Goal: Task Accomplishment & Management: Manage account settings

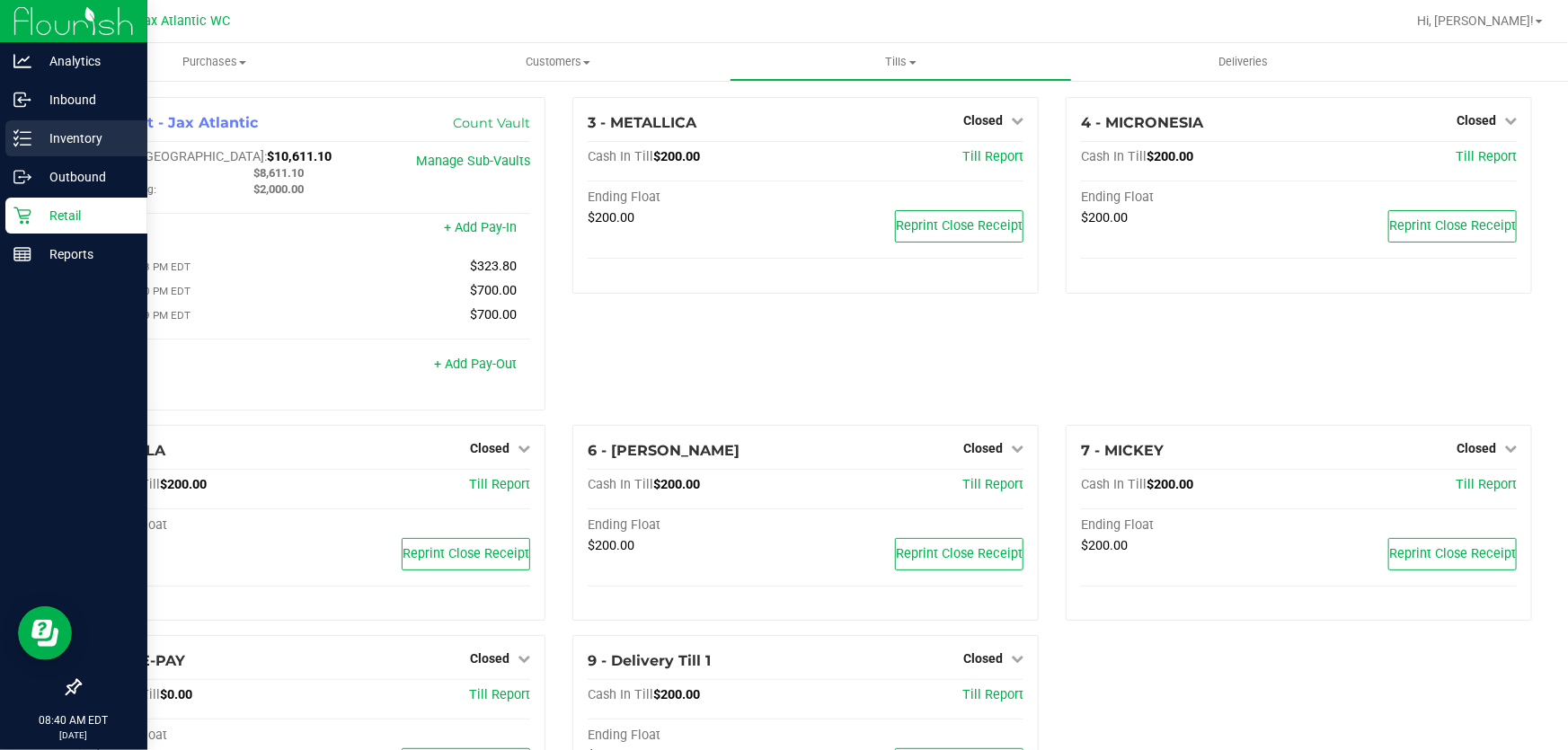
click at [36, 144] on p "Inventory" at bounding box center [84, 138] width 107 height 21
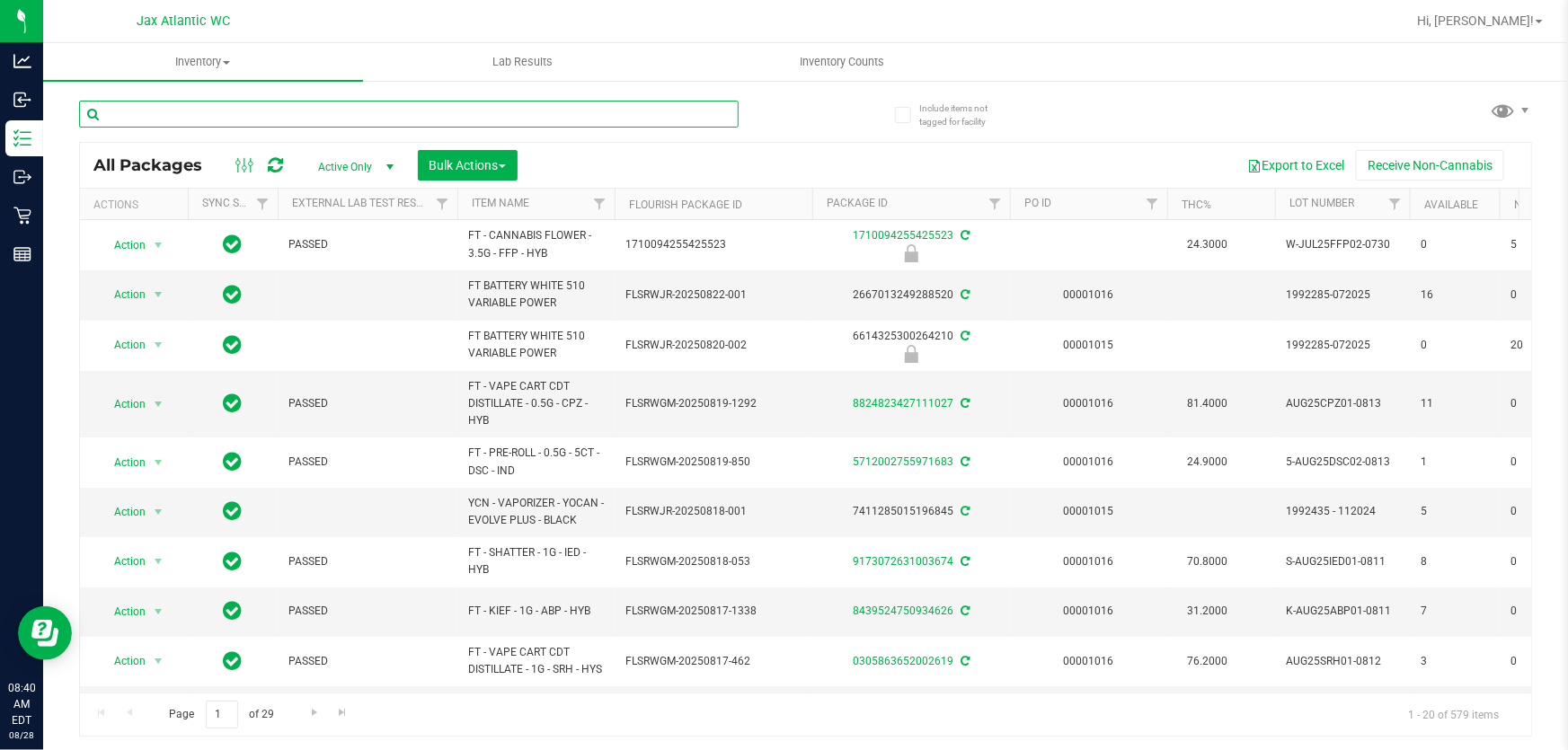
click at [194, 119] on input "text" at bounding box center [408, 114] width 659 height 27
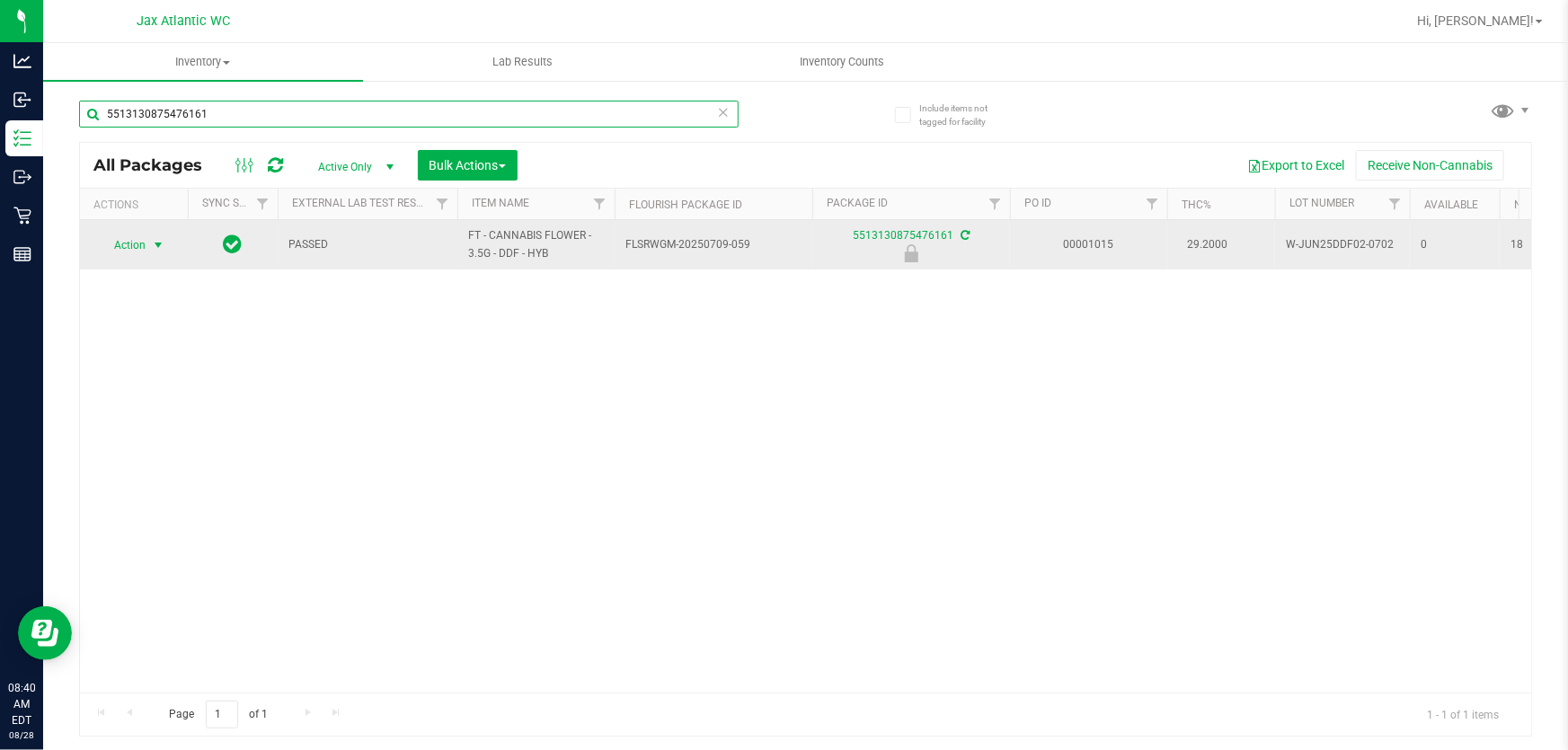
type input "5513130875476161"
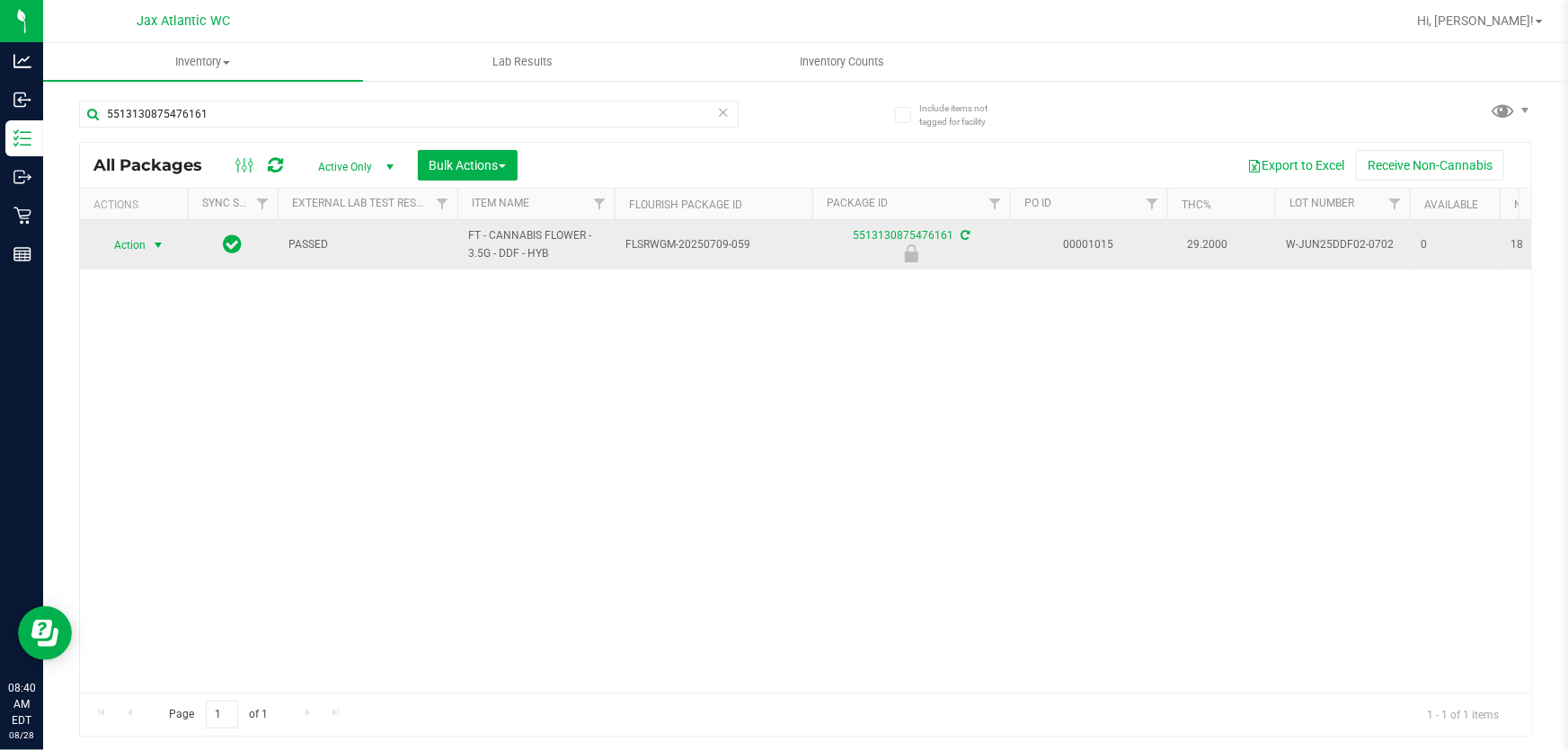
click at [147, 248] on span "select" at bounding box center [158, 245] width 22 height 25
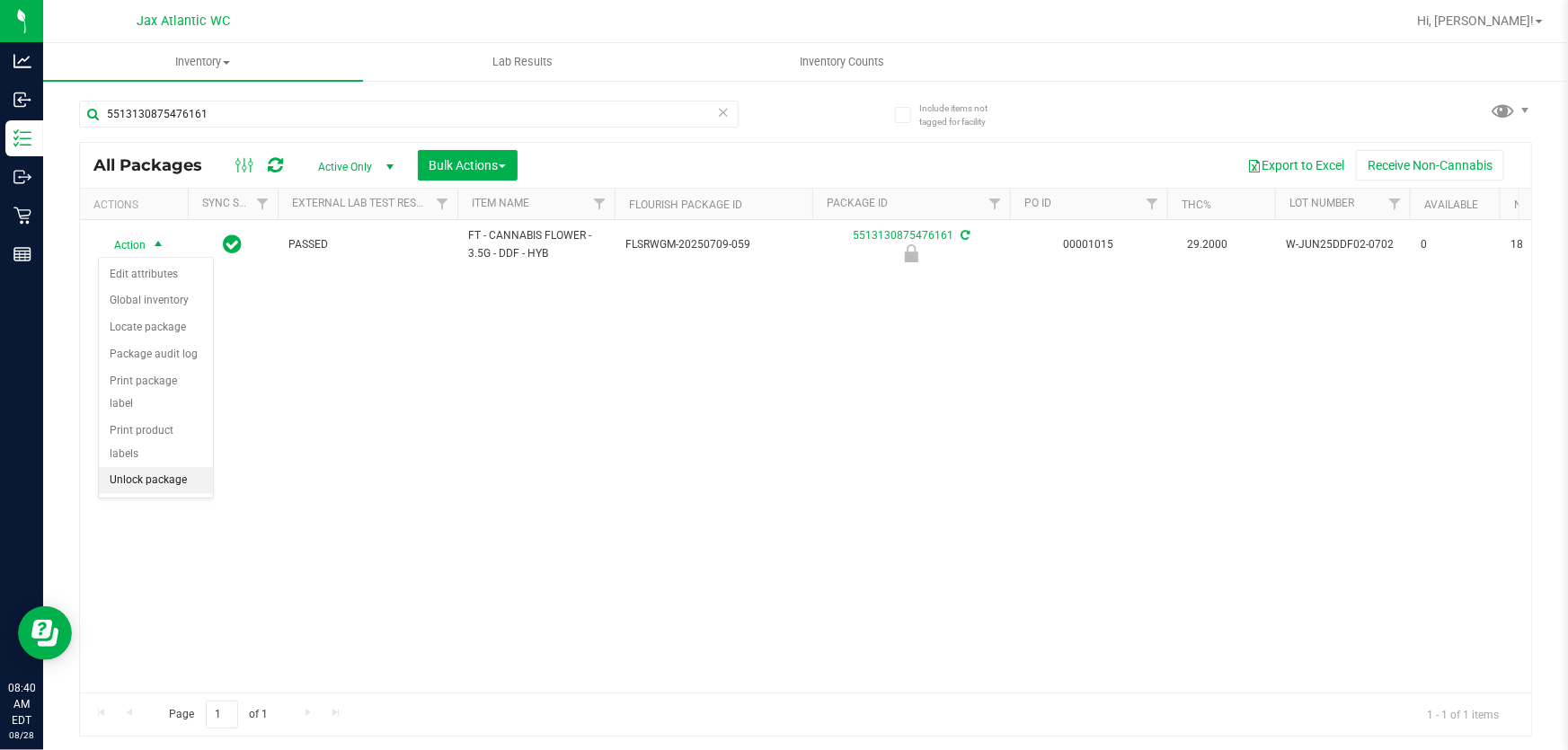
click at [164, 467] on li "Unlock package" at bounding box center [156, 481] width 114 height 27
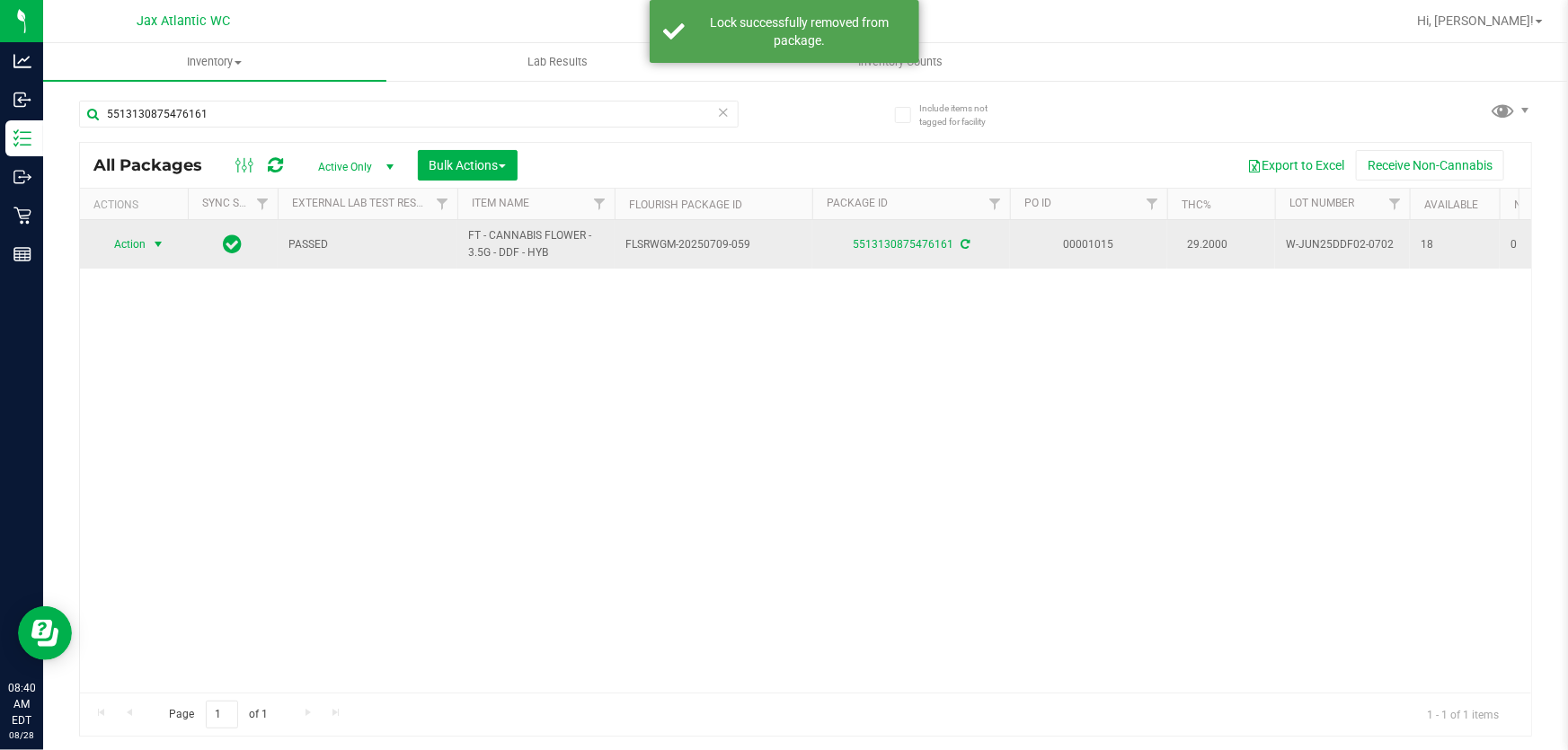
click at [136, 243] on span "Action" at bounding box center [122, 245] width 48 height 25
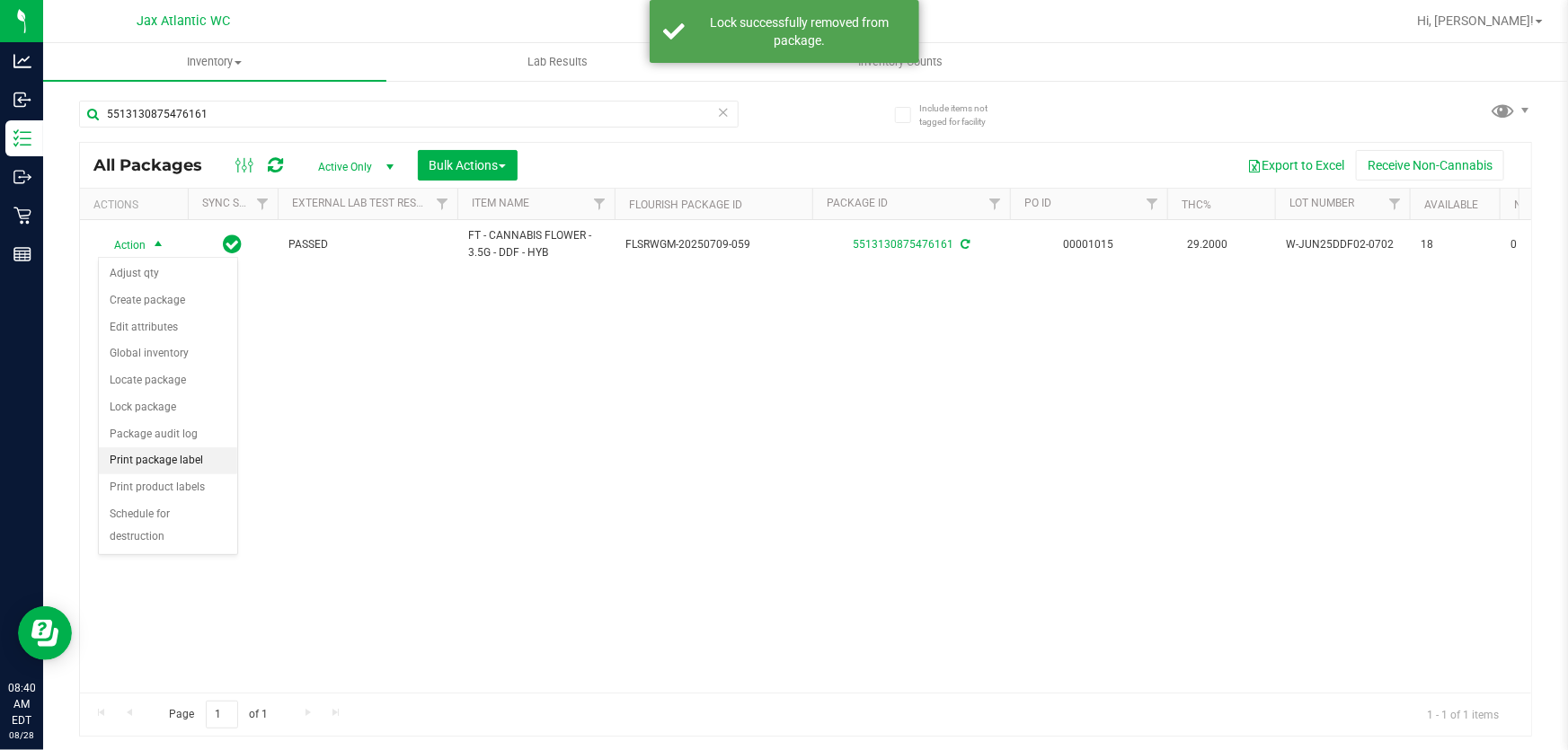
click at [169, 461] on li "Print package label" at bounding box center [167, 461] width 138 height 27
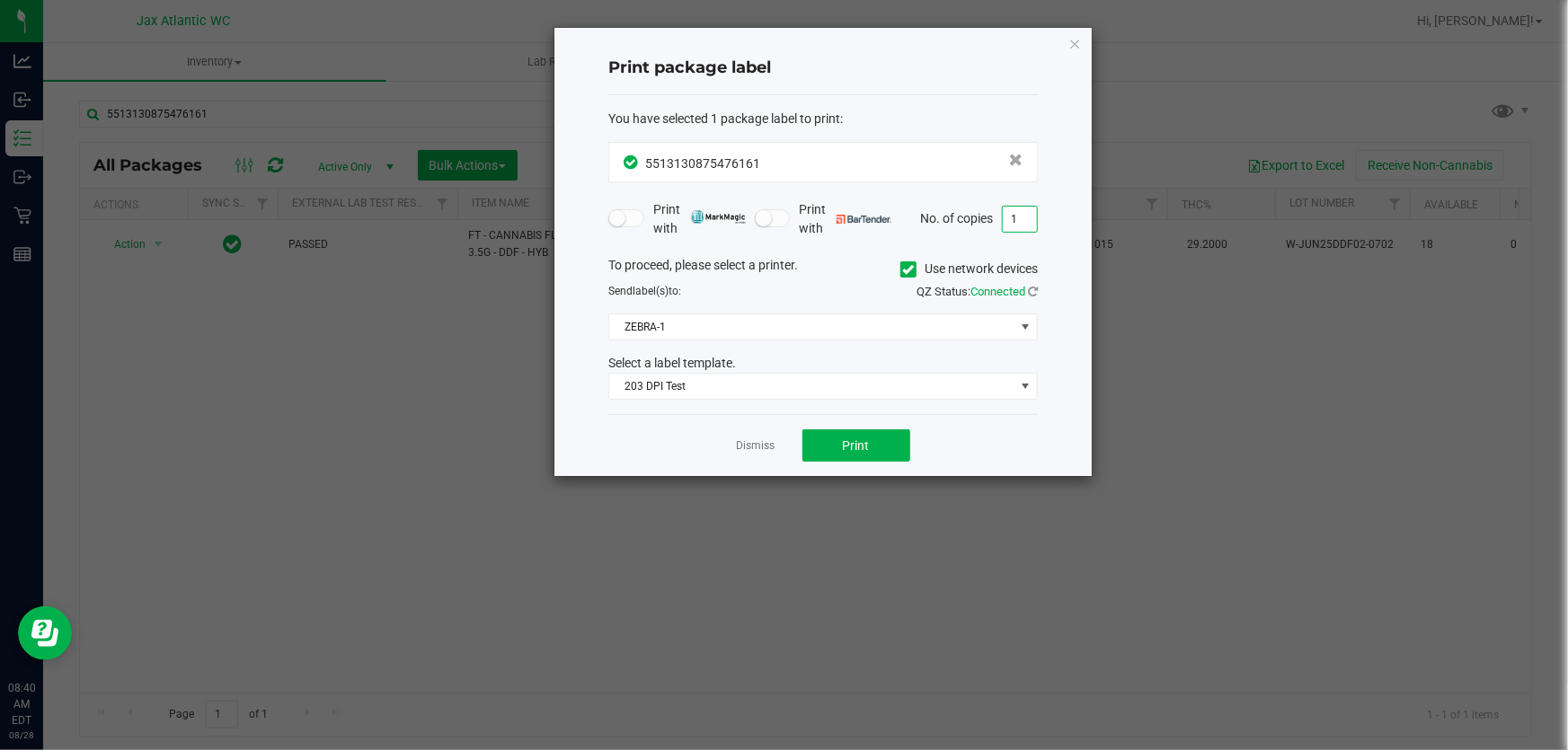
click at [1020, 213] on input "1" at bounding box center [1019, 220] width 34 height 25
type input "2"
click at [860, 456] on button "Print" at bounding box center [856, 445] width 107 height 32
click at [1075, 48] on icon "button" at bounding box center [1074, 43] width 13 height 21
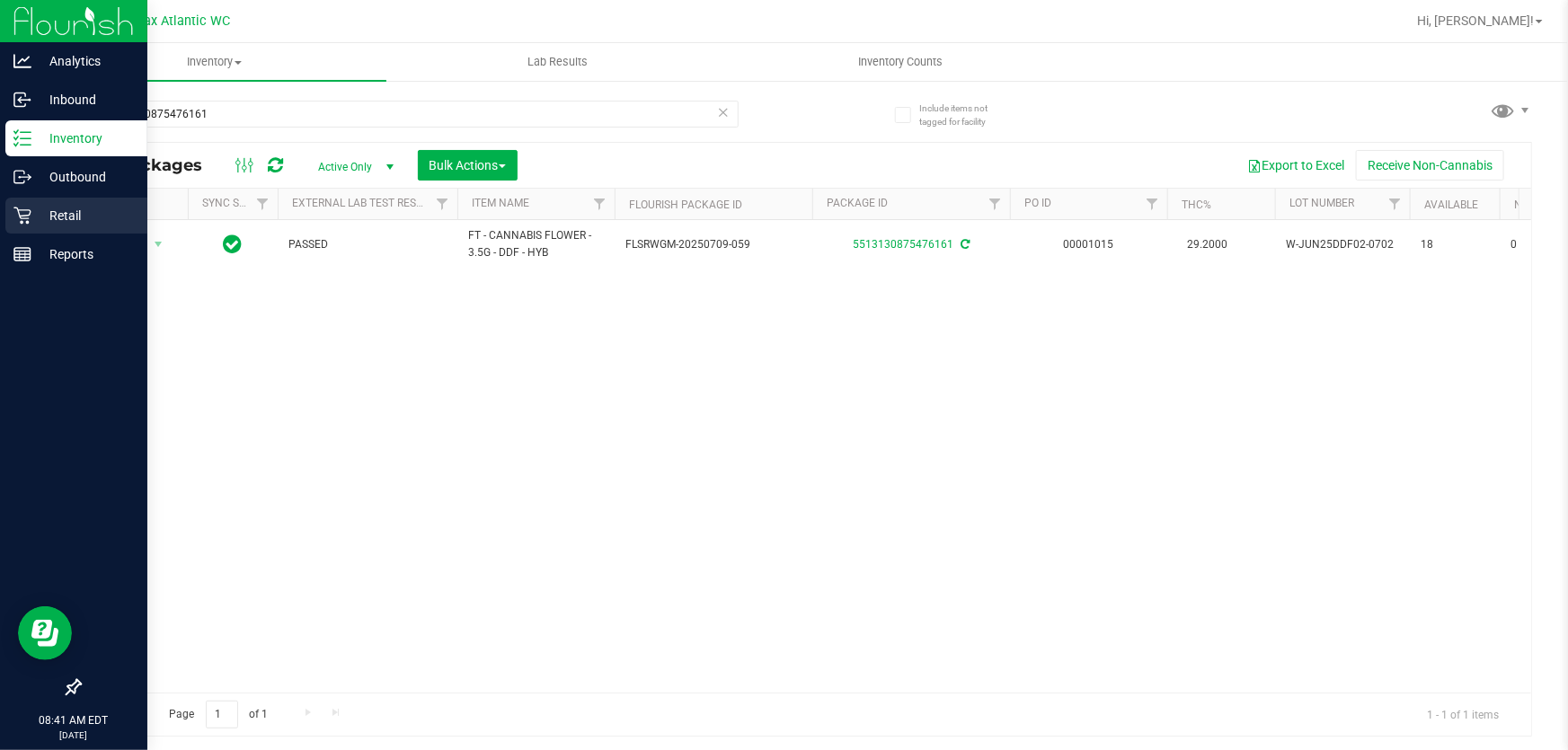
click at [28, 218] on icon at bounding box center [22, 216] width 17 height 17
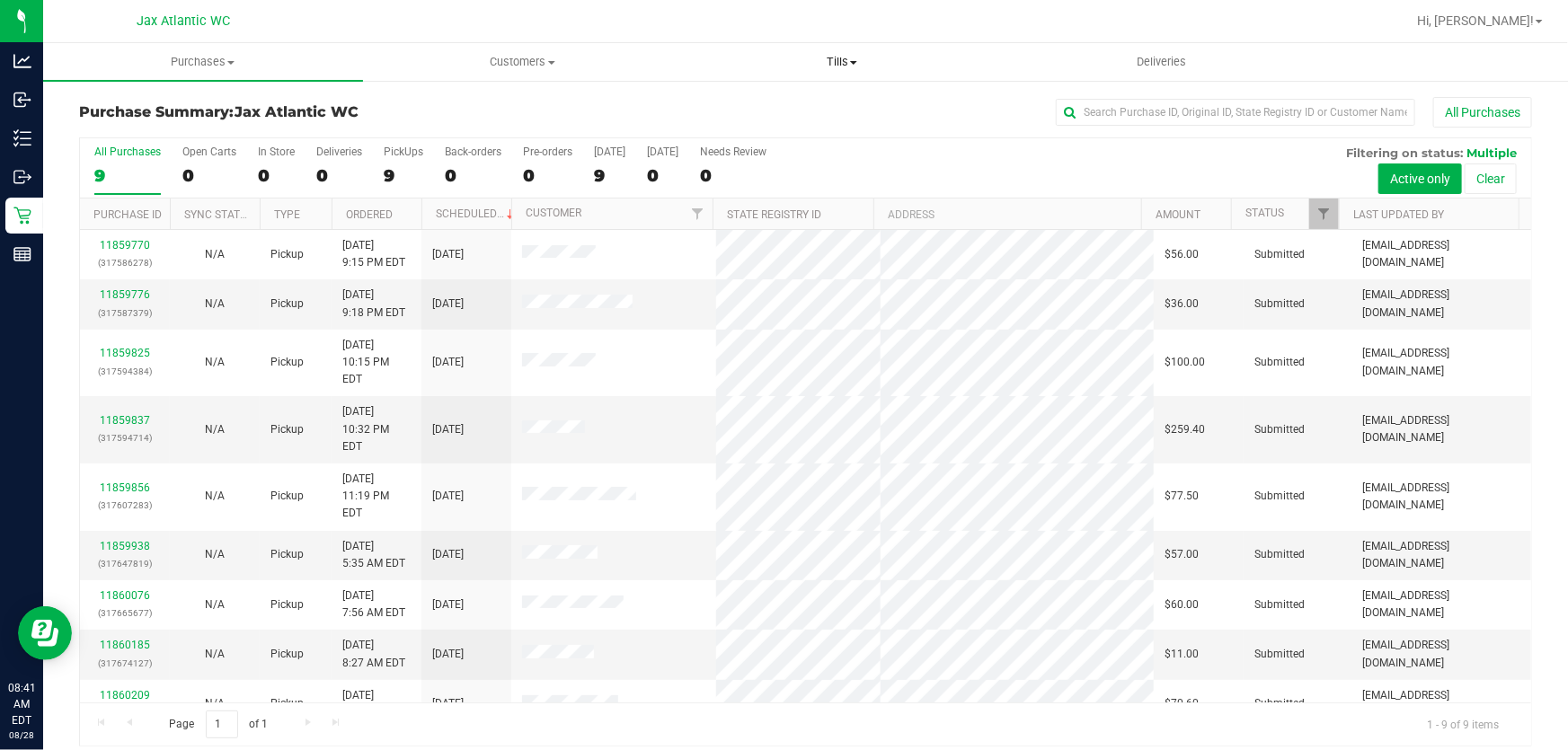
click at [832, 64] on span "Tills" at bounding box center [842, 62] width 318 height 16
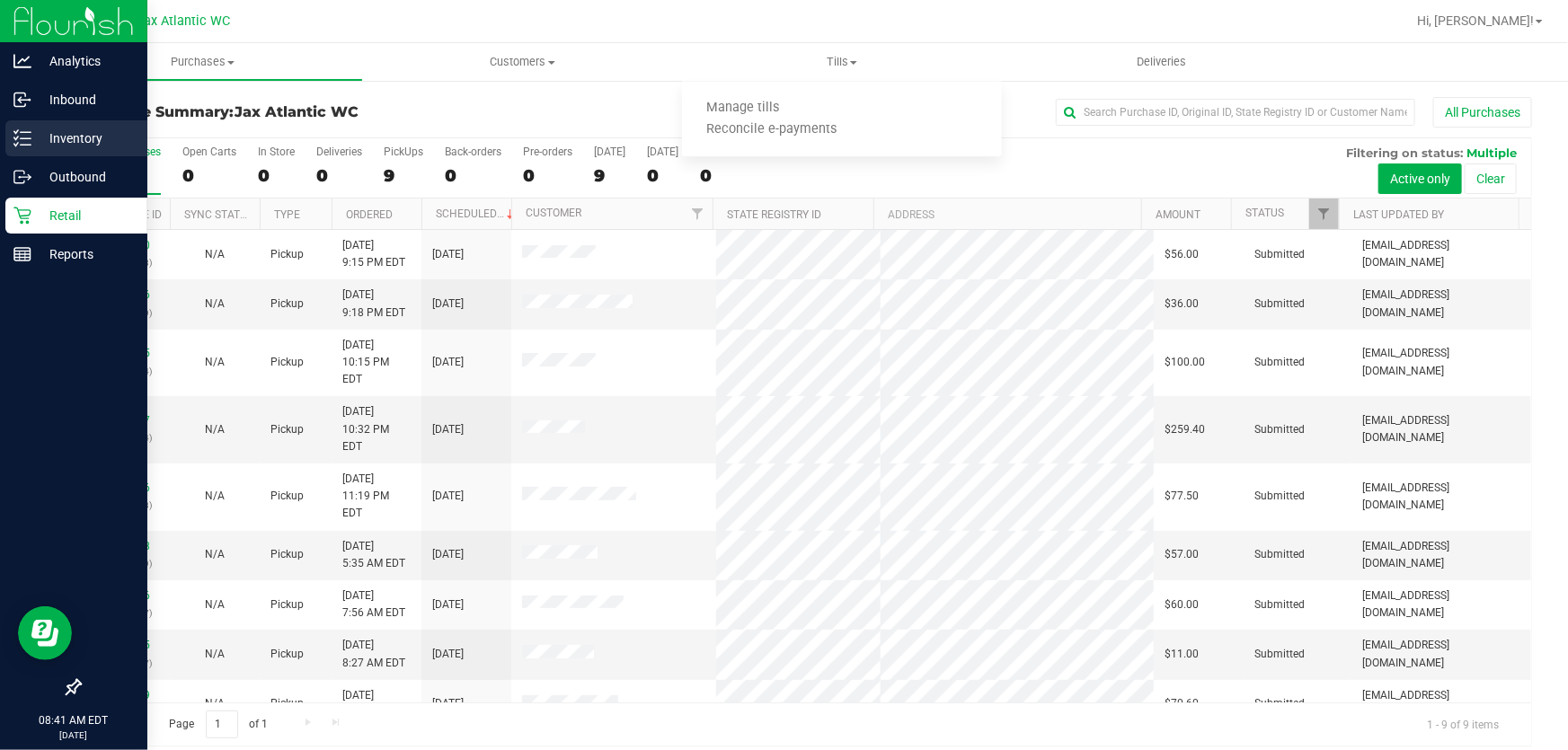
click at [37, 149] on div "Inventory" at bounding box center [76, 137] width 142 height 36
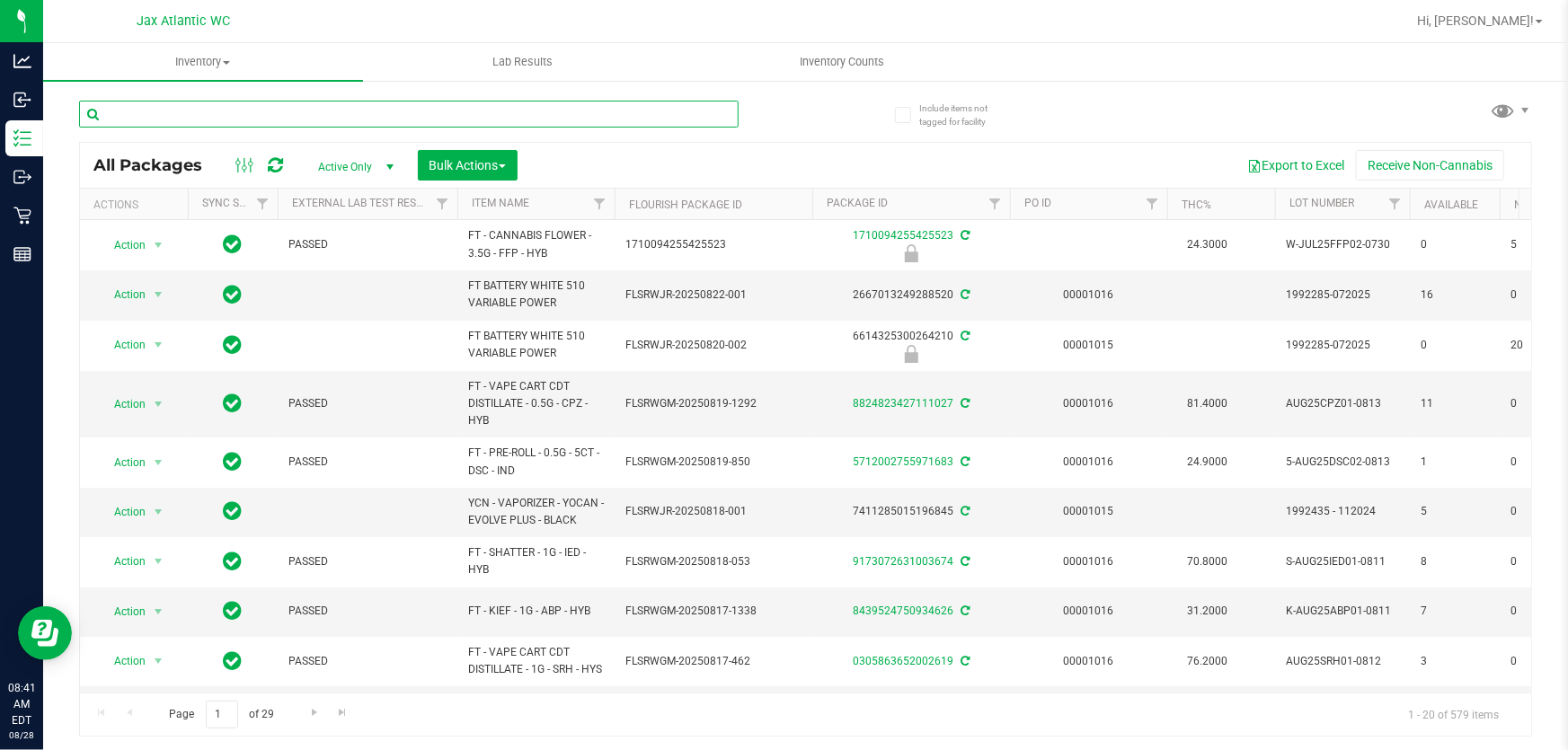
click at [191, 114] on input "text" at bounding box center [408, 114] width 659 height 27
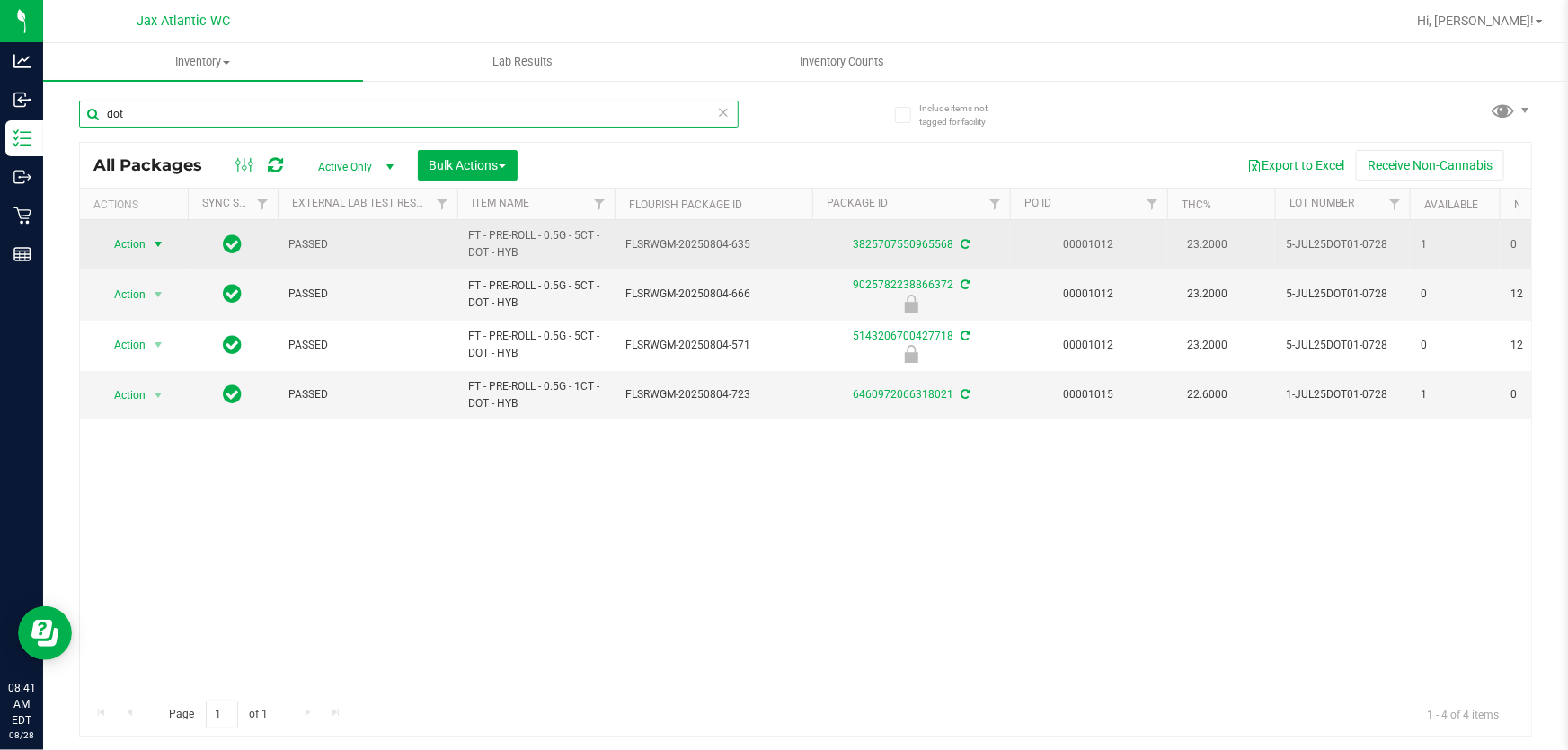
type input "dot"
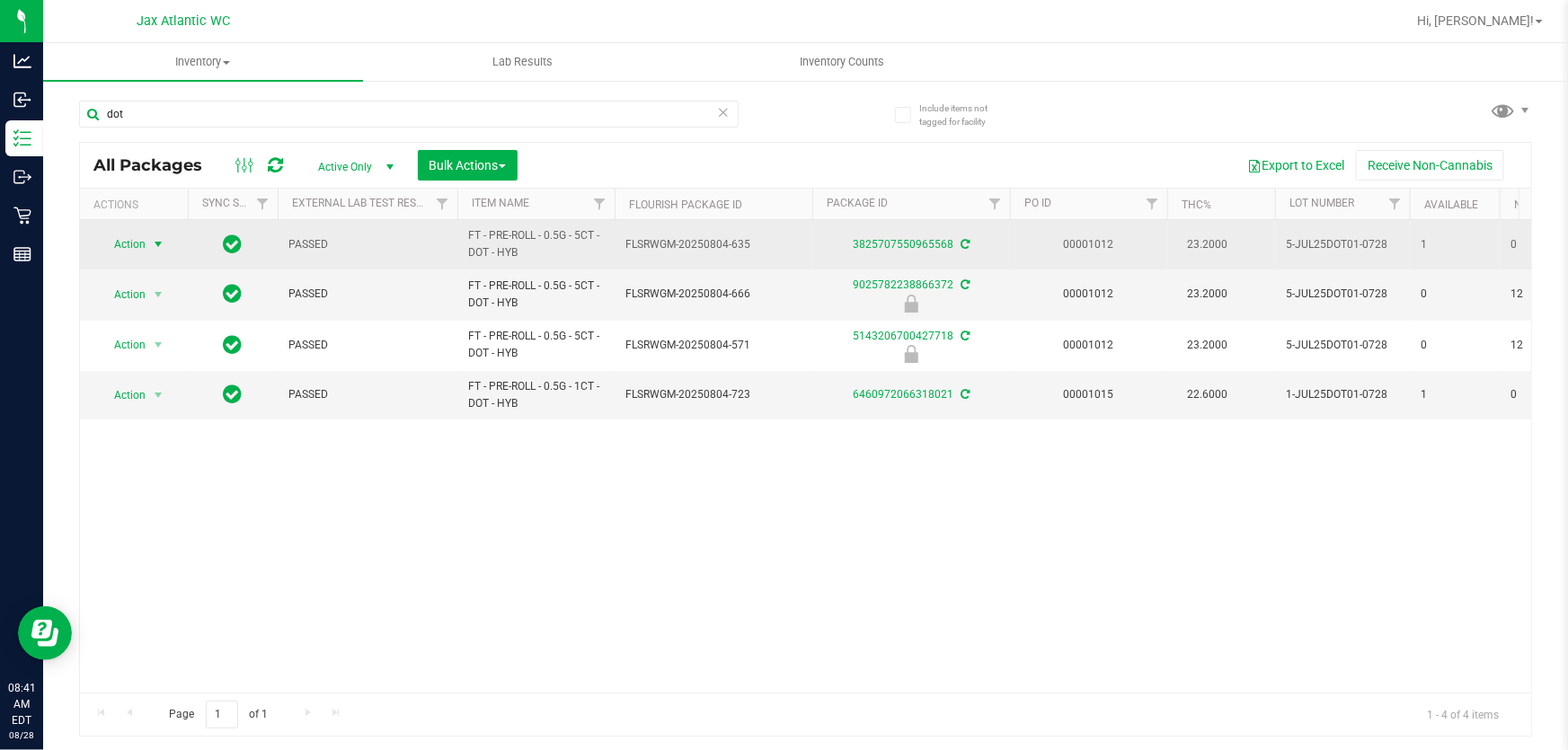
click at [137, 243] on span "Action" at bounding box center [122, 245] width 48 height 25
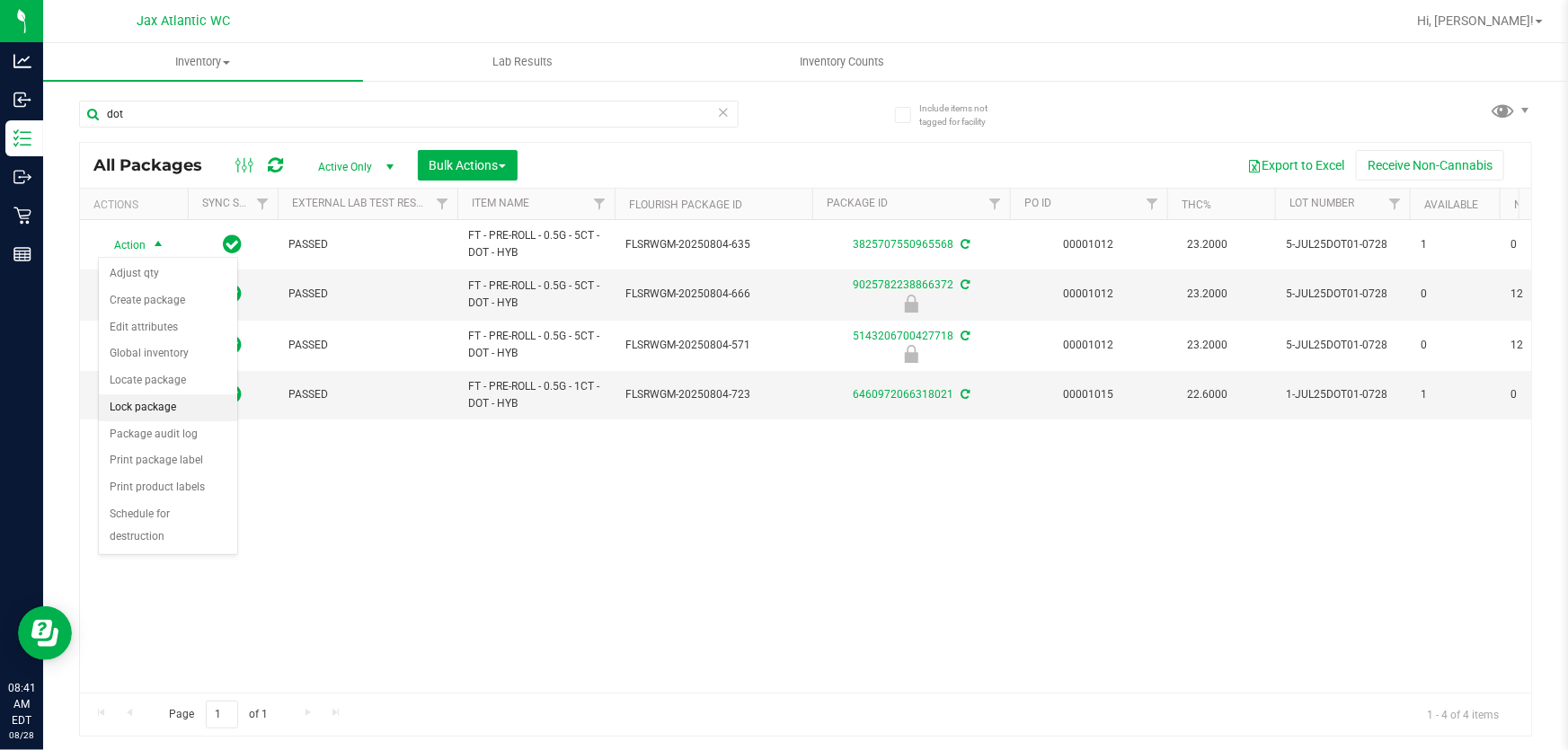
click at [126, 405] on li "Lock package" at bounding box center [167, 408] width 138 height 27
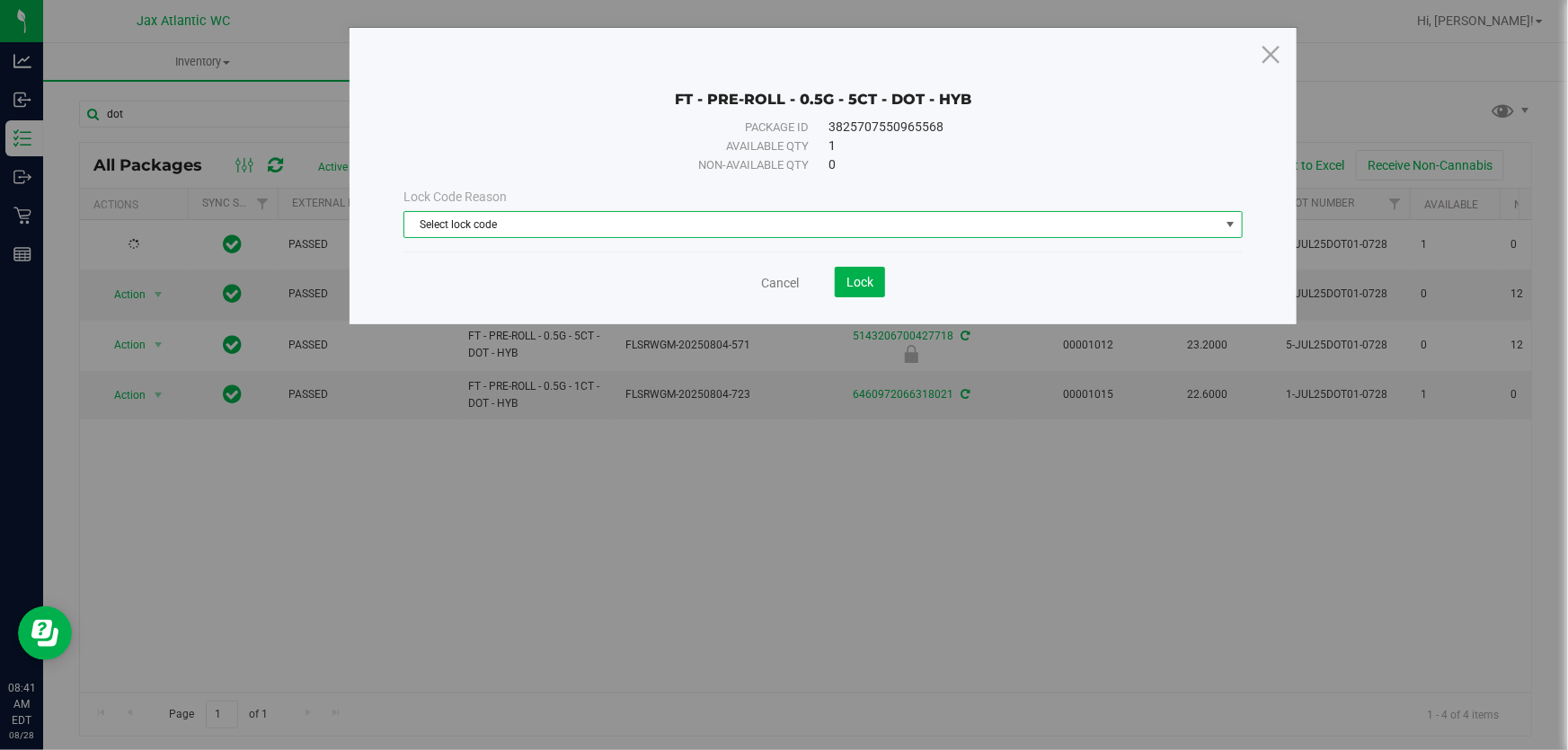
click at [771, 226] on span "Select lock code" at bounding box center [812, 225] width 815 height 25
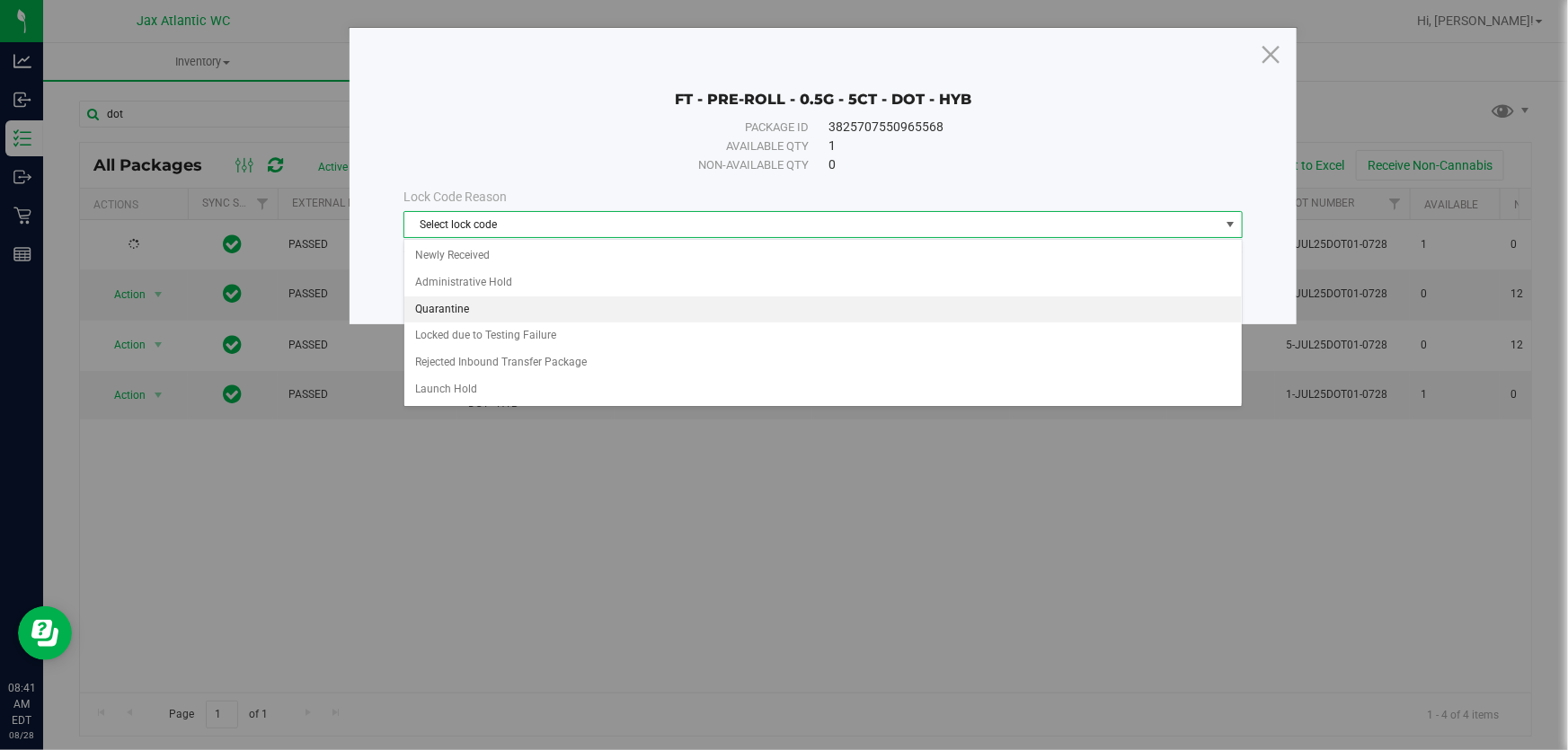
click at [460, 312] on li "Quarantine" at bounding box center [823, 310] width 837 height 27
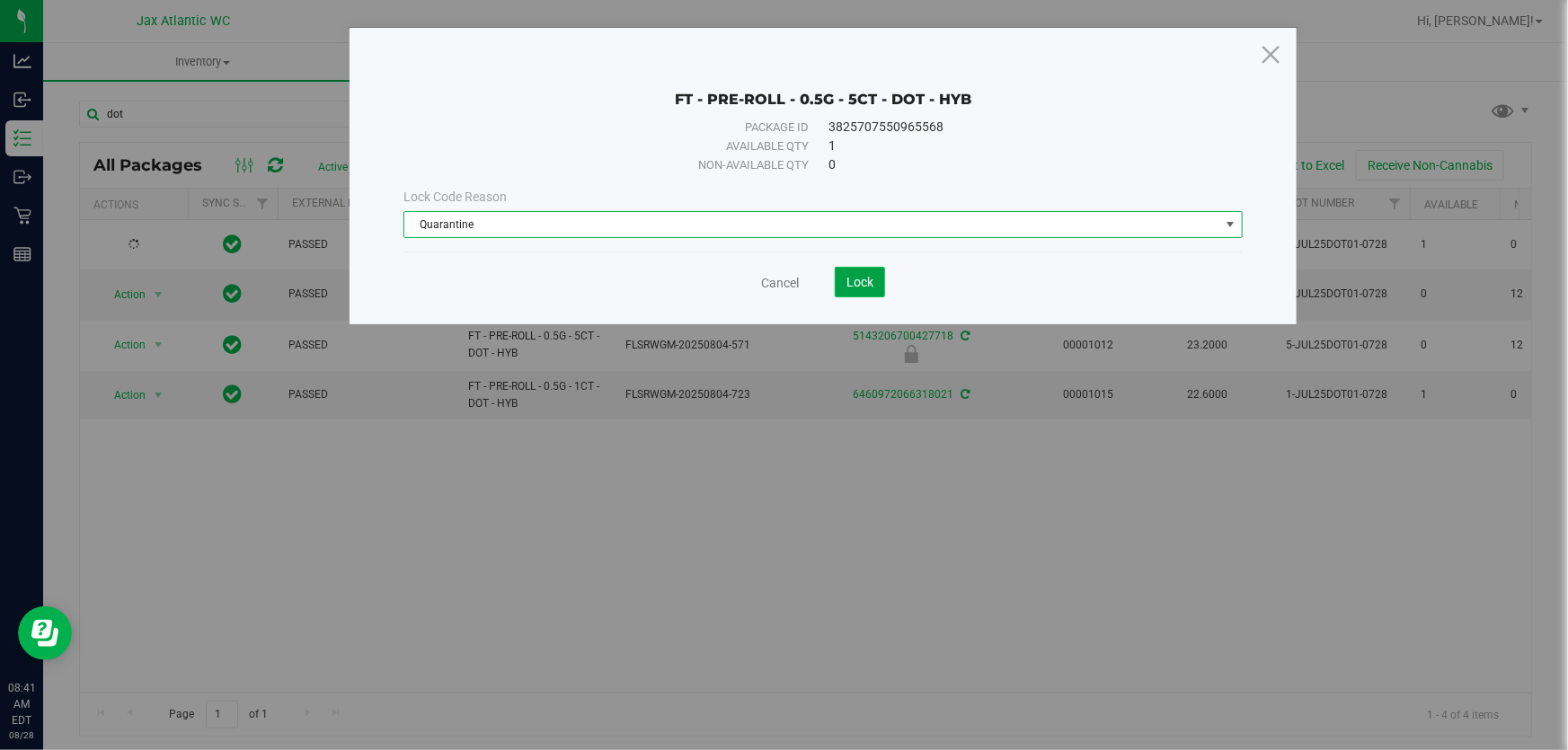
click at [861, 283] on span "Lock" at bounding box center [860, 282] width 27 height 15
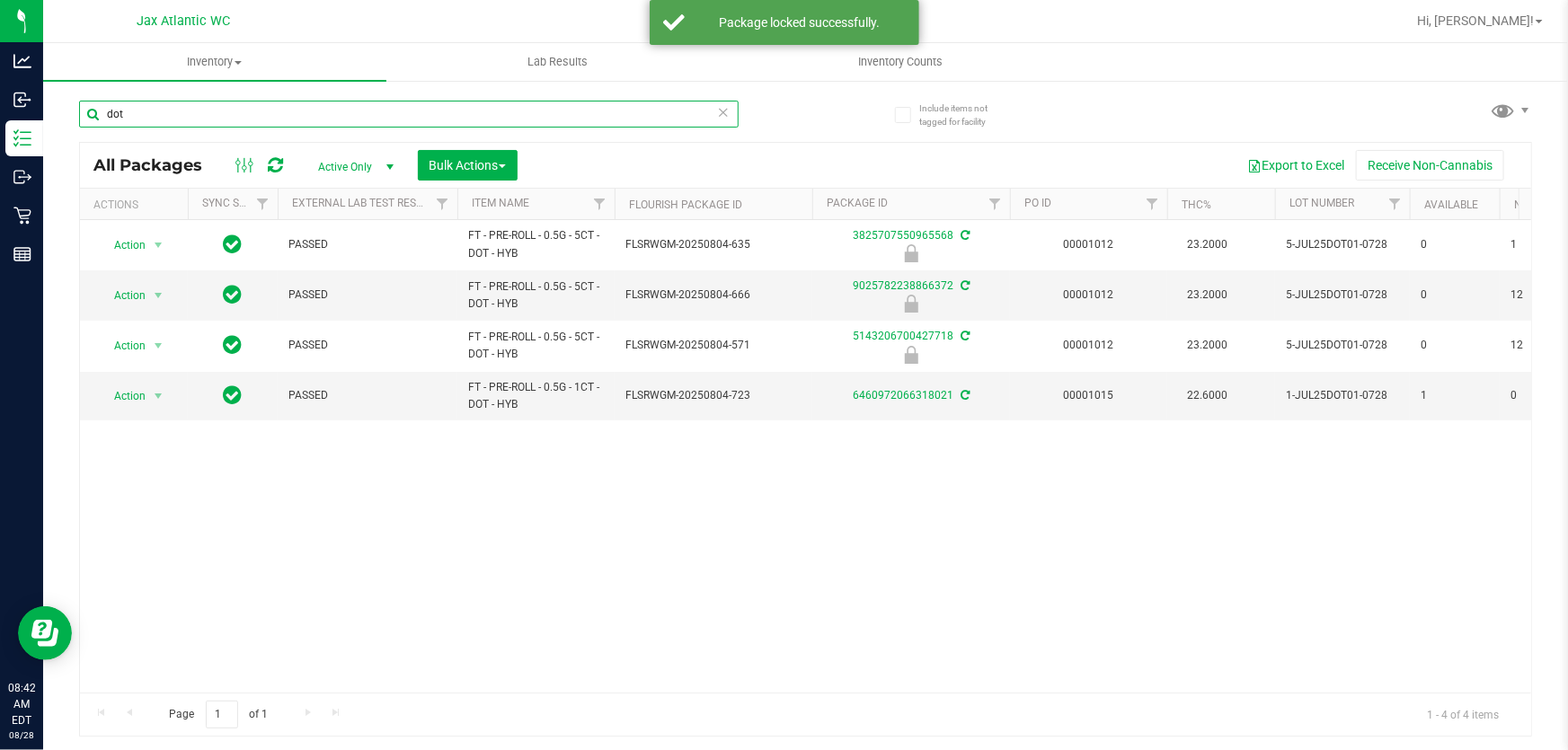
click at [161, 112] on input "dot" at bounding box center [408, 114] width 659 height 27
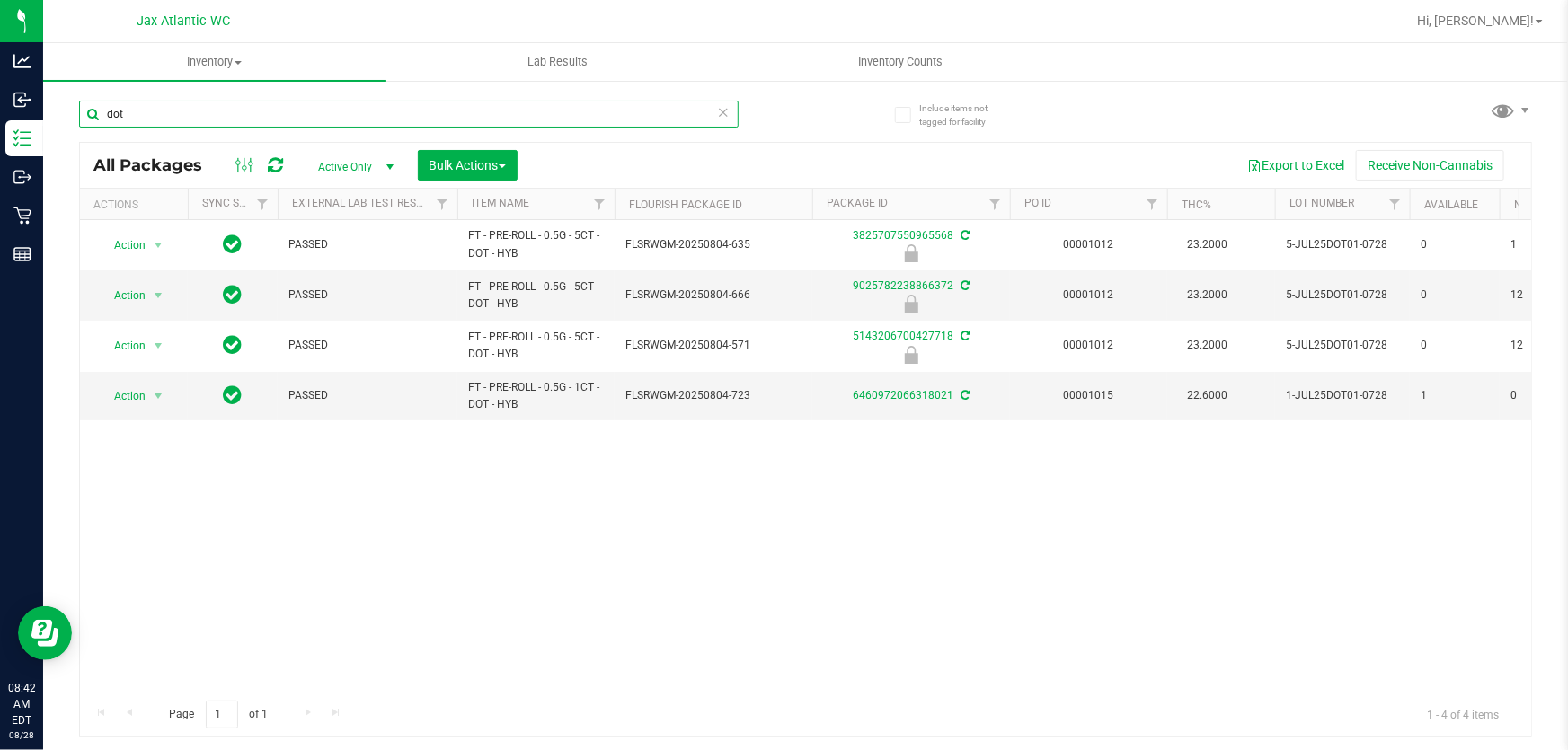
click at [161, 112] on input "dot" at bounding box center [408, 114] width 659 height 27
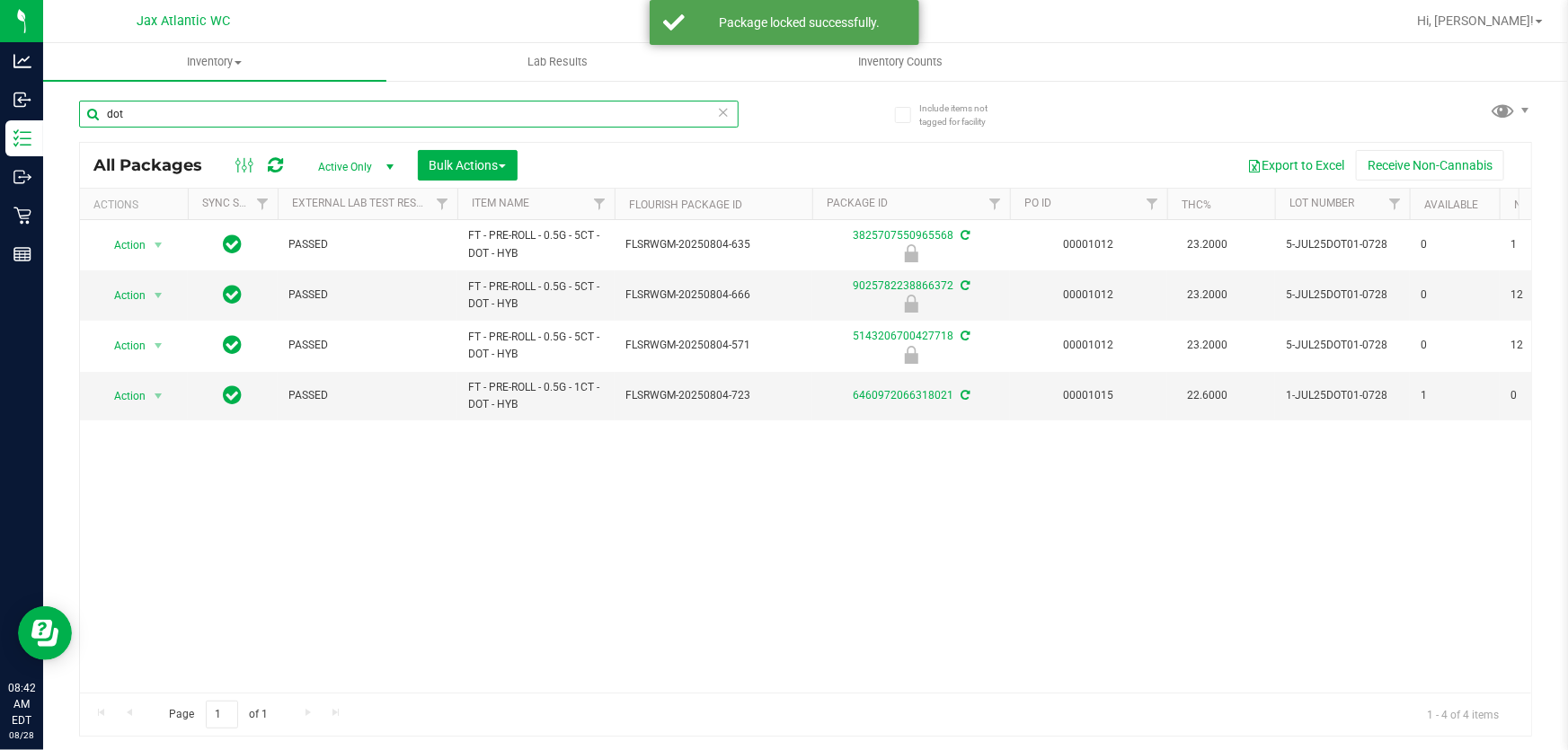
click at [161, 112] on input "dot" at bounding box center [408, 114] width 659 height 27
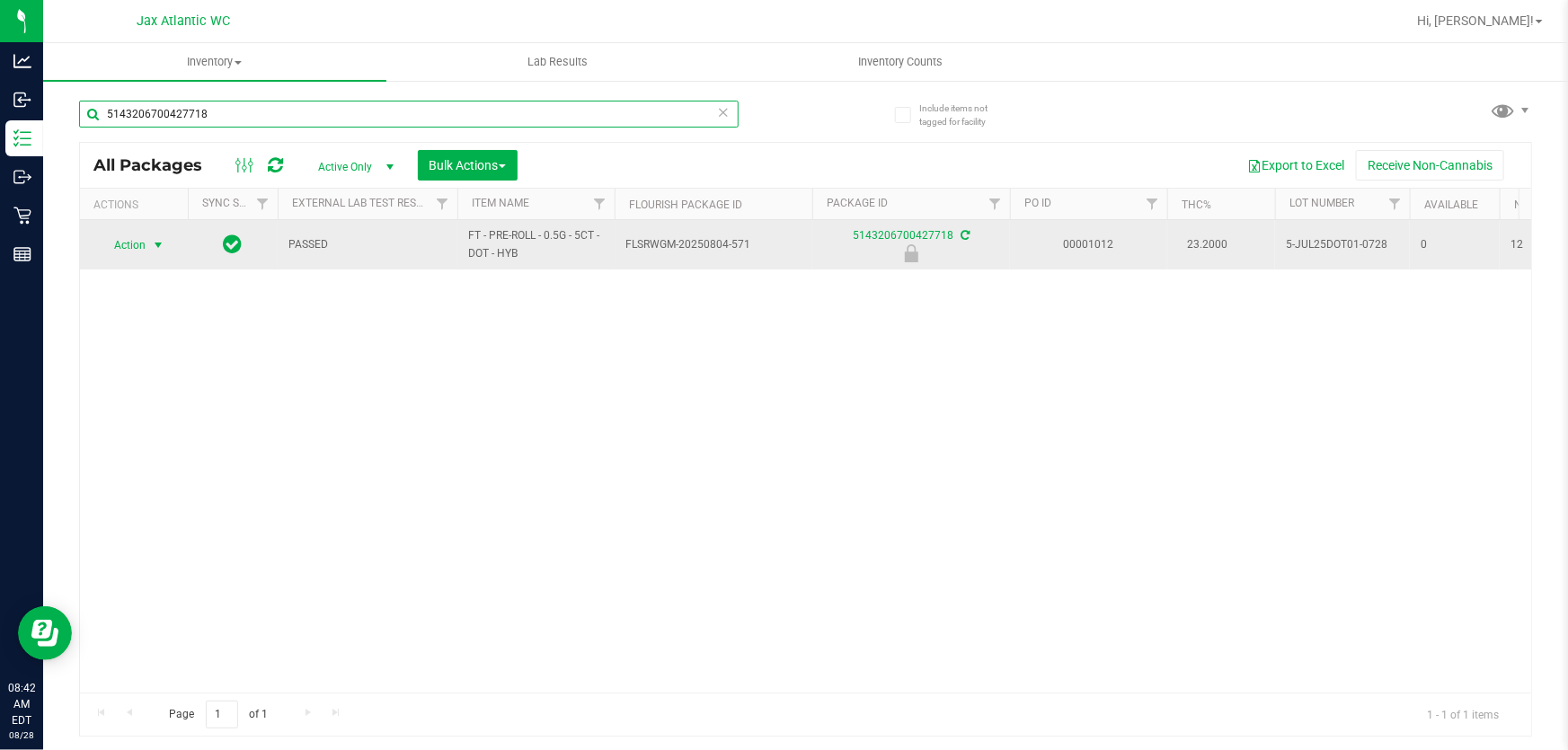
type input "5143206700427718"
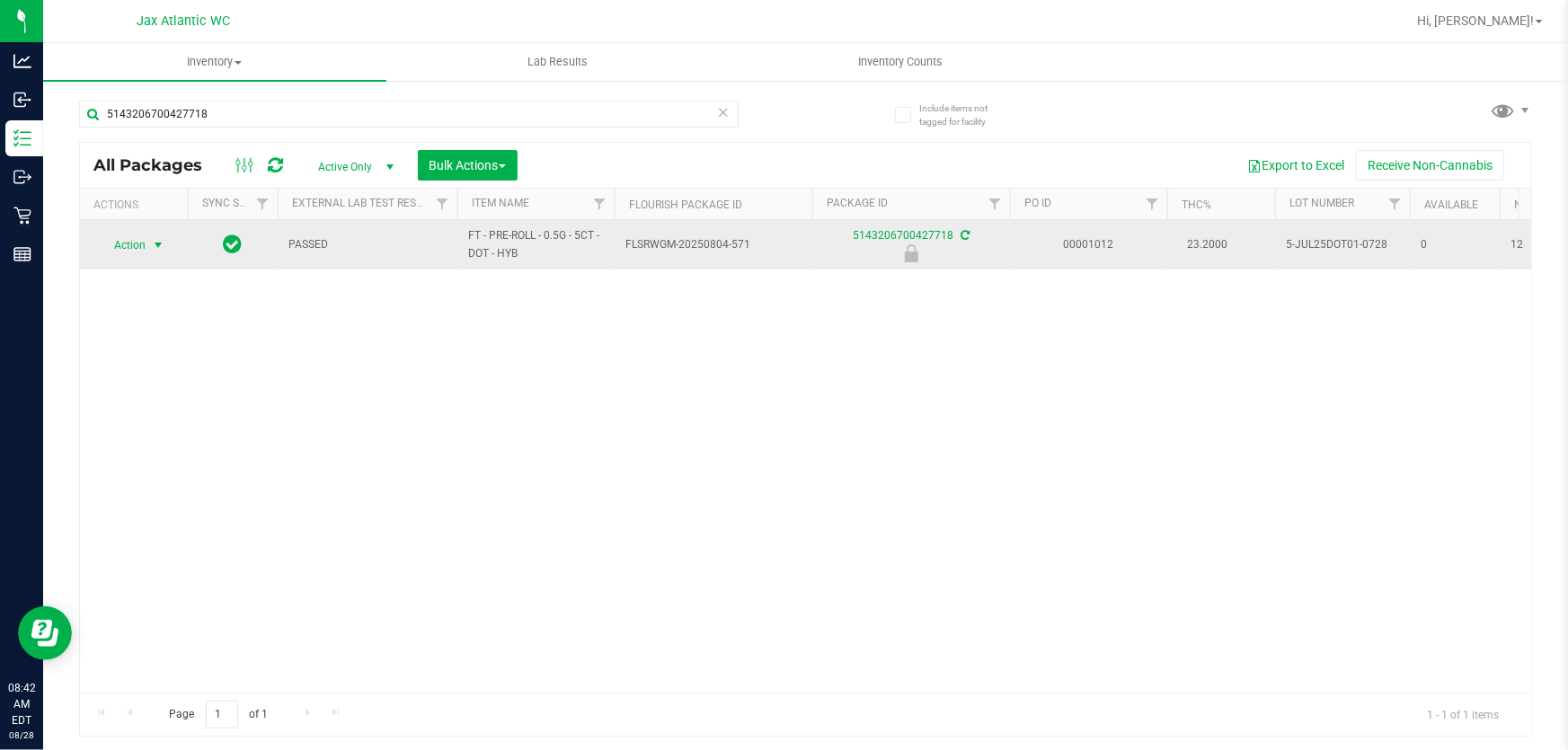
click at [124, 247] on span "Action" at bounding box center [122, 245] width 48 height 25
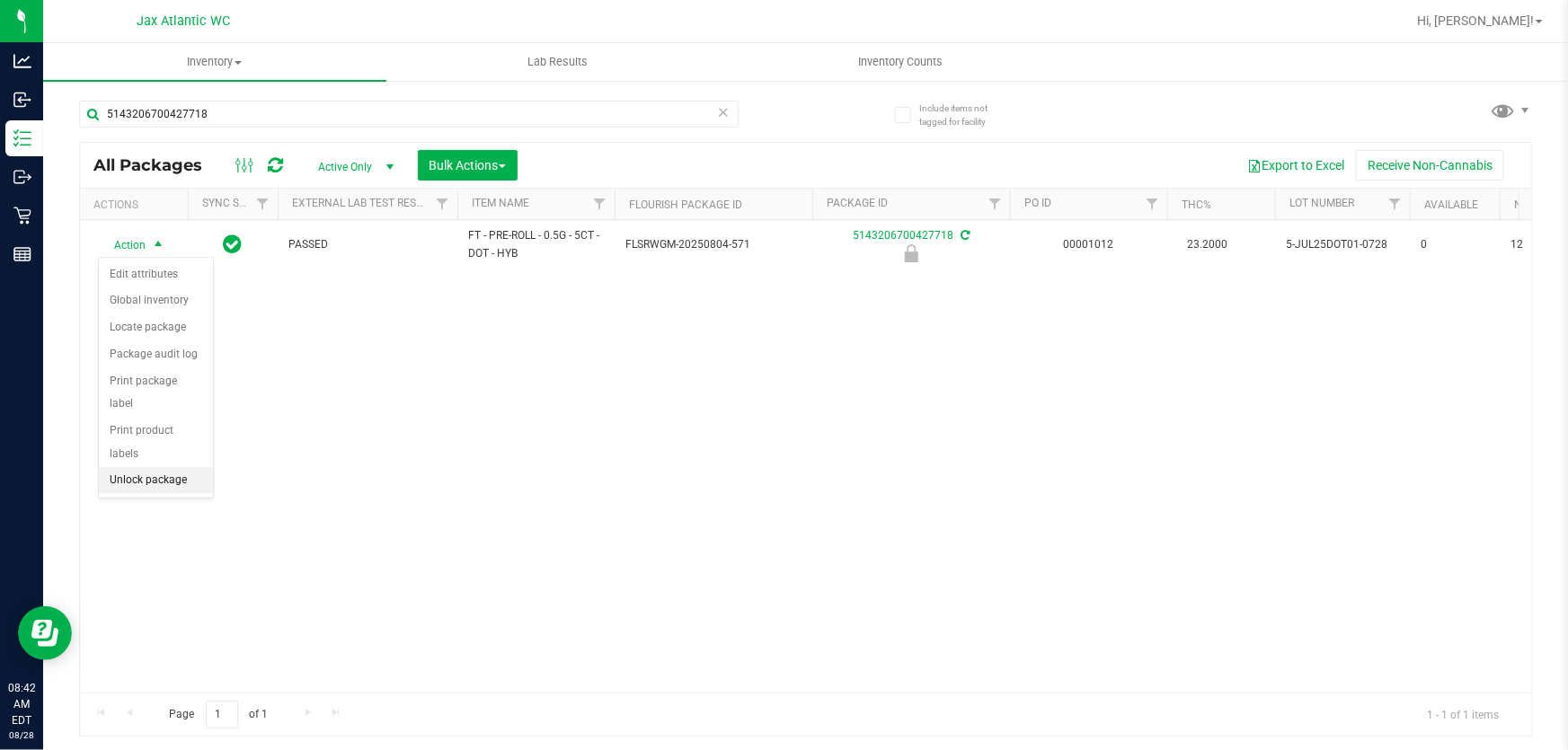
click at [181, 467] on li "Unlock package" at bounding box center [156, 481] width 114 height 27
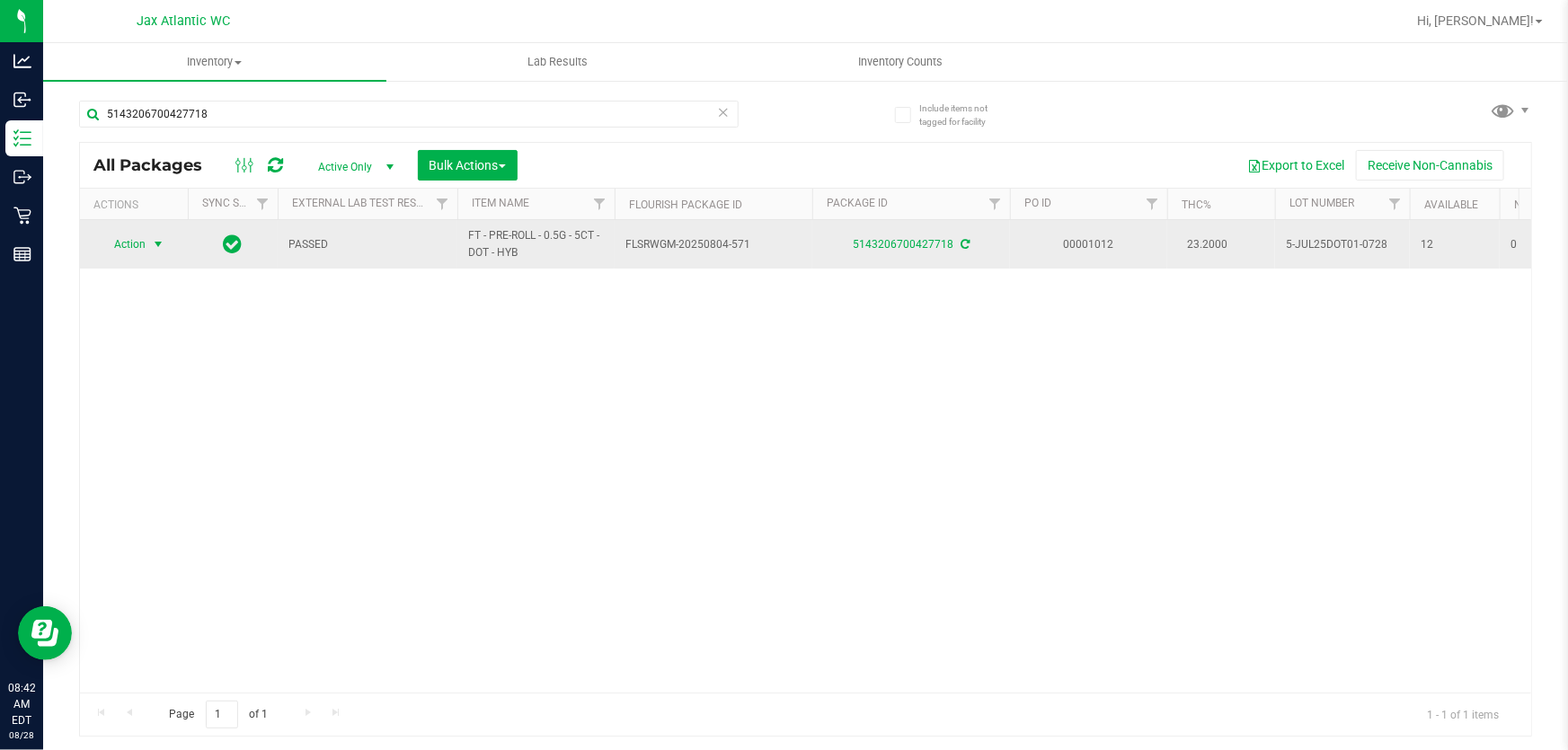
click at [137, 245] on span "Action" at bounding box center [122, 245] width 48 height 25
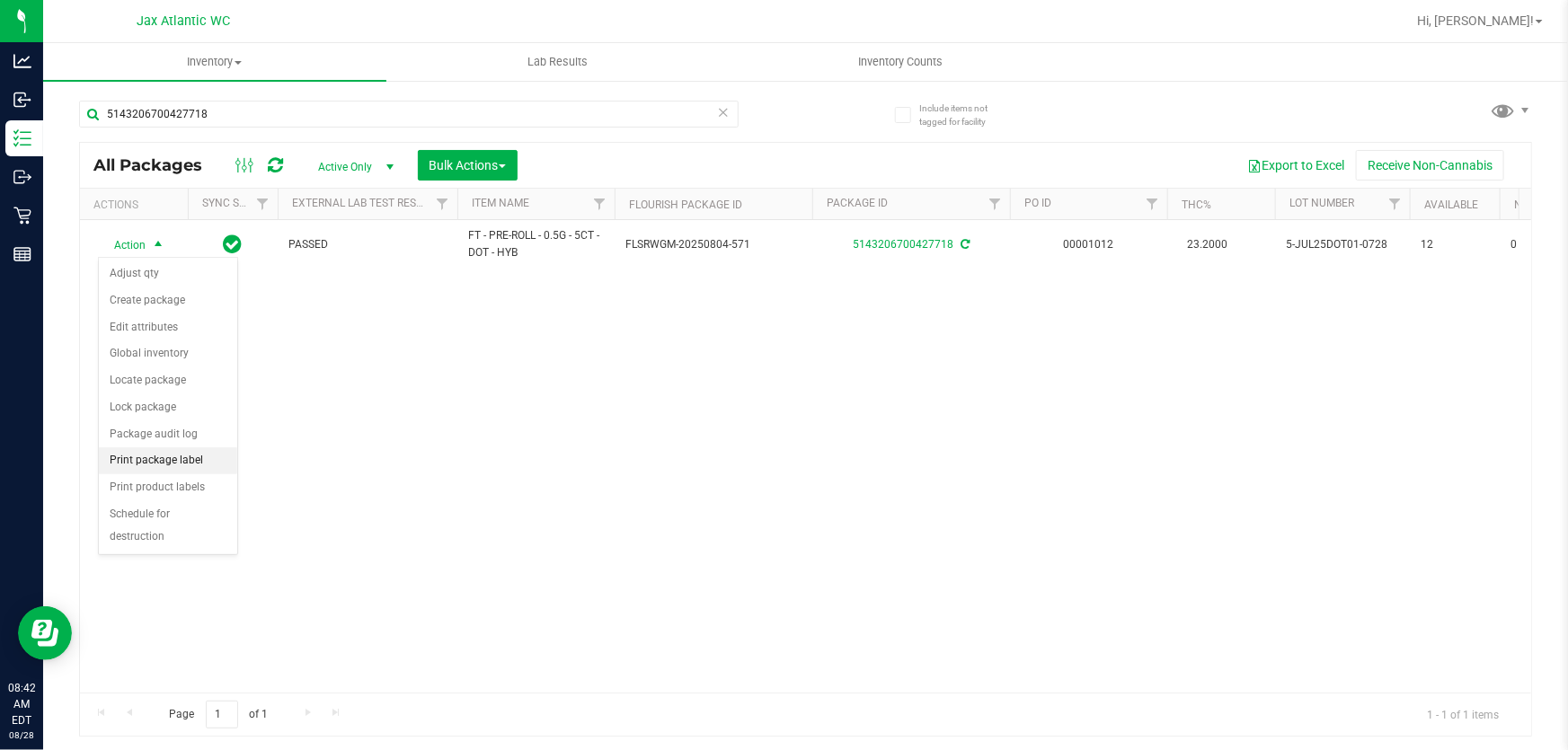
click at [127, 458] on li "Print package label" at bounding box center [167, 461] width 138 height 27
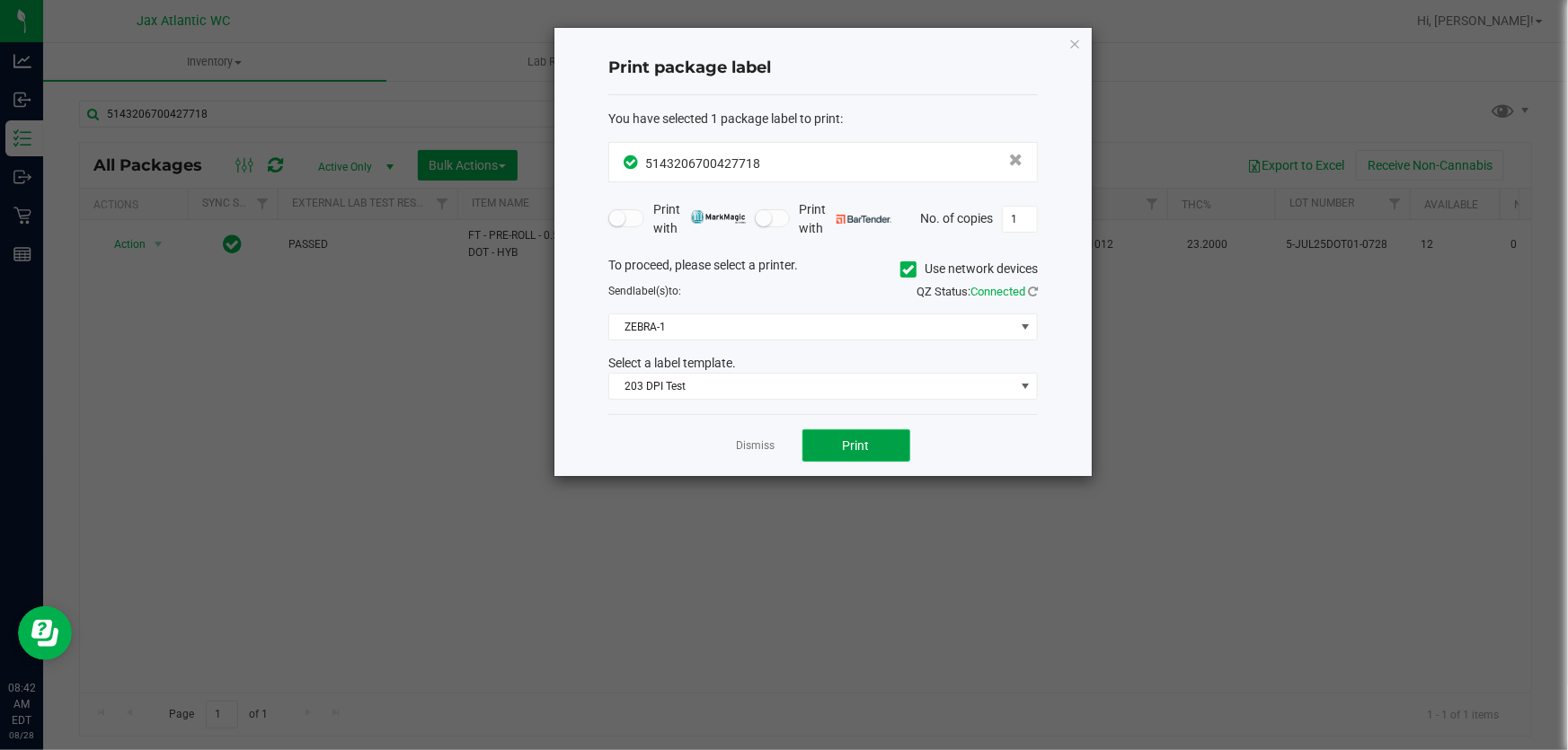
click at [852, 456] on button "Print" at bounding box center [856, 445] width 107 height 32
drag, startPoint x: 772, startPoint y: 440, endPoint x: 749, endPoint y: 433, distance: 24.0
click at [772, 439] on link "Dismiss" at bounding box center [756, 446] width 39 height 15
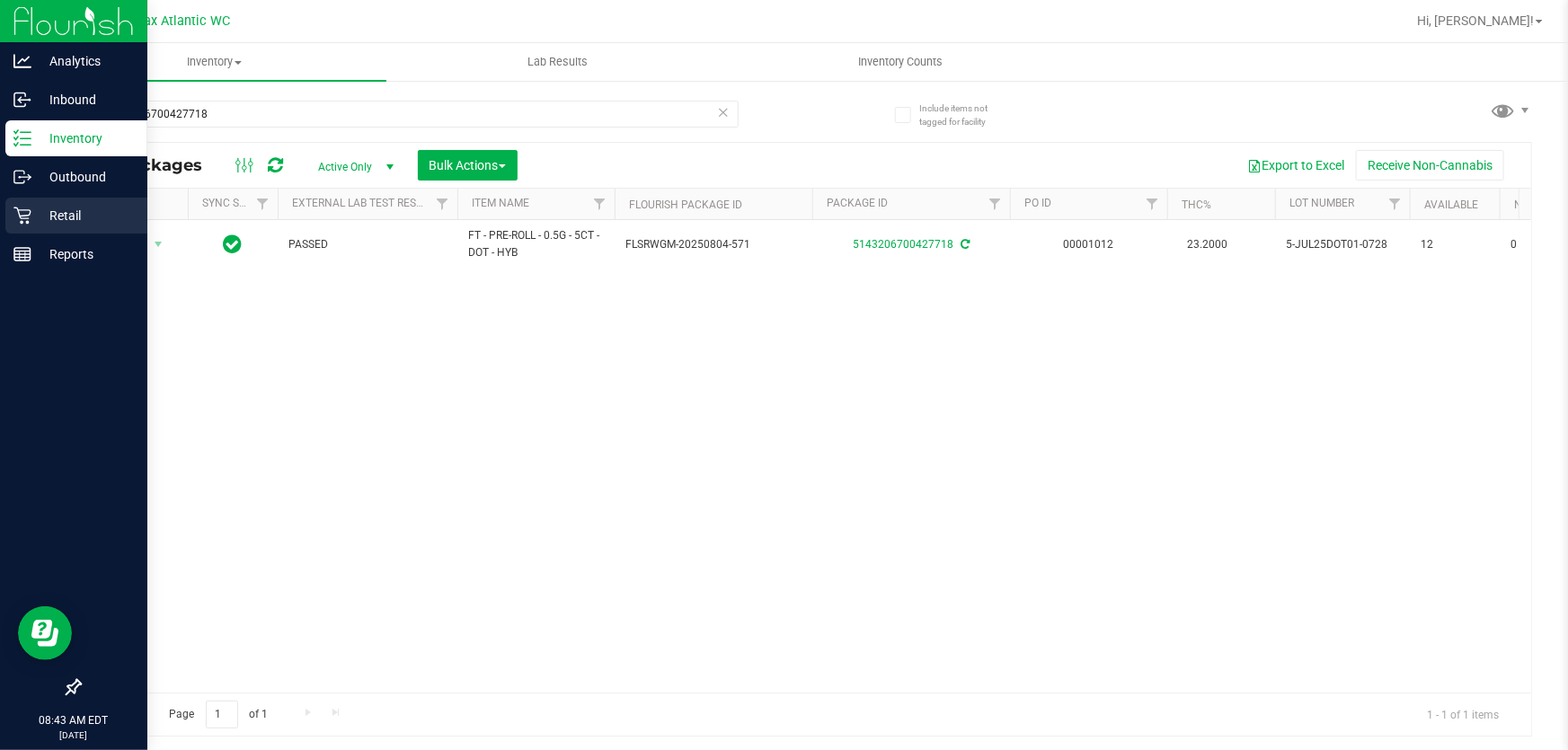
click at [40, 224] on p "Retail" at bounding box center [84, 216] width 107 height 21
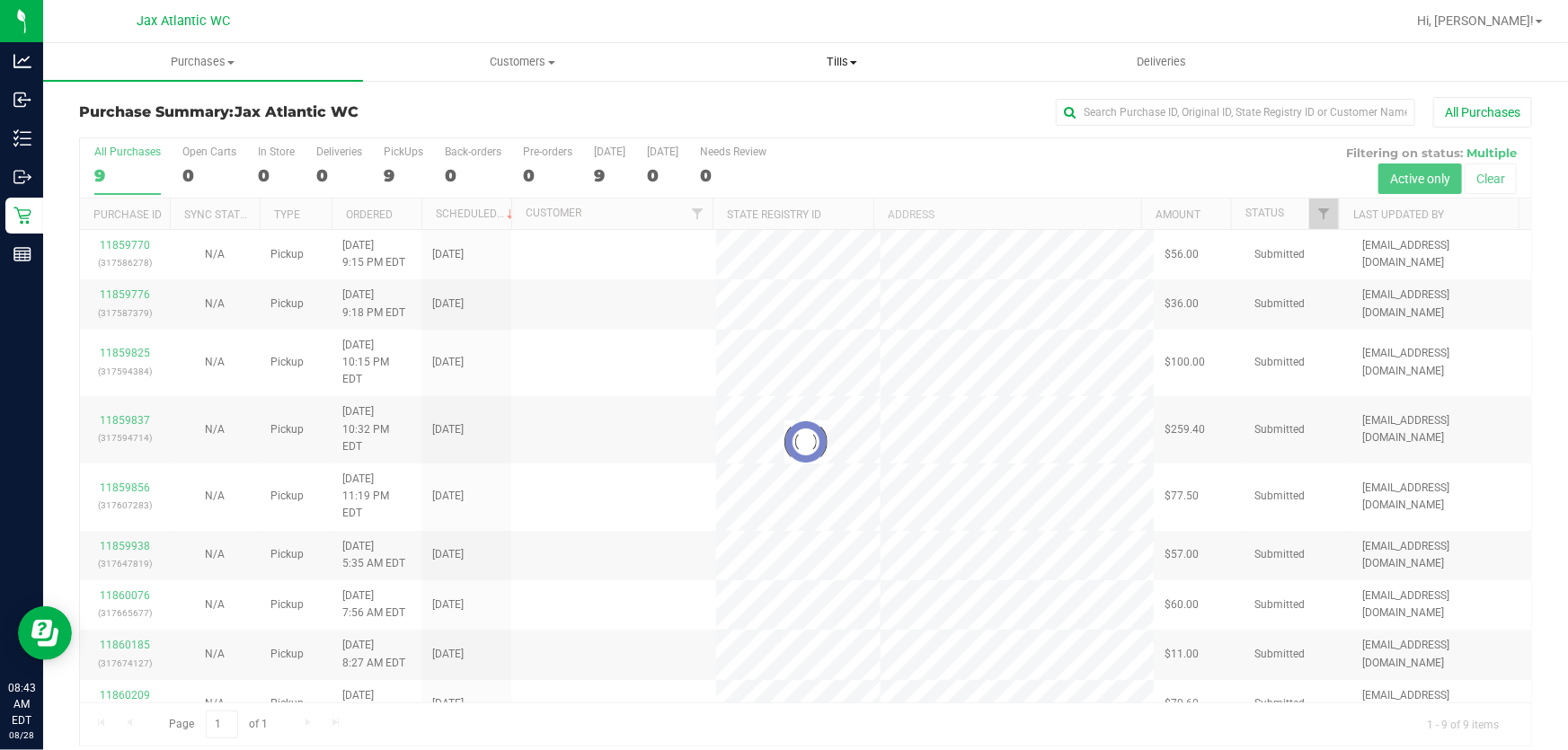
click at [832, 60] on span "Tills" at bounding box center [842, 62] width 318 height 16
click at [732, 105] on span "Manage tills" at bounding box center [742, 108] width 121 height 15
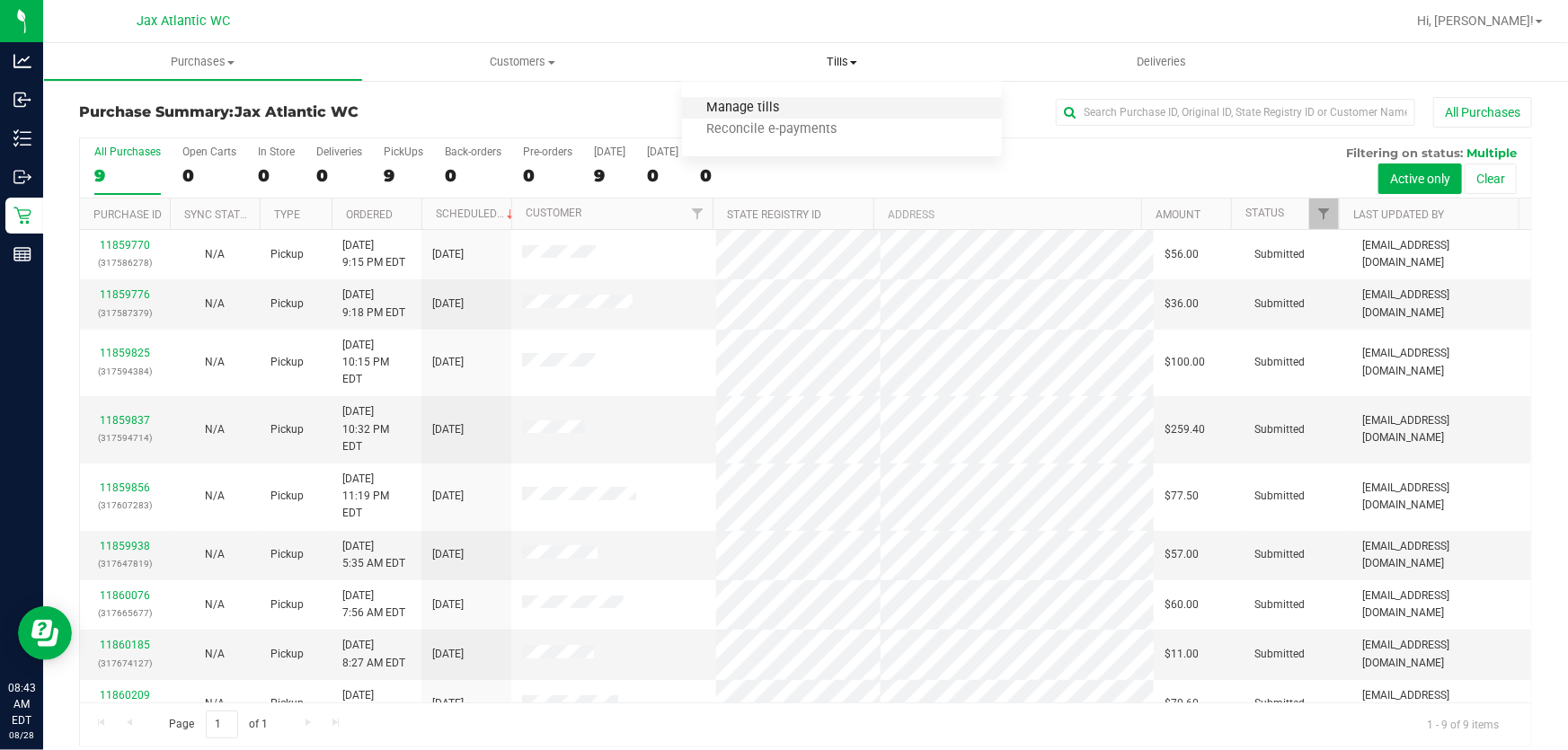
click at [753, 106] on span "Manage tills" at bounding box center [742, 108] width 121 height 15
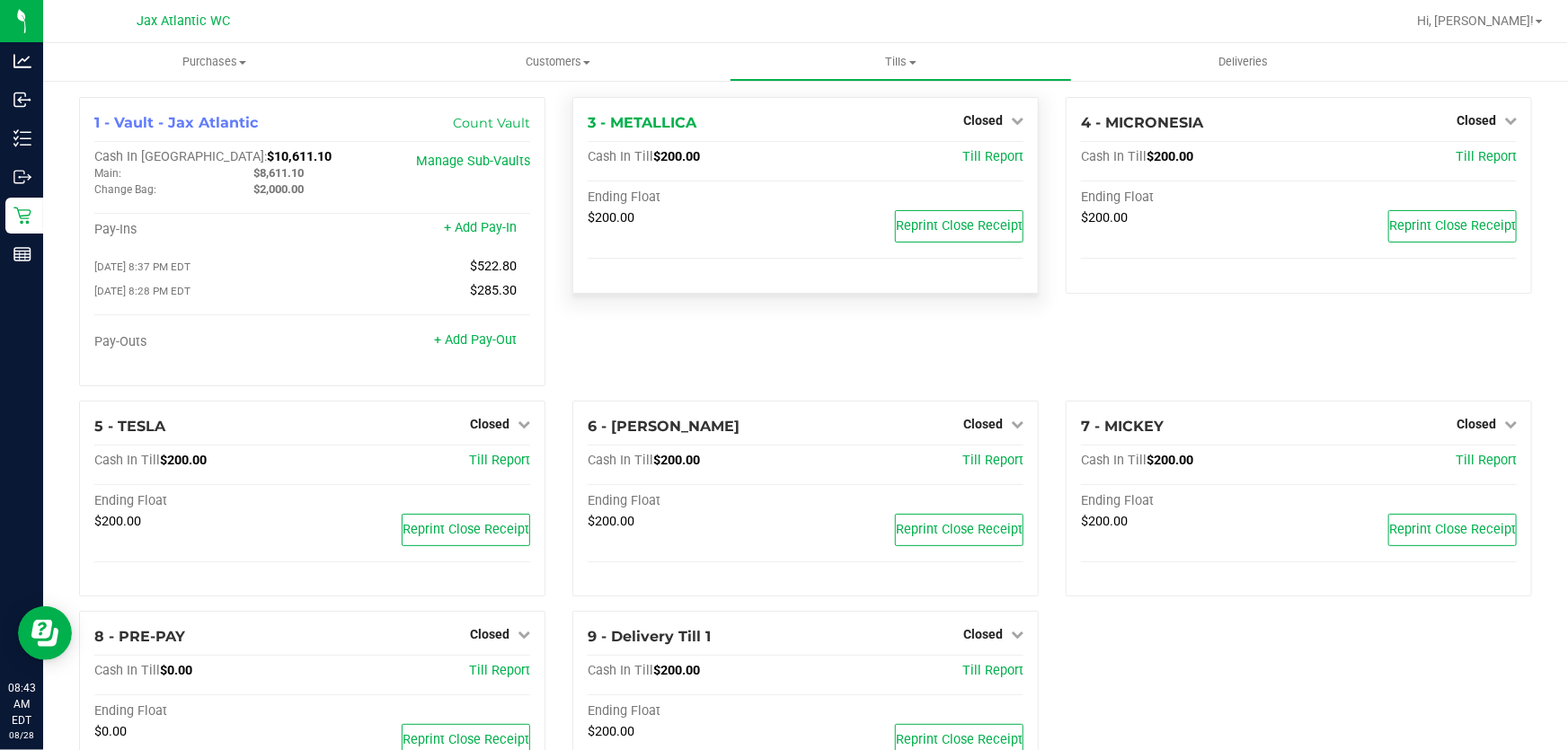
click at [977, 128] on div "Closed" at bounding box center [993, 120] width 60 height 21
click at [981, 116] on span "Closed" at bounding box center [982, 120] width 40 height 15
click at [1003, 159] on div "Open Till" at bounding box center [981, 158] width 133 height 22
click at [965, 157] on link "Open Till" at bounding box center [982, 158] width 47 height 15
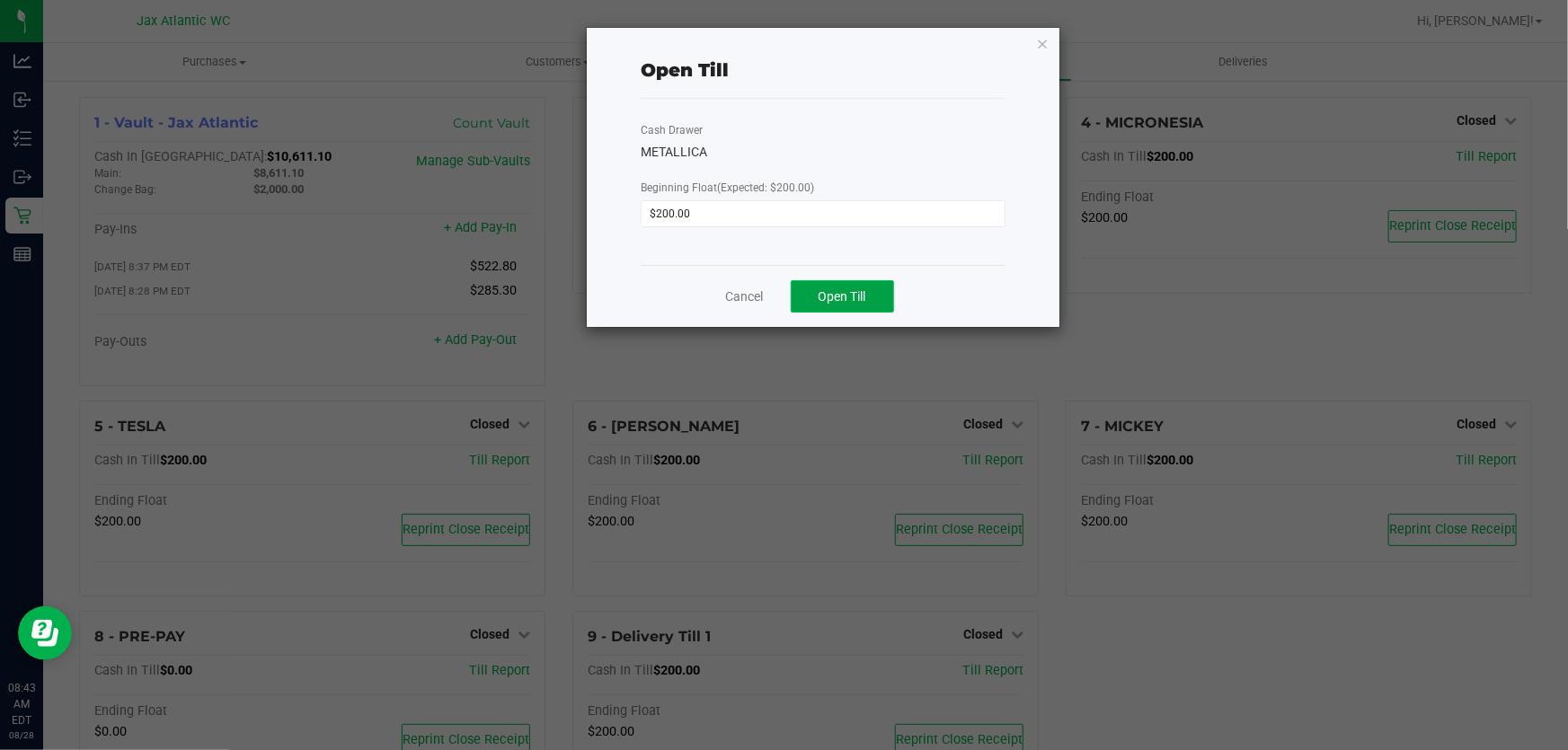
click at [847, 296] on span "Open Till" at bounding box center [842, 296] width 47 height 15
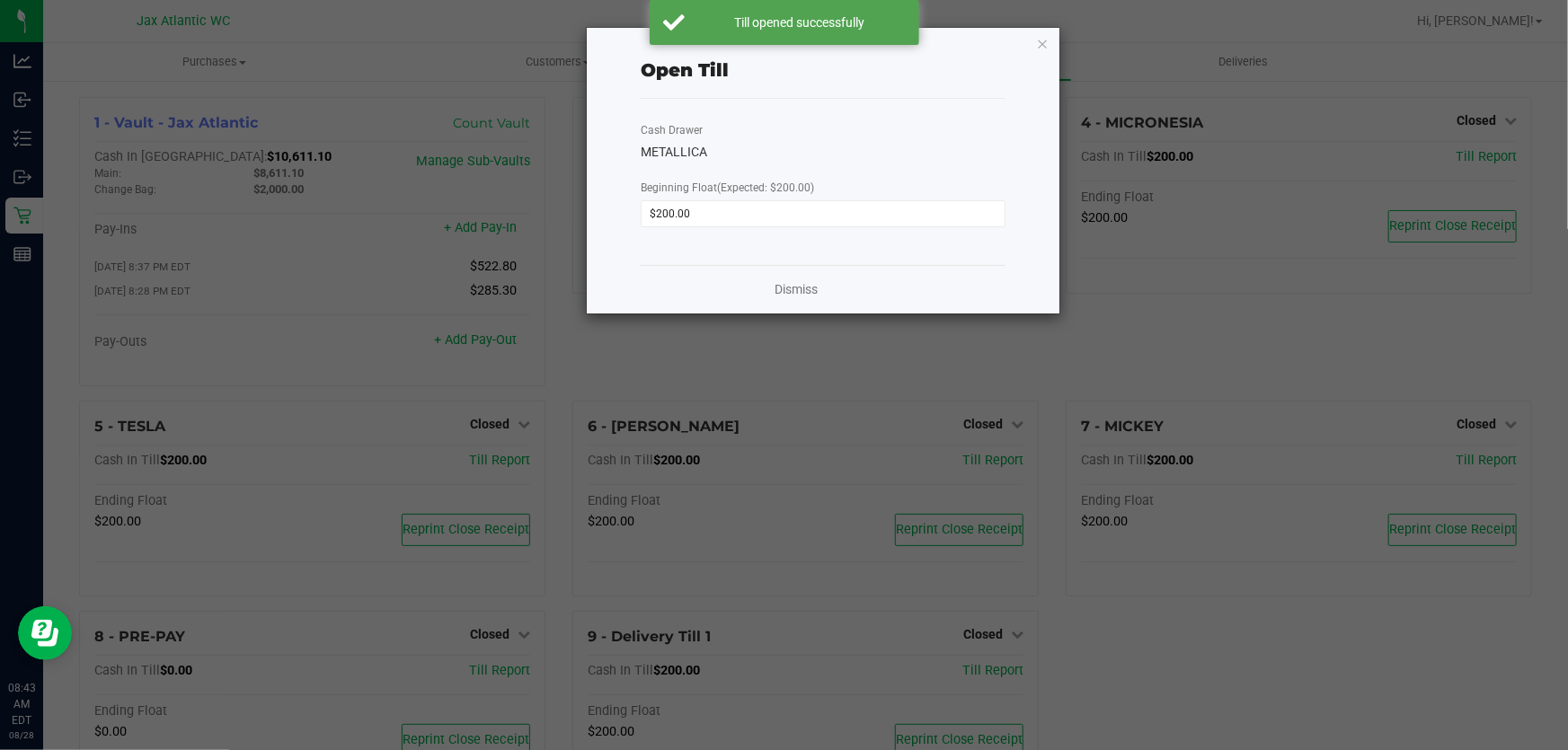
click at [770, 292] on div "Dismiss" at bounding box center [823, 289] width 365 height 48
click at [815, 298] on link "Dismiss" at bounding box center [796, 289] width 44 height 18
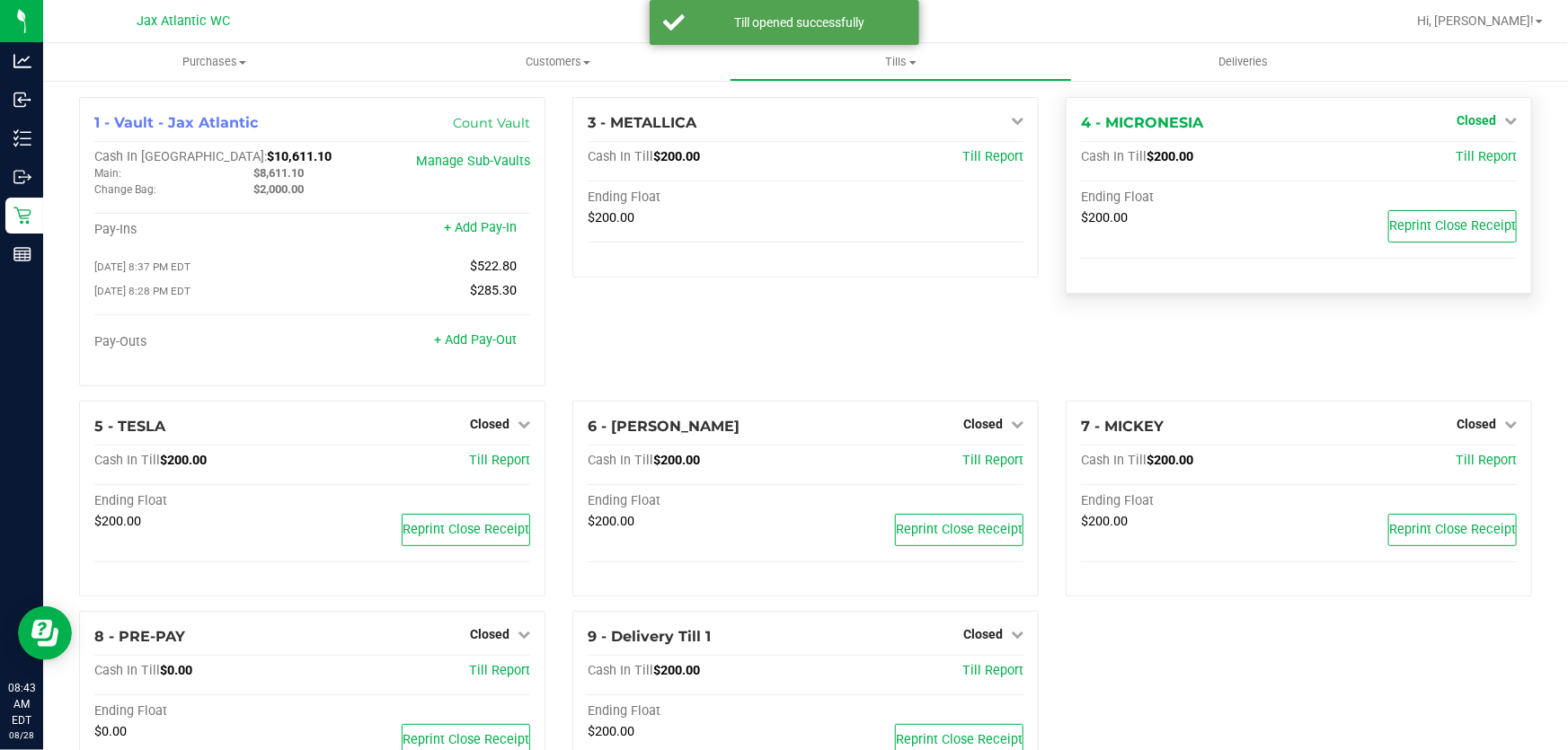
click at [1485, 120] on link "Closed" at bounding box center [1487, 120] width 60 height 15
click at [1454, 162] on link "Open Till" at bounding box center [1475, 158] width 47 height 15
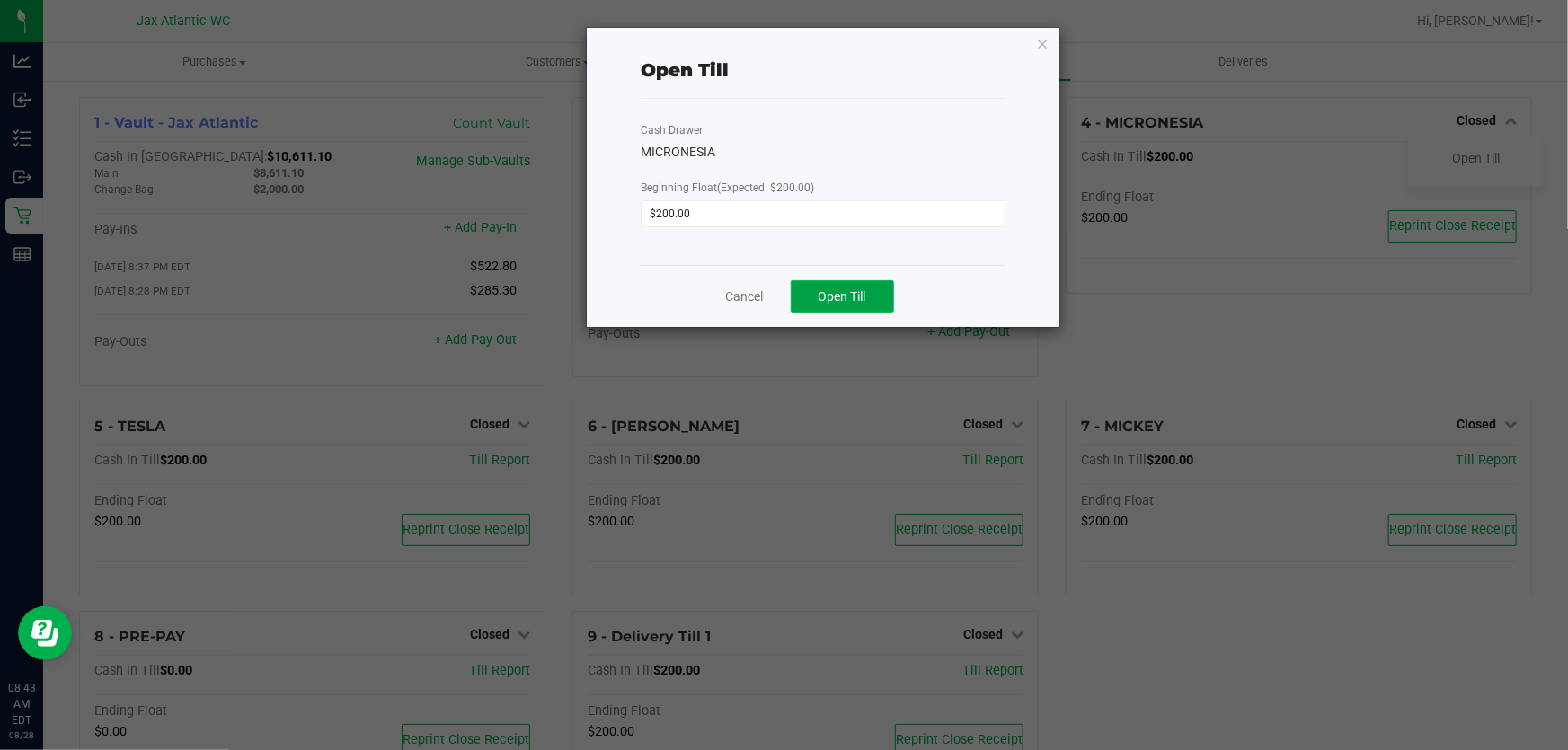
click at [829, 296] on span "Open Till" at bounding box center [842, 296] width 47 height 15
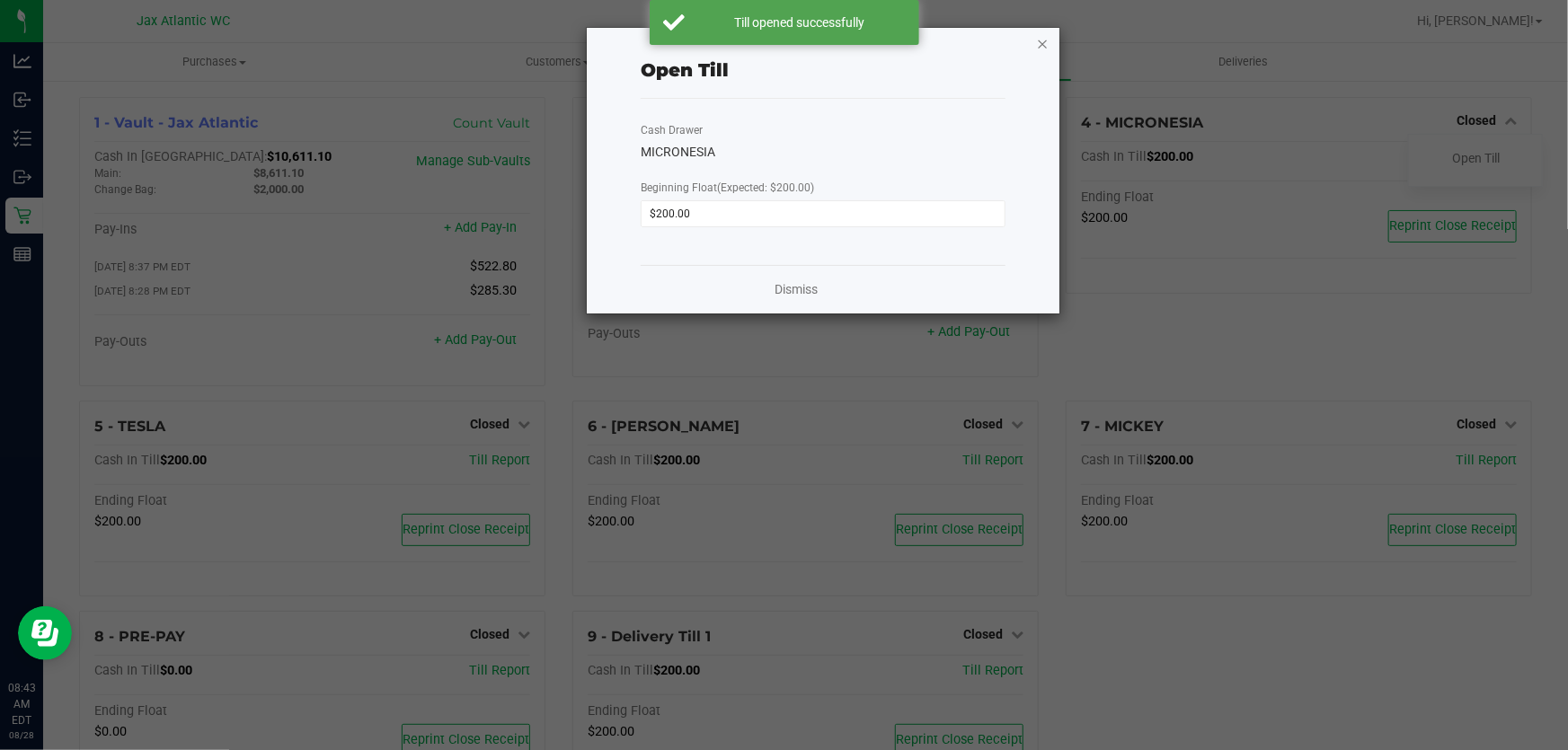
click at [1043, 42] on icon "button" at bounding box center [1041, 43] width 13 height 21
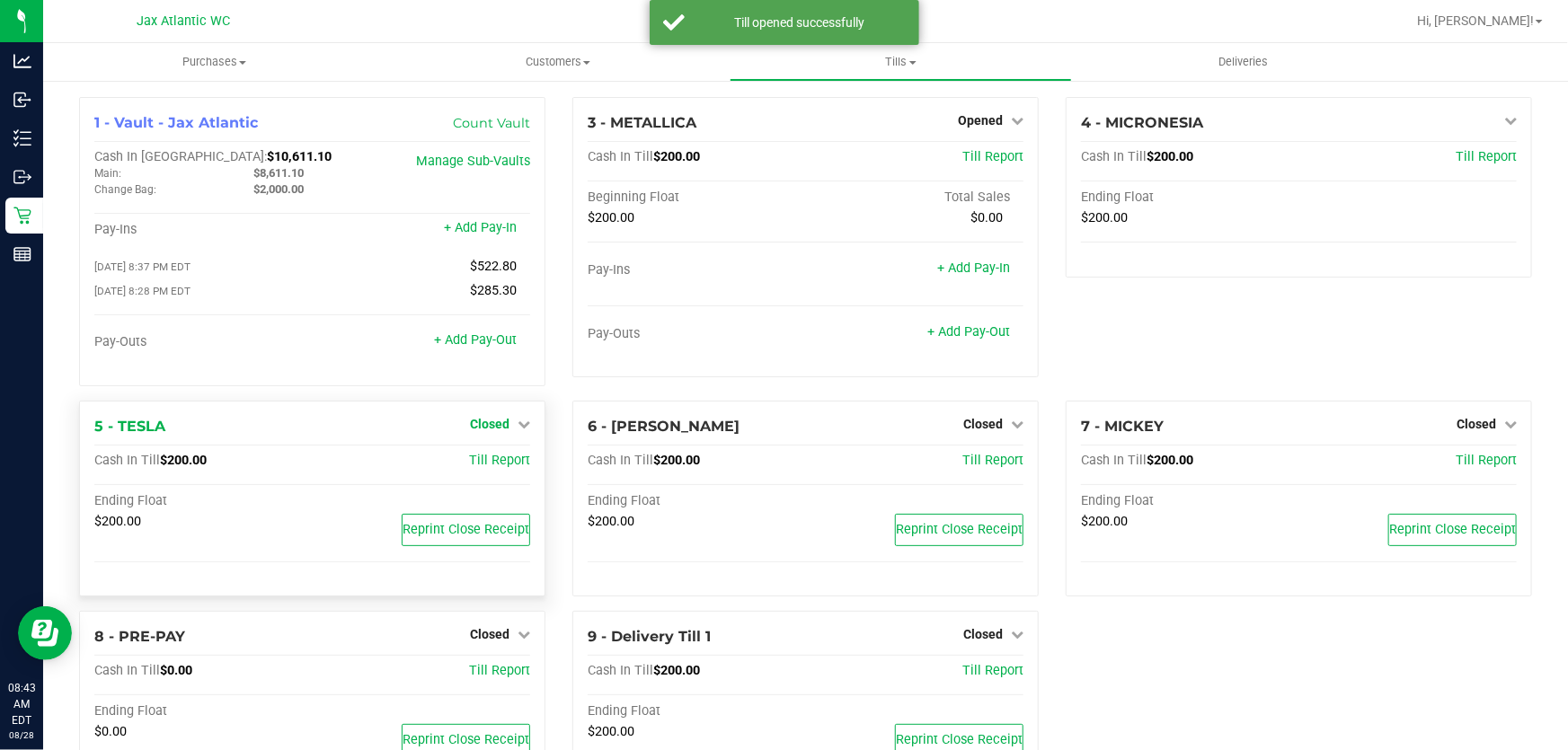
click at [486, 427] on span "Closed" at bounding box center [490, 424] width 40 height 15
click at [484, 458] on link "Open Till" at bounding box center [489, 461] width 47 height 15
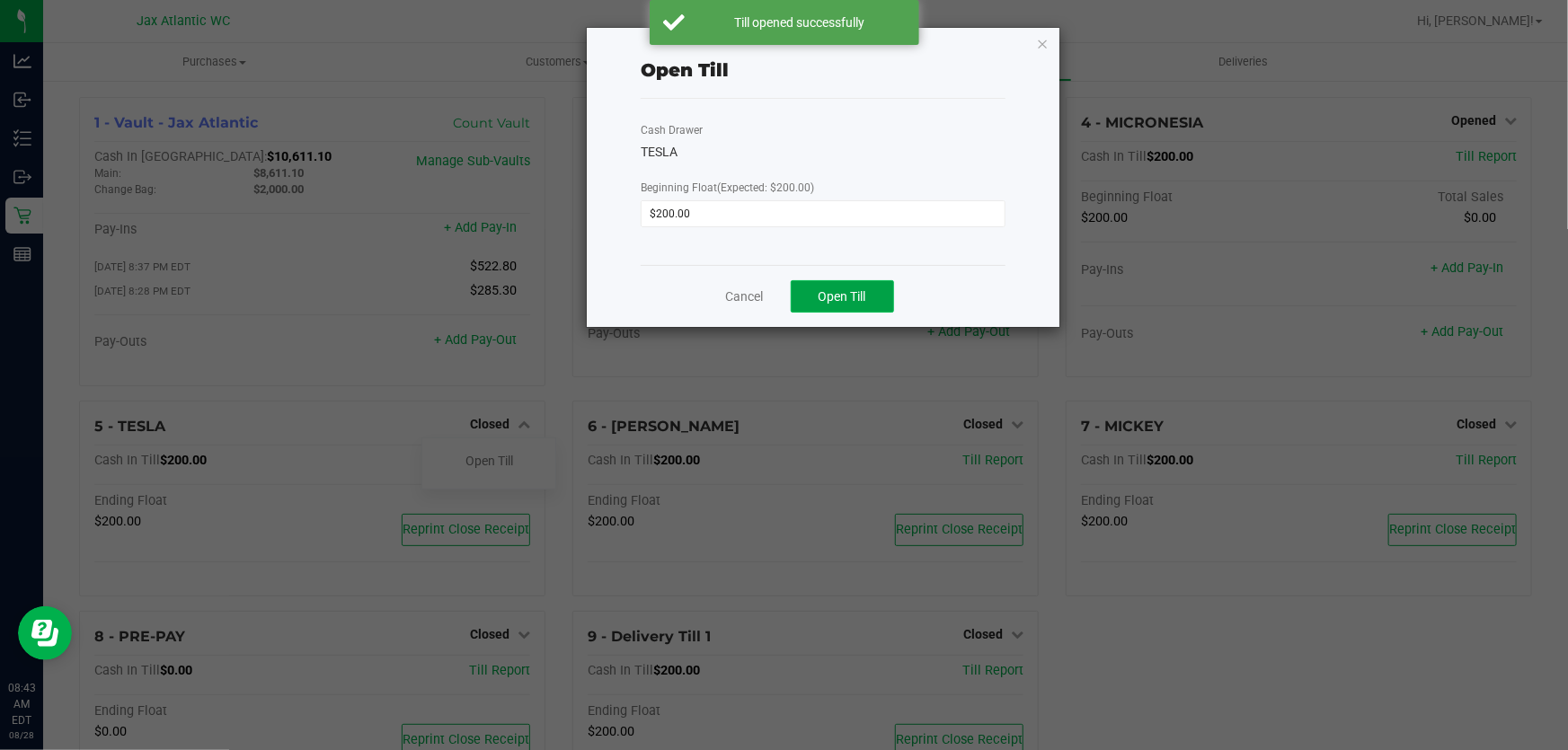
click at [843, 283] on button "Open Till" at bounding box center [842, 296] width 104 height 32
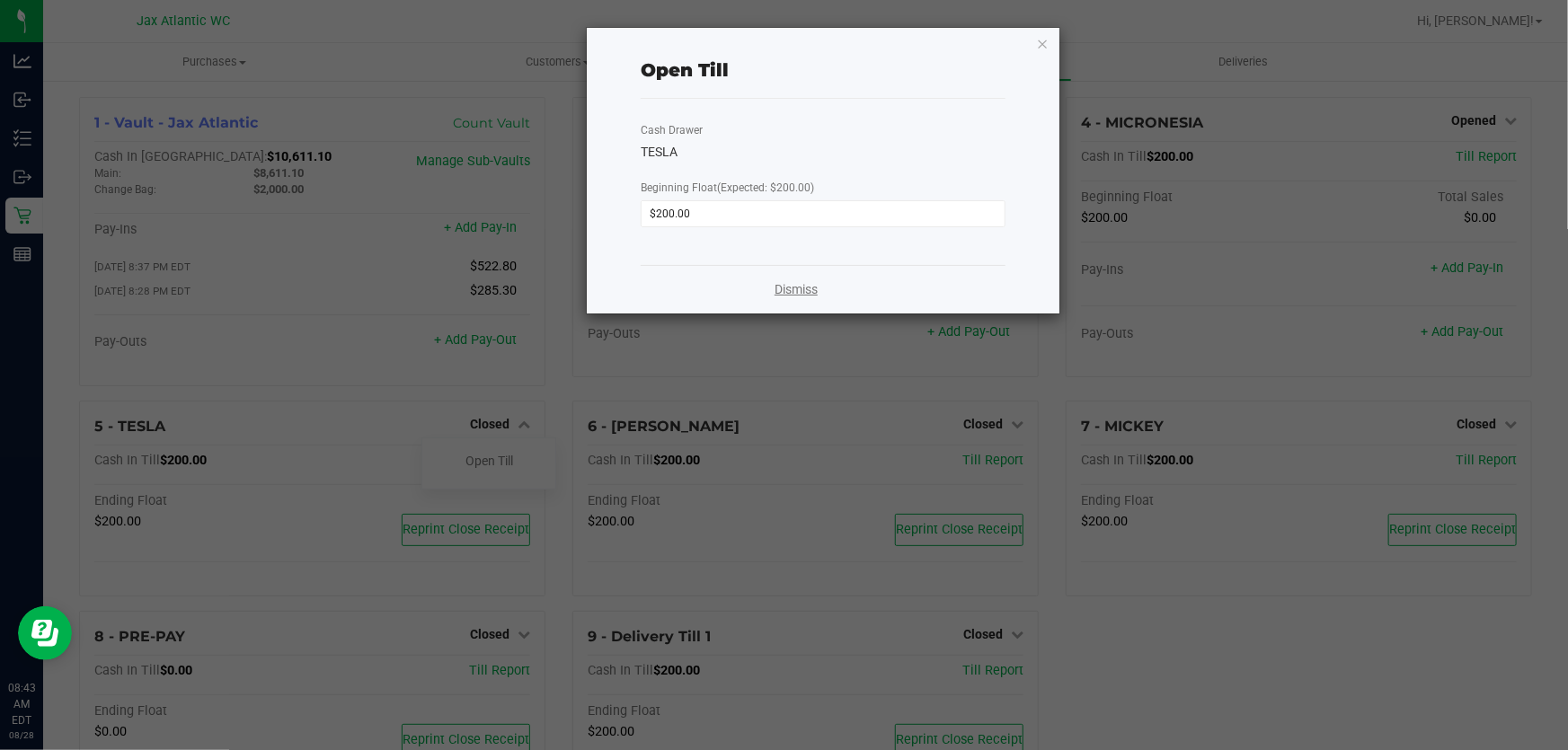
click at [785, 289] on link "Dismiss" at bounding box center [796, 289] width 44 height 18
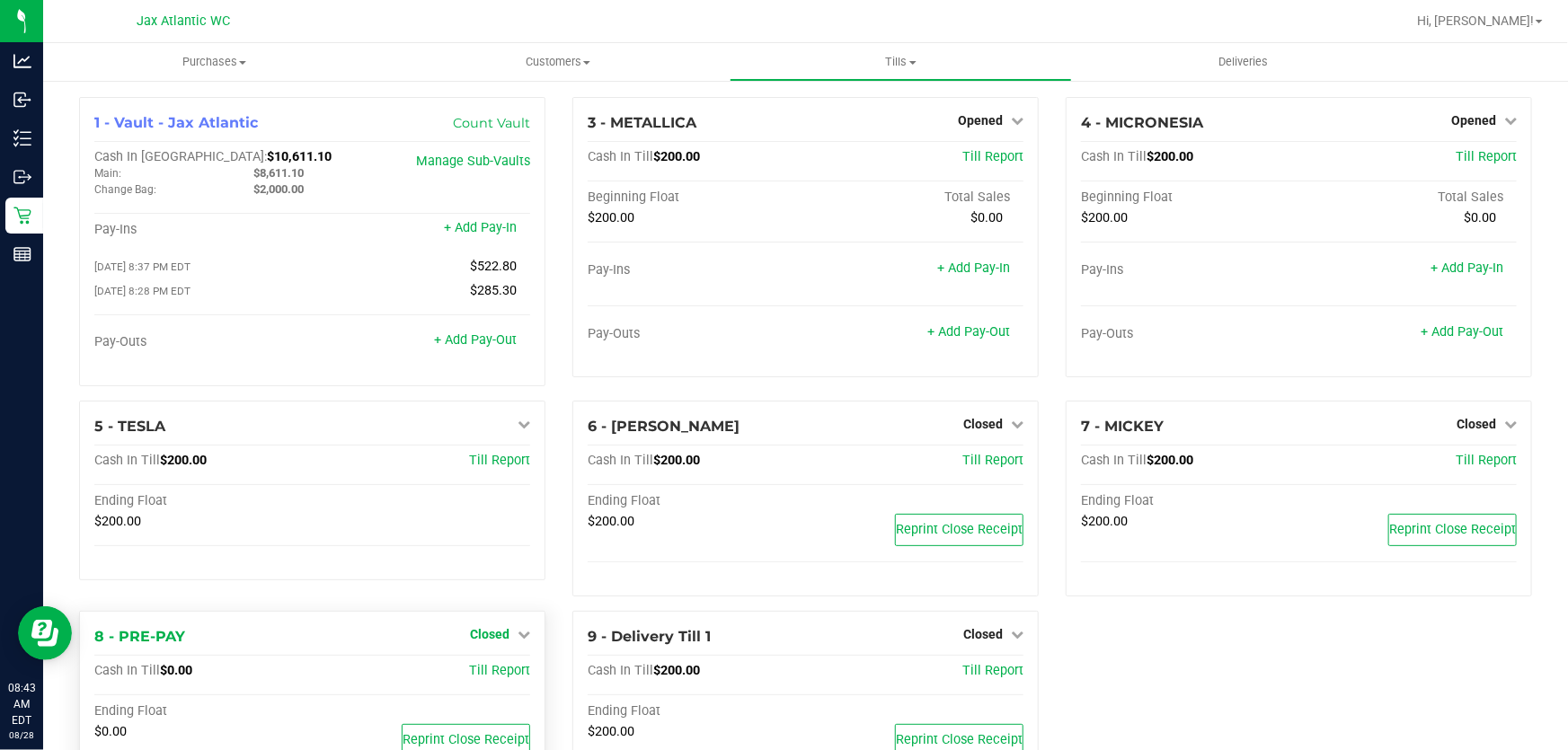
click at [500, 638] on span "Closed" at bounding box center [490, 634] width 40 height 15
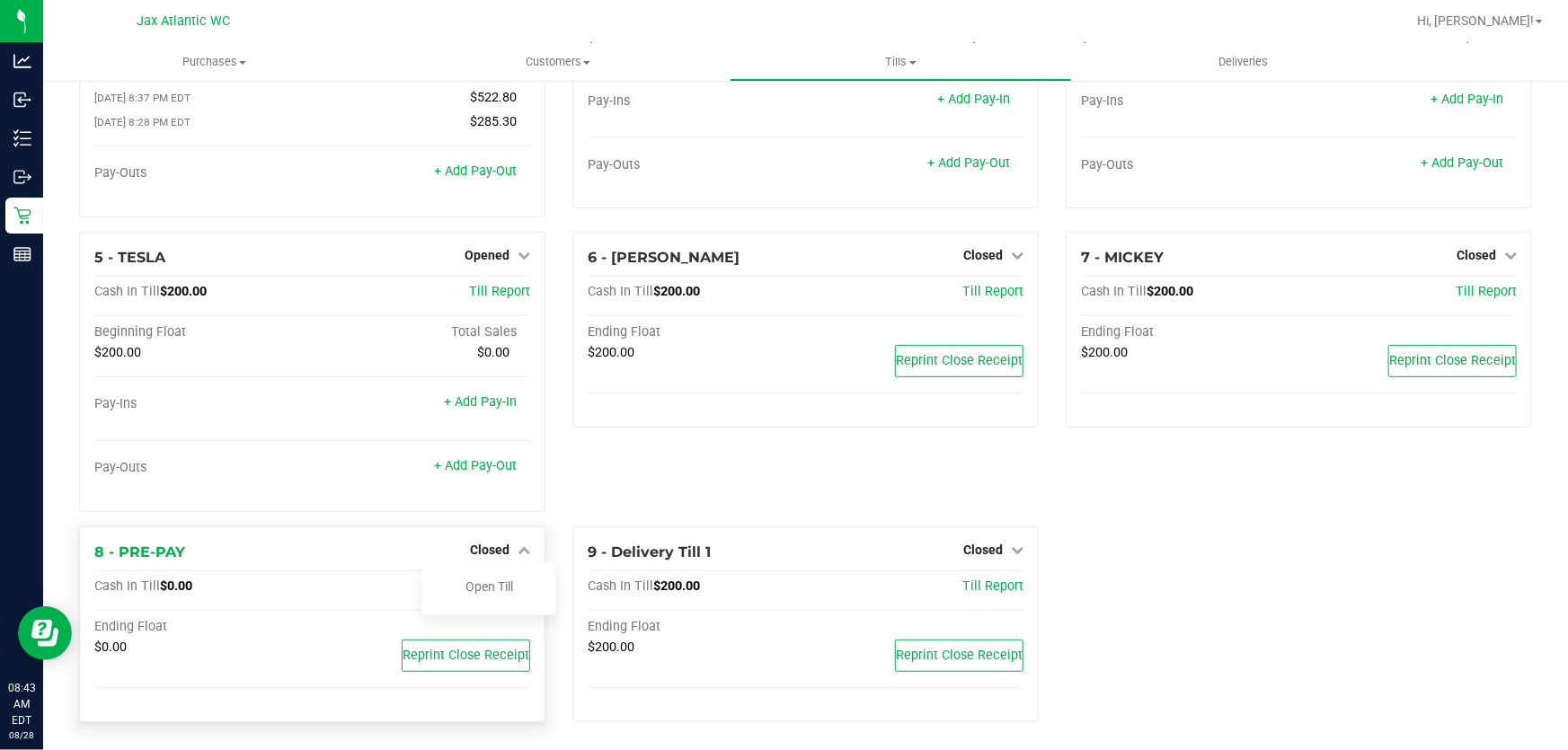
scroll to position [174, 0]
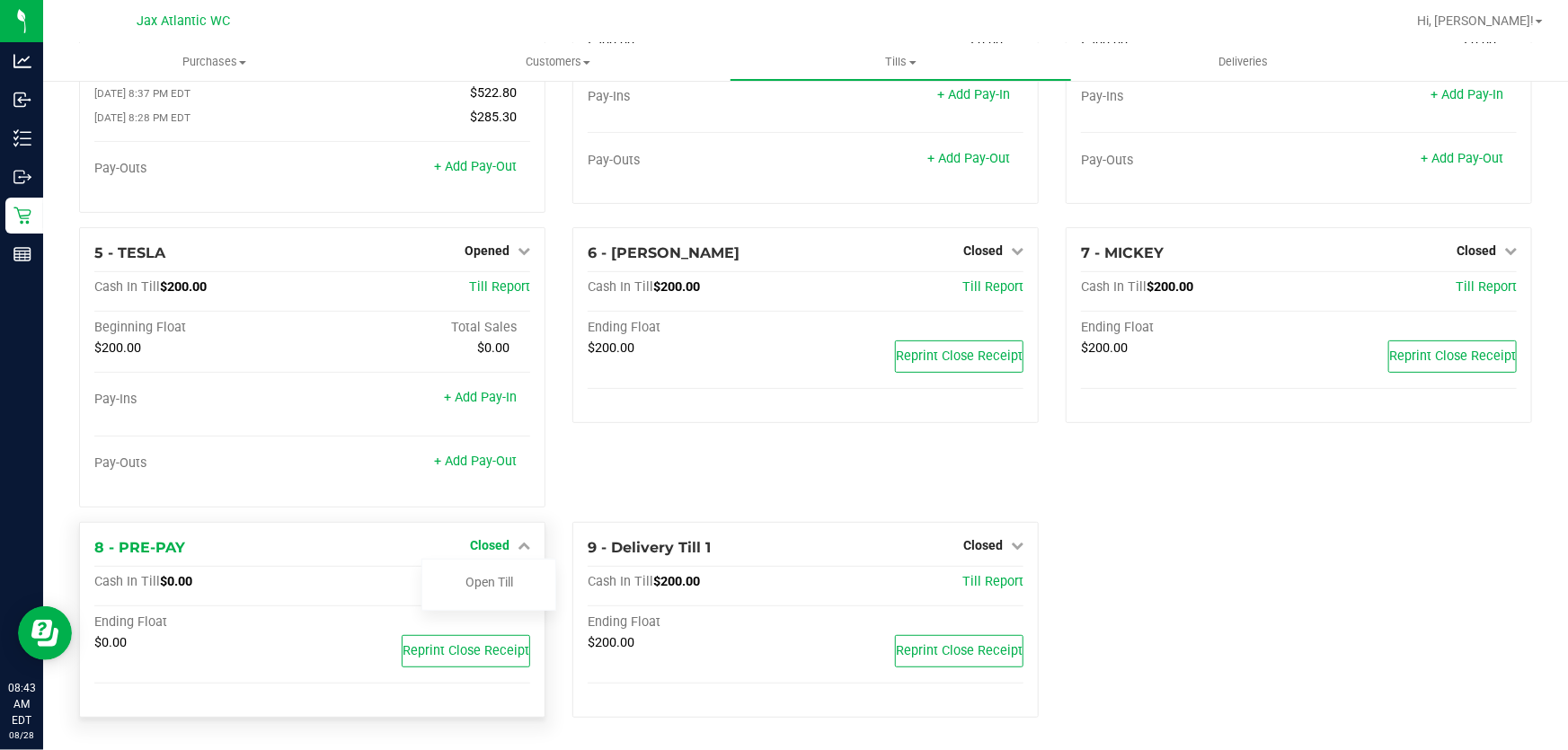
click at [480, 548] on span "Closed" at bounding box center [490, 545] width 40 height 15
click at [479, 548] on span "Closed" at bounding box center [490, 545] width 40 height 15
click at [488, 583] on link "Open Till" at bounding box center [489, 582] width 47 height 15
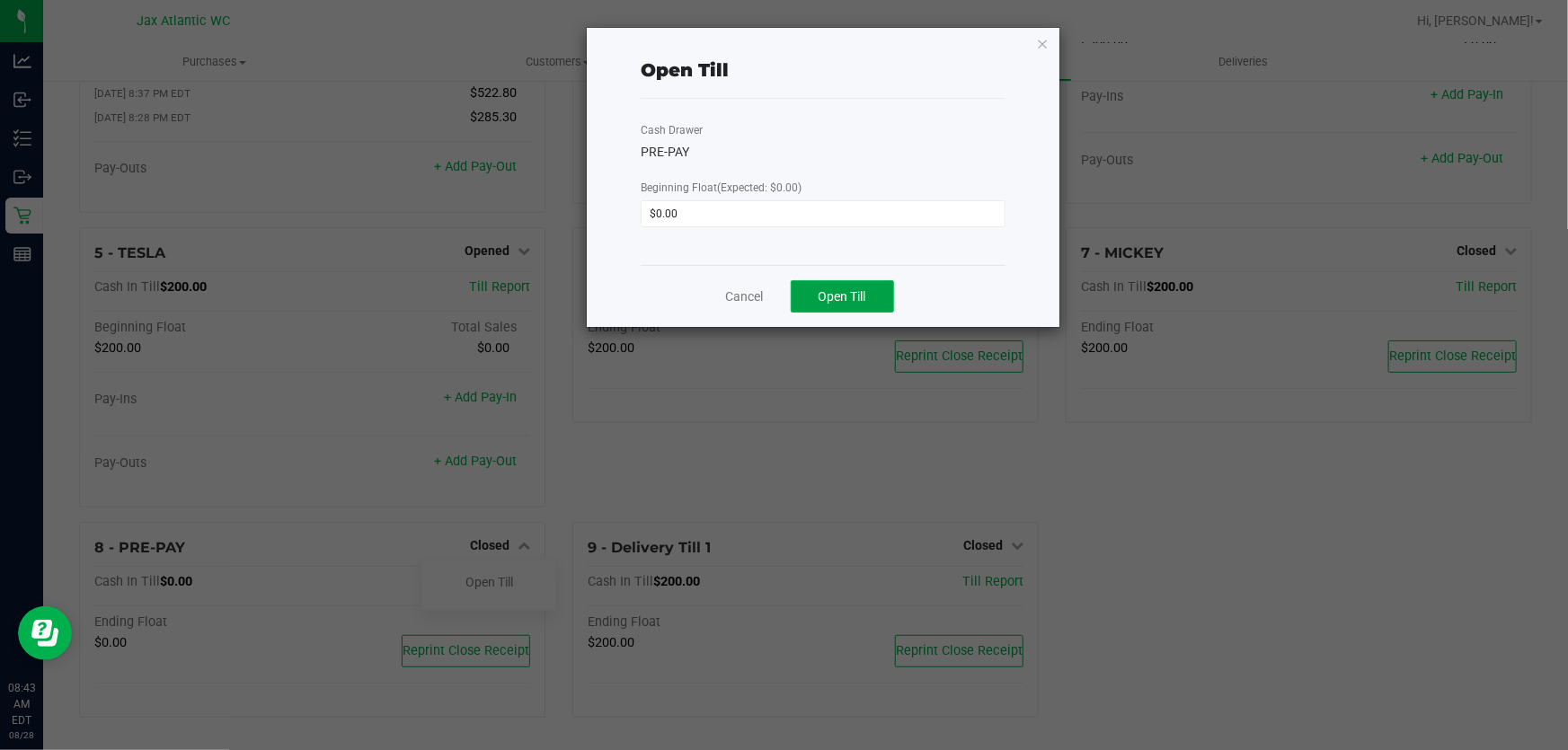
click at [859, 308] on button "Open Till" at bounding box center [842, 296] width 104 height 32
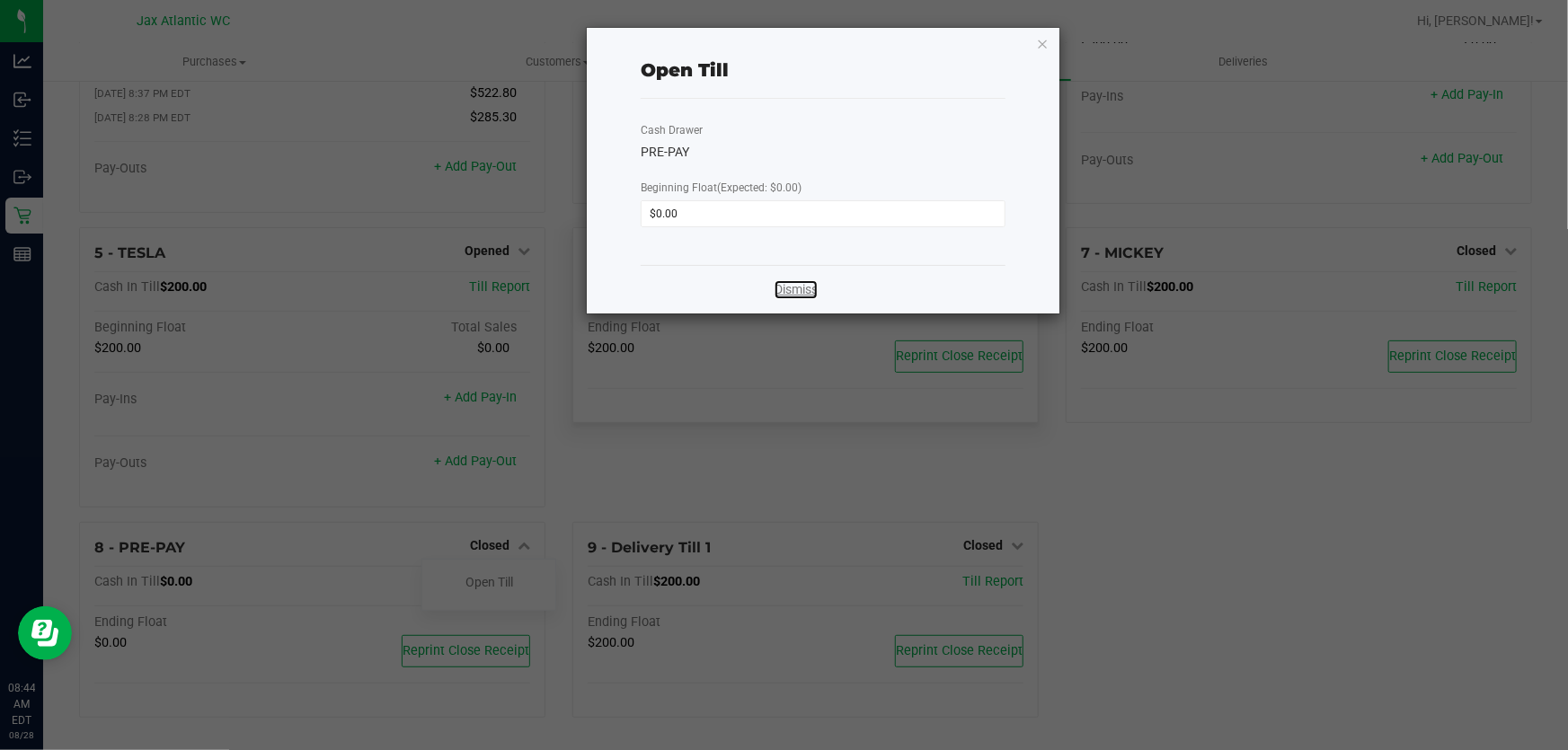
click at [806, 289] on link "Dismiss" at bounding box center [796, 289] width 44 height 18
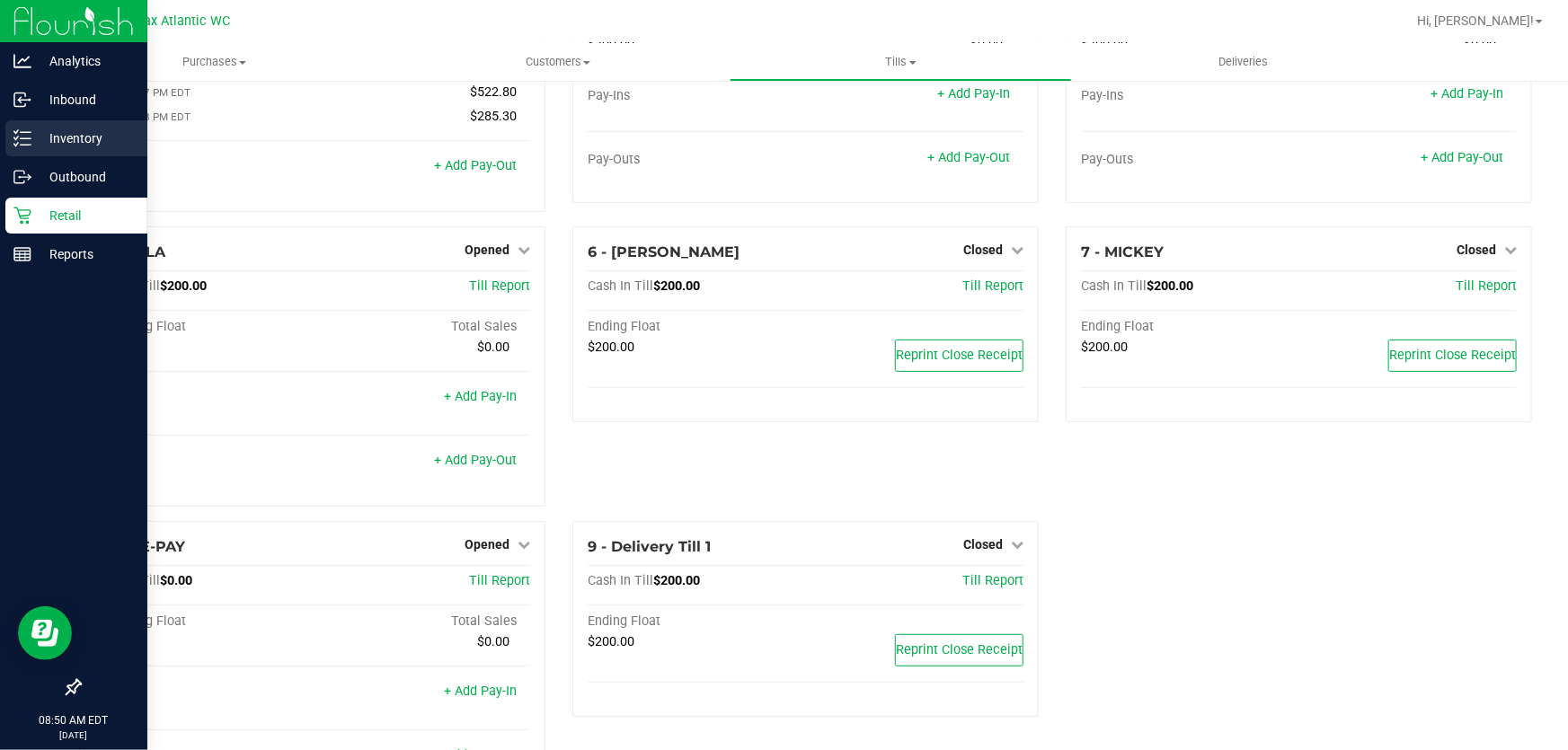
click at [29, 135] on icon at bounding box center [22, 138] width 18 height 18
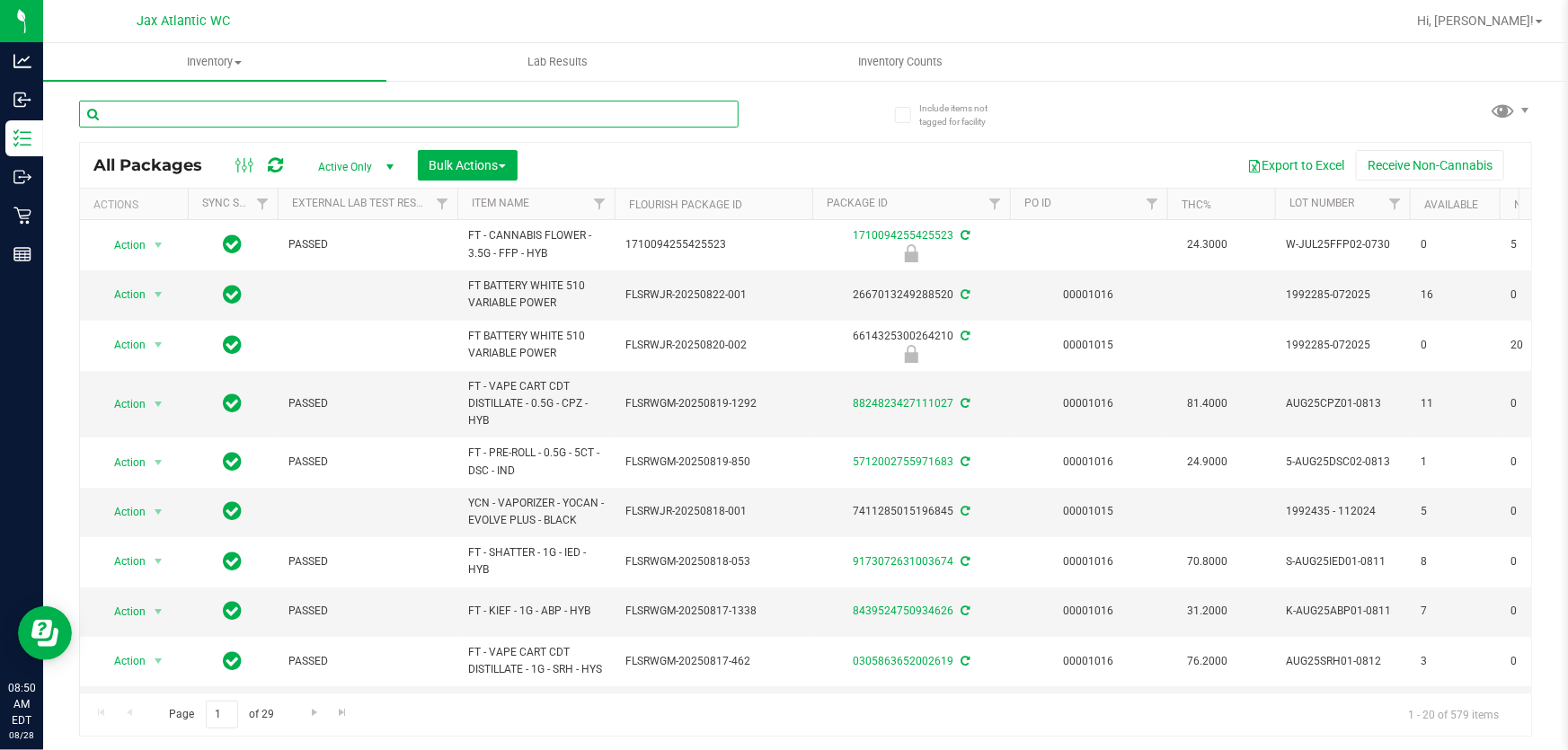
click at [379, 119] on input "text" at bounding box center [408, 114] width 659 height 27
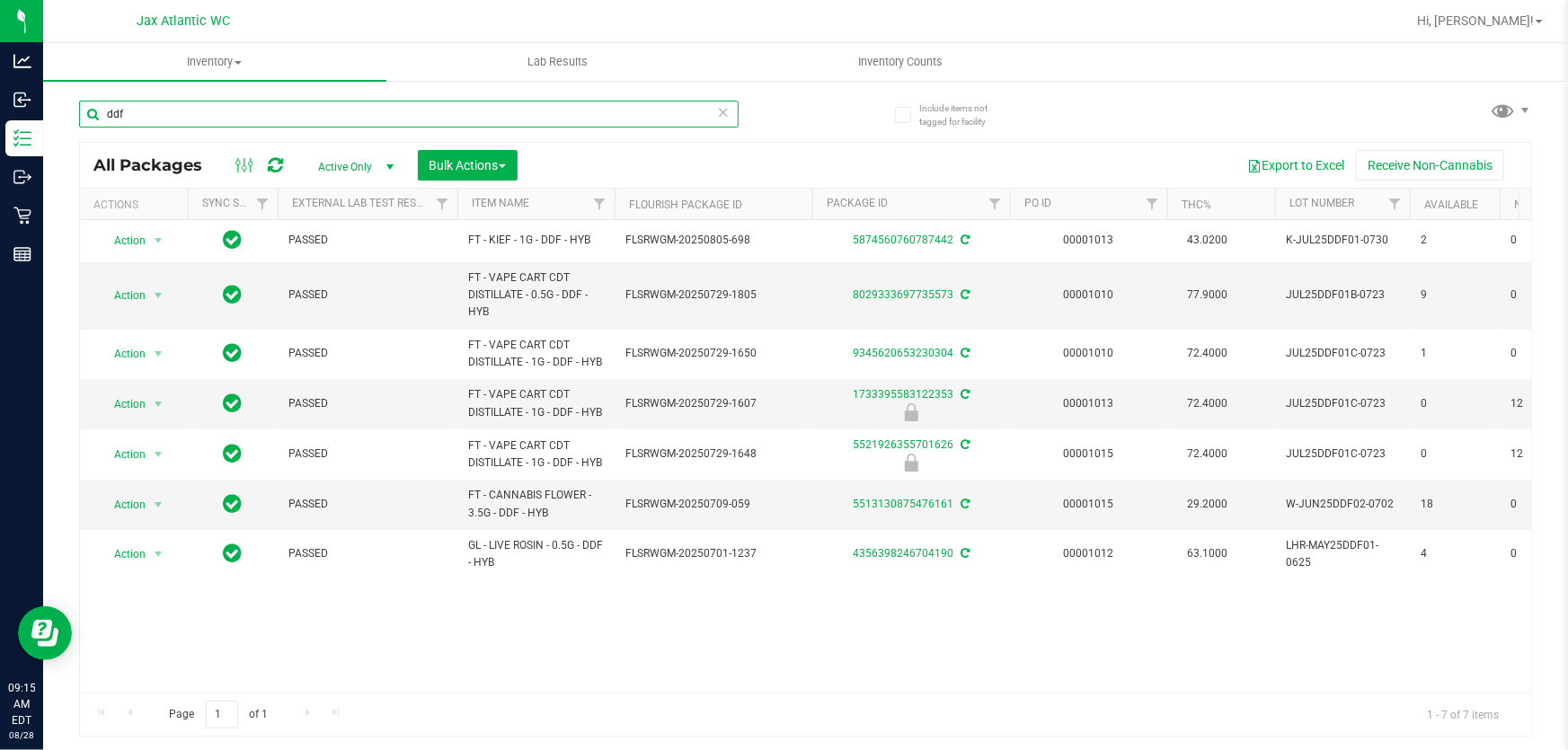
click at [263, 121] on input "ddf" at bounding box center [408, 114] width 659 height 27
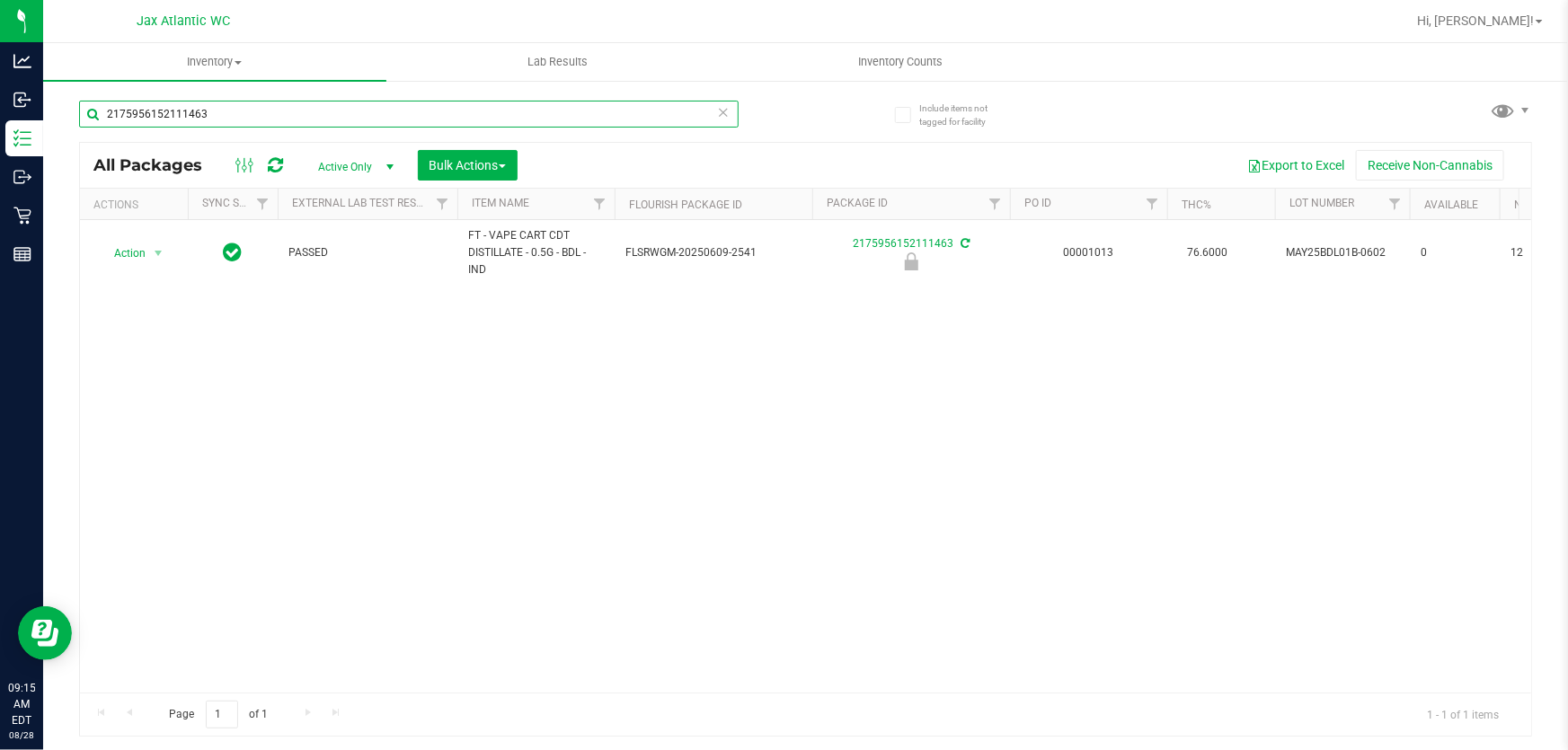
click at [262, 121] on input "2175956152111463" at bounding box center [408, 114] width 659 height 27
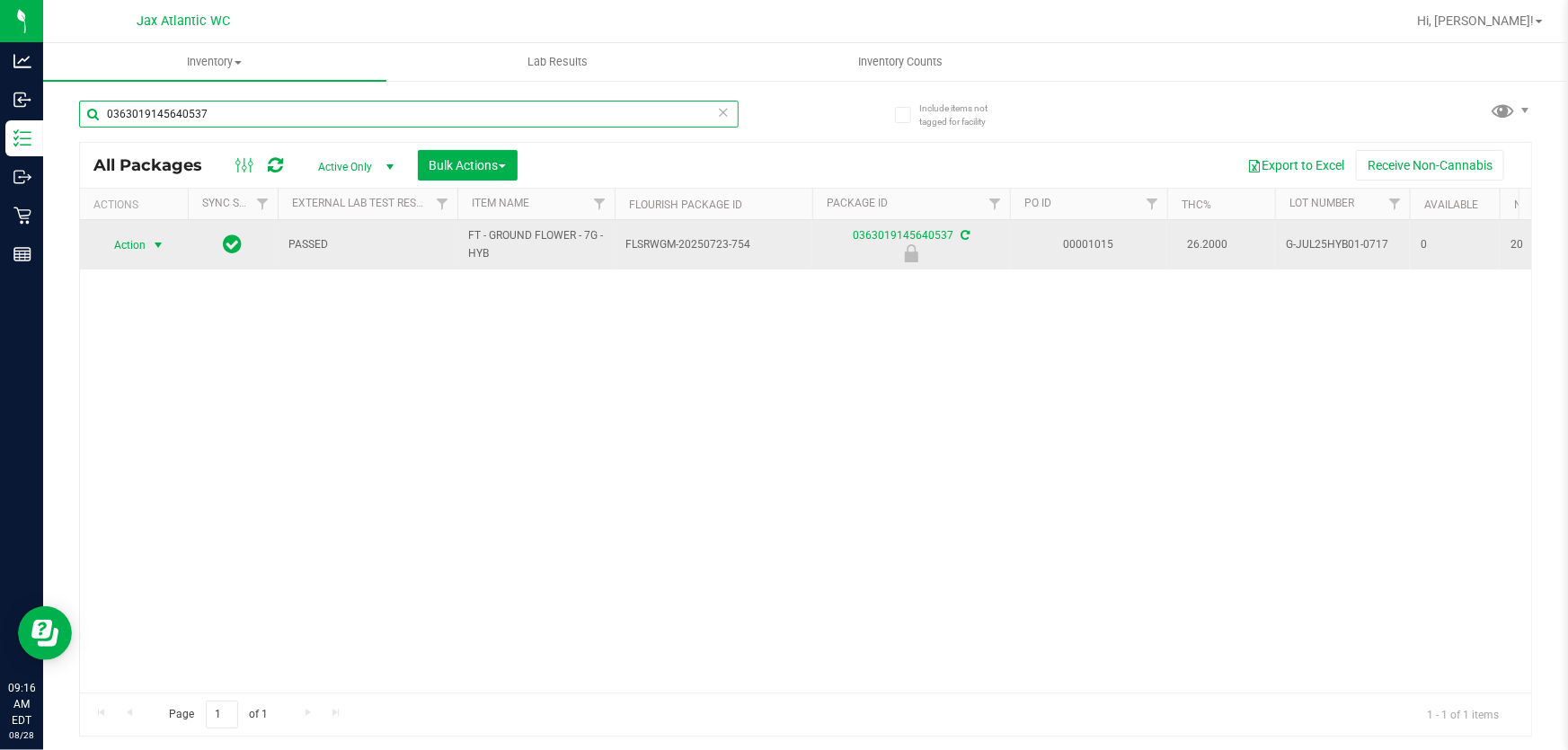
type input "0363019145640537"
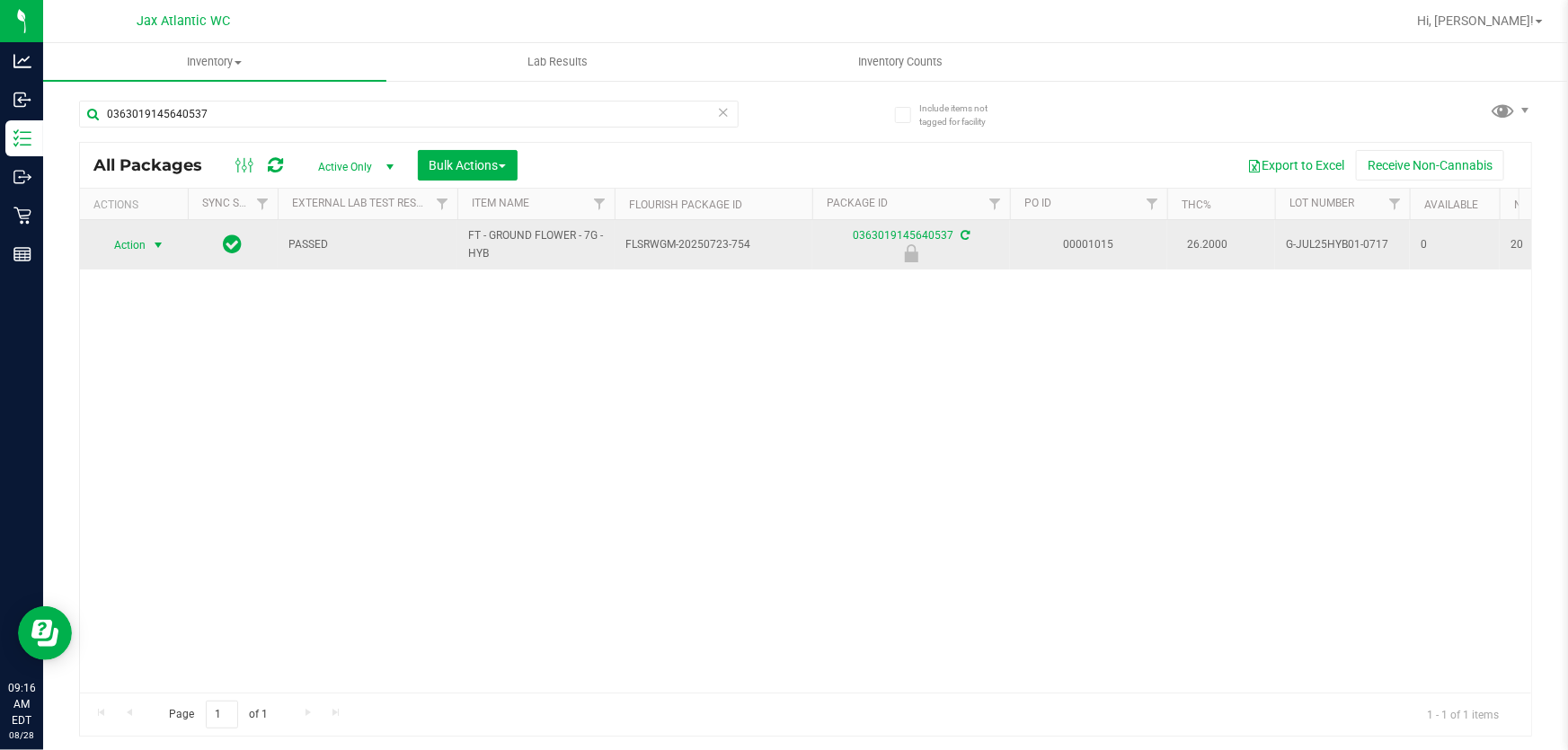
click at [150, 250] on span "select" at bounding box center [158, 245] width 22 height 25
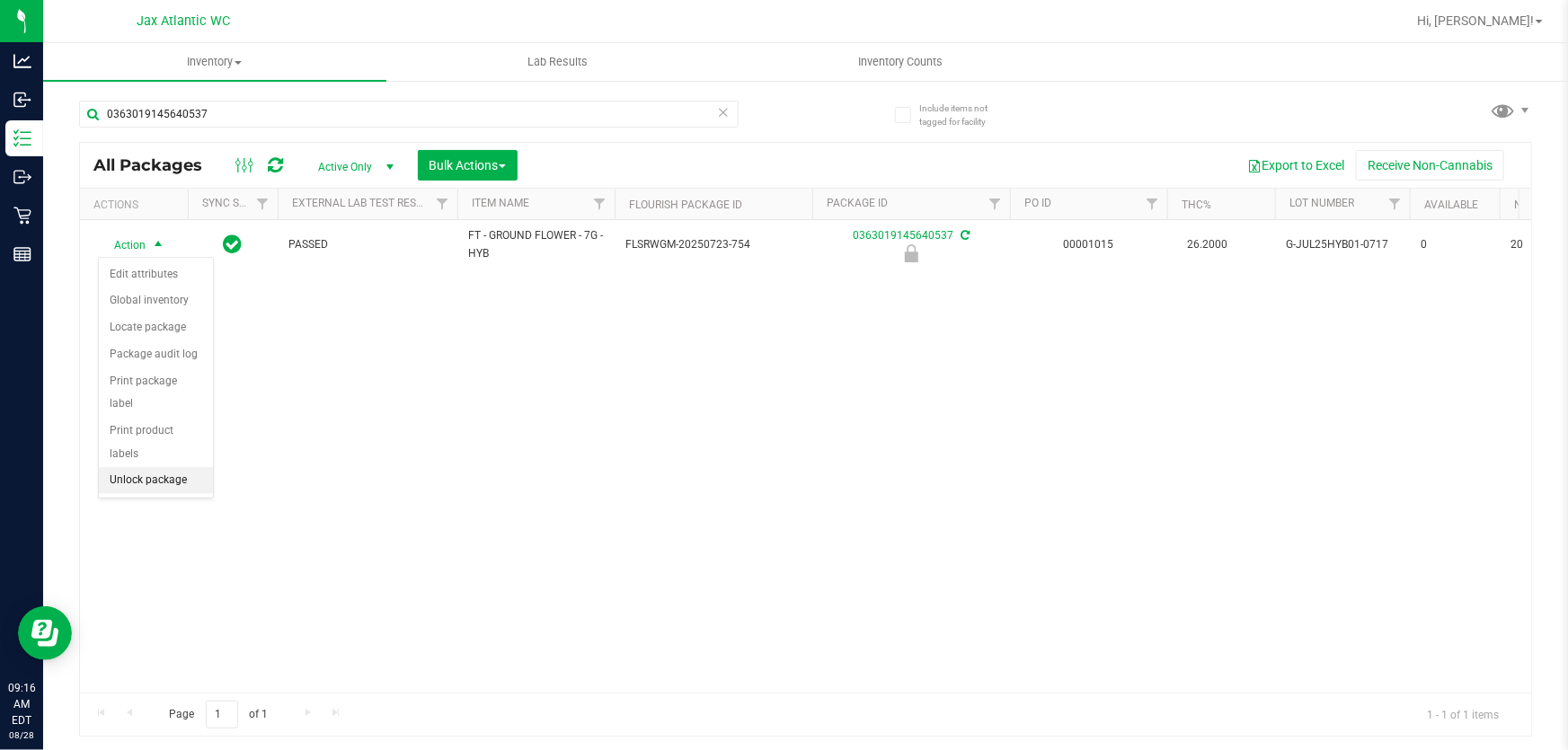
click at [176, 467] on li "Unlock package" at bounding box center [156, 481] width 114 height 27
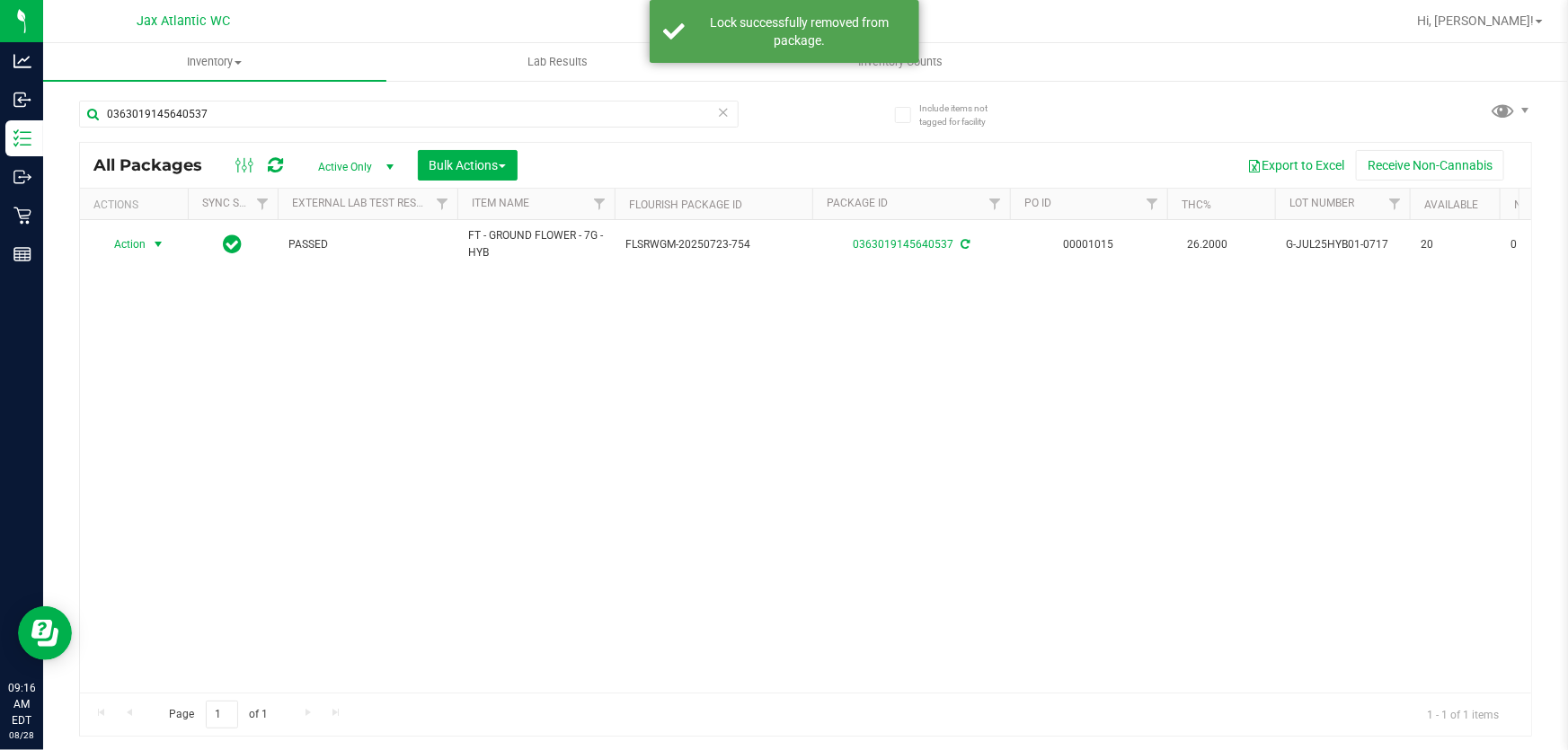
click at [142, 252] on span "Action" at bounding box center [122, 245] width 48 height 25
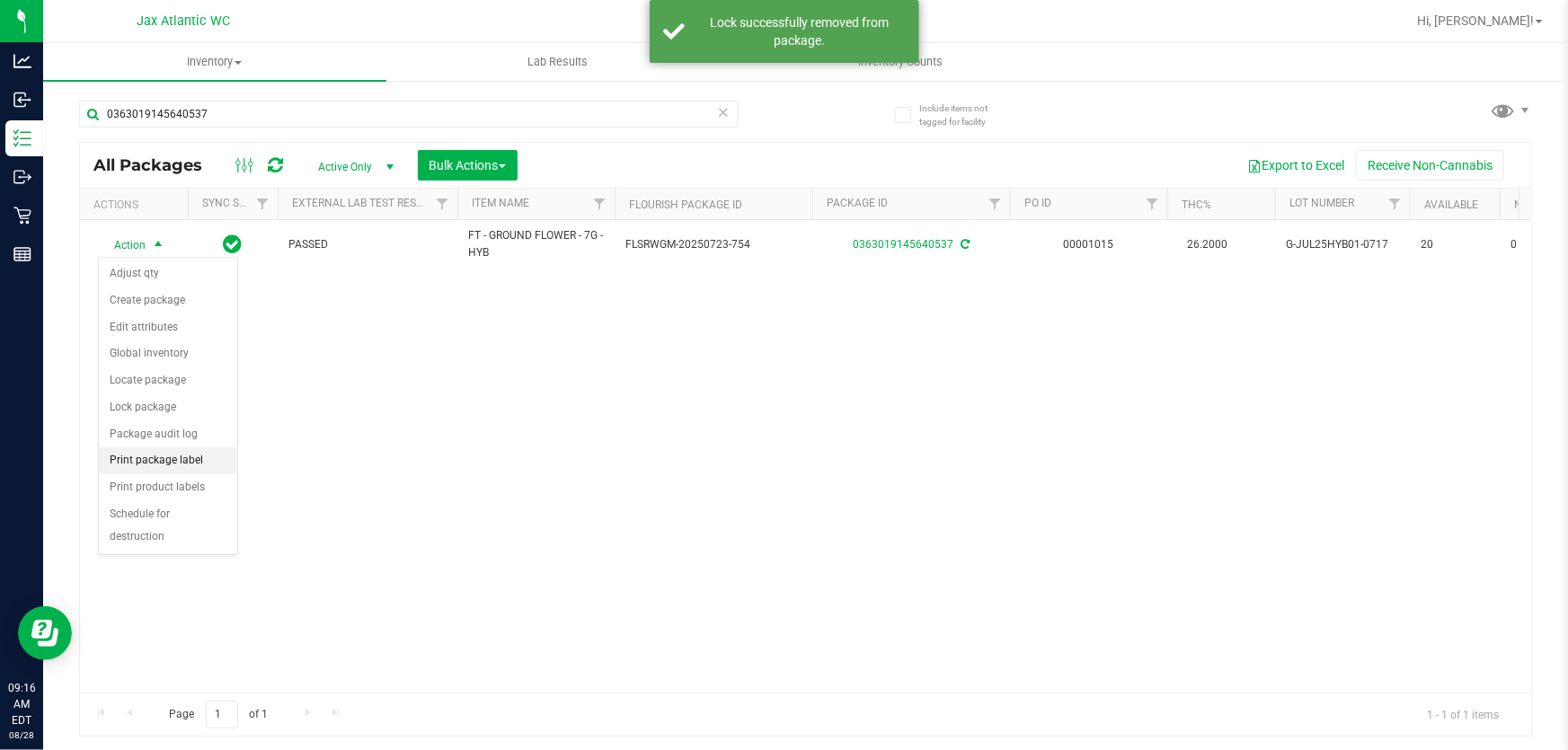
click at [182, 467] on li "Print package label" at bounding box center [167, 461] width 138 height 27
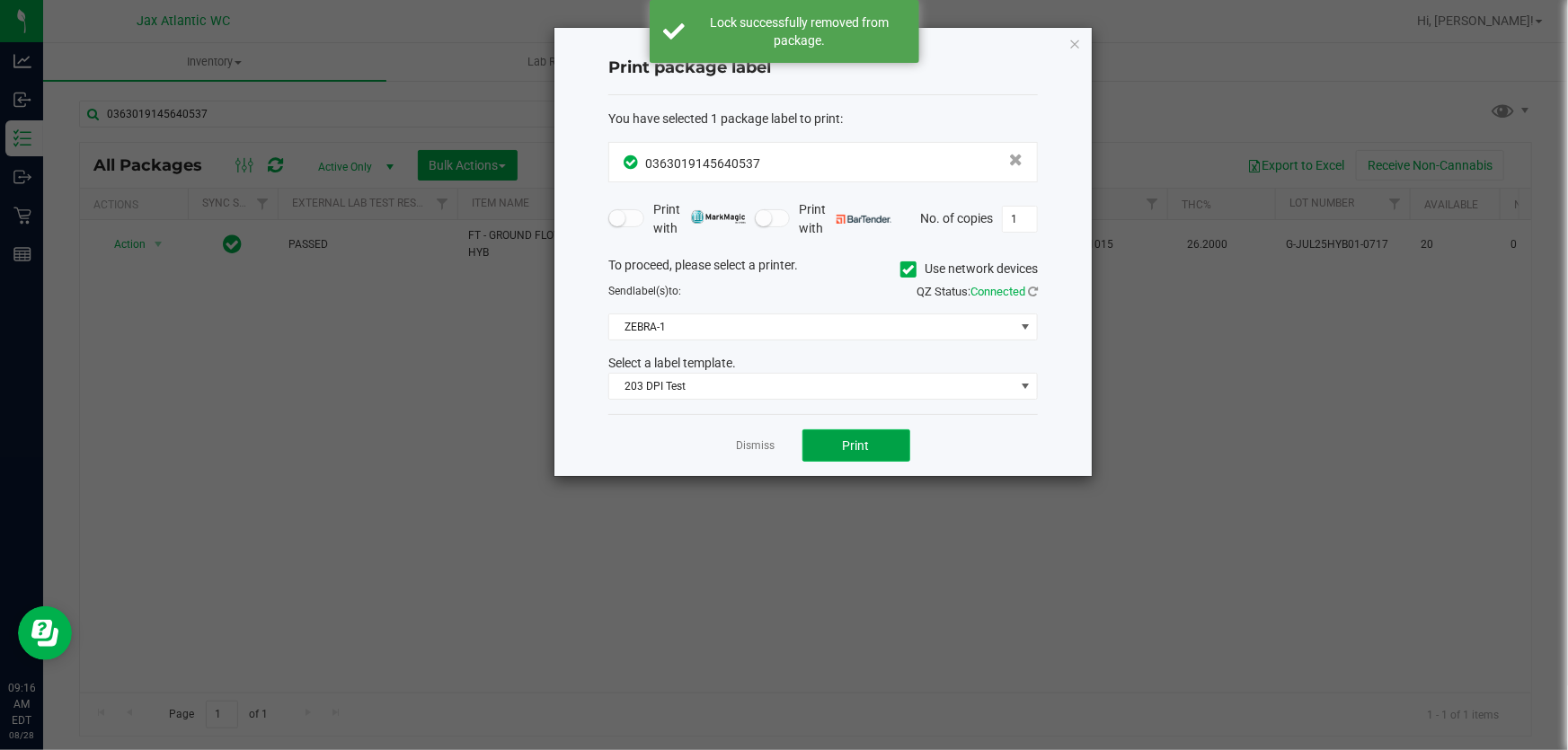
click at [885, 455] on button "Print" at bounding box center [856, 445] width 107 height 32
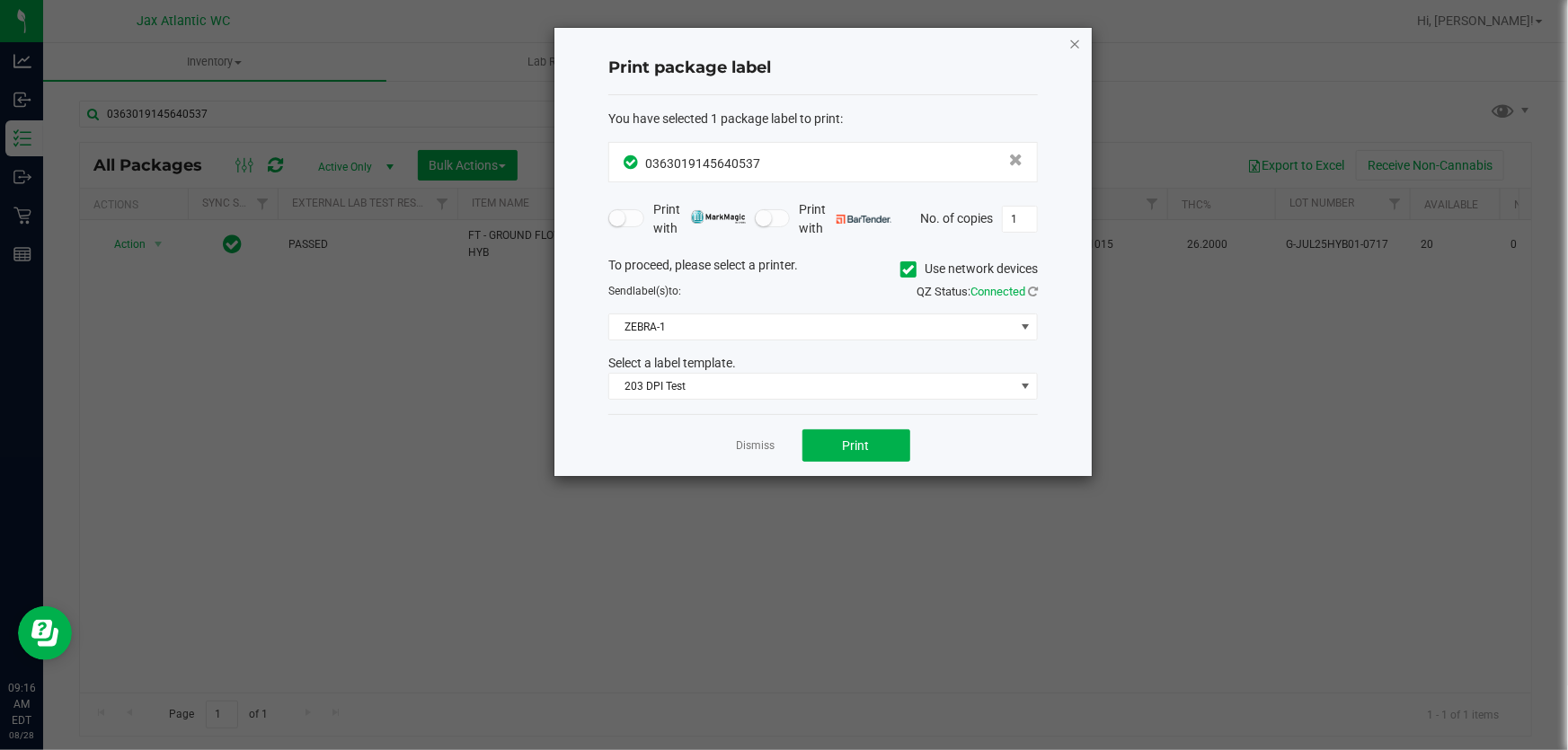
click at [1079, 36] on icon "button" at bounding box center [1074, 43] width 13 height 21
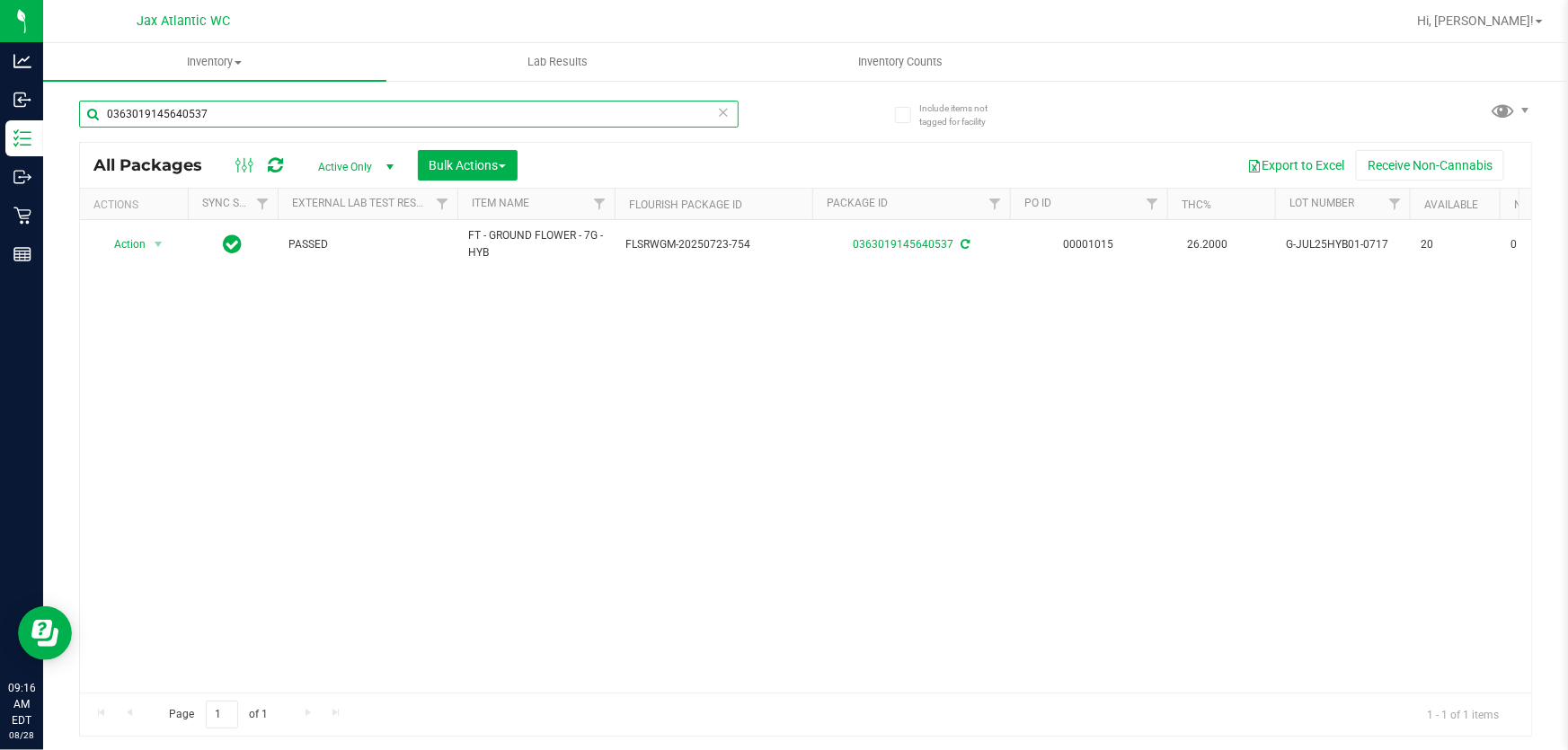
click at [362, 111] on input "0363019145640537" at bounding box center [408, 114] width 659 height 27
type input "2175956152111463"
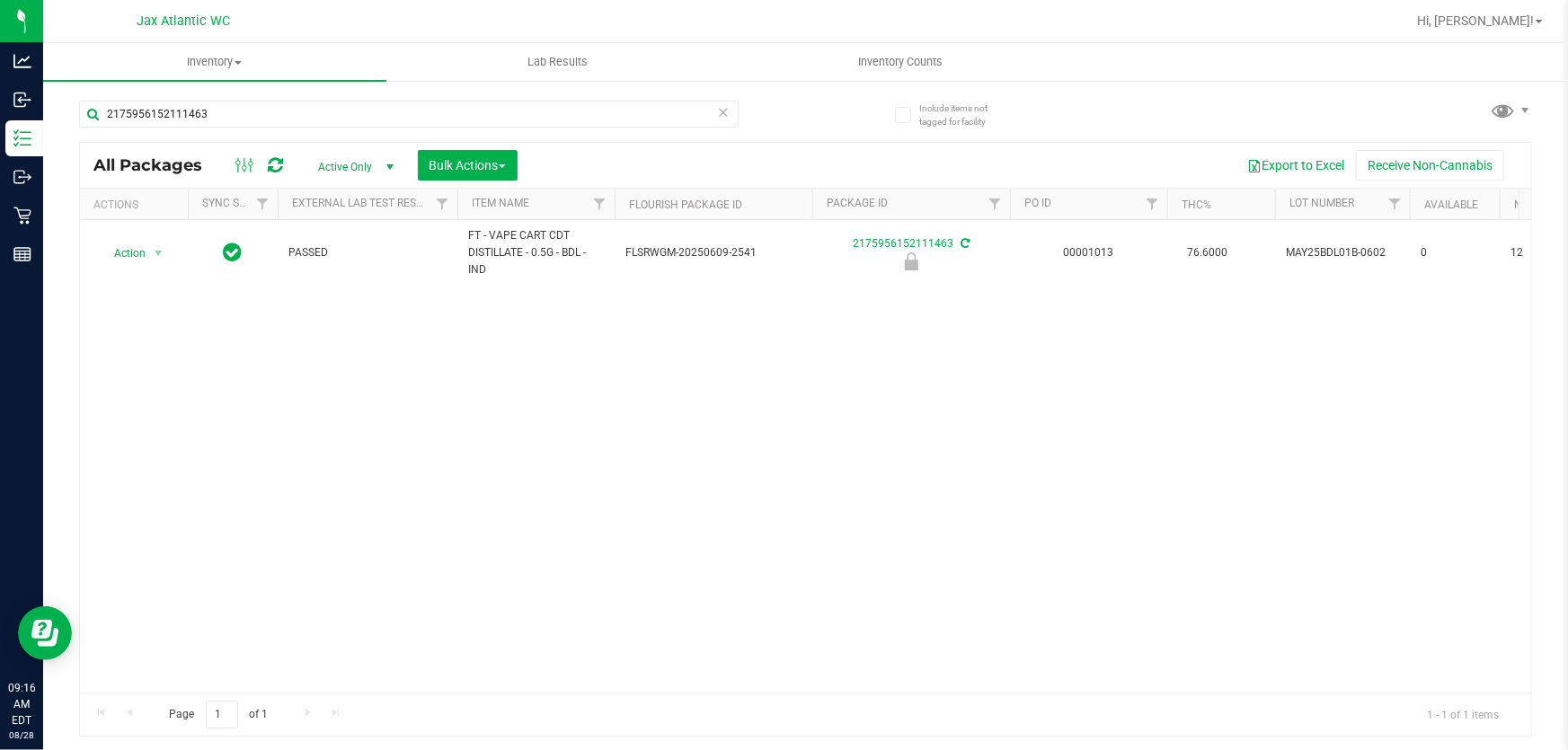
click at [144, 267] on td "Action Action Edit attributes Global inventory Locate package Package audit log…" at bounding box center [134, 253] width 107 height 67
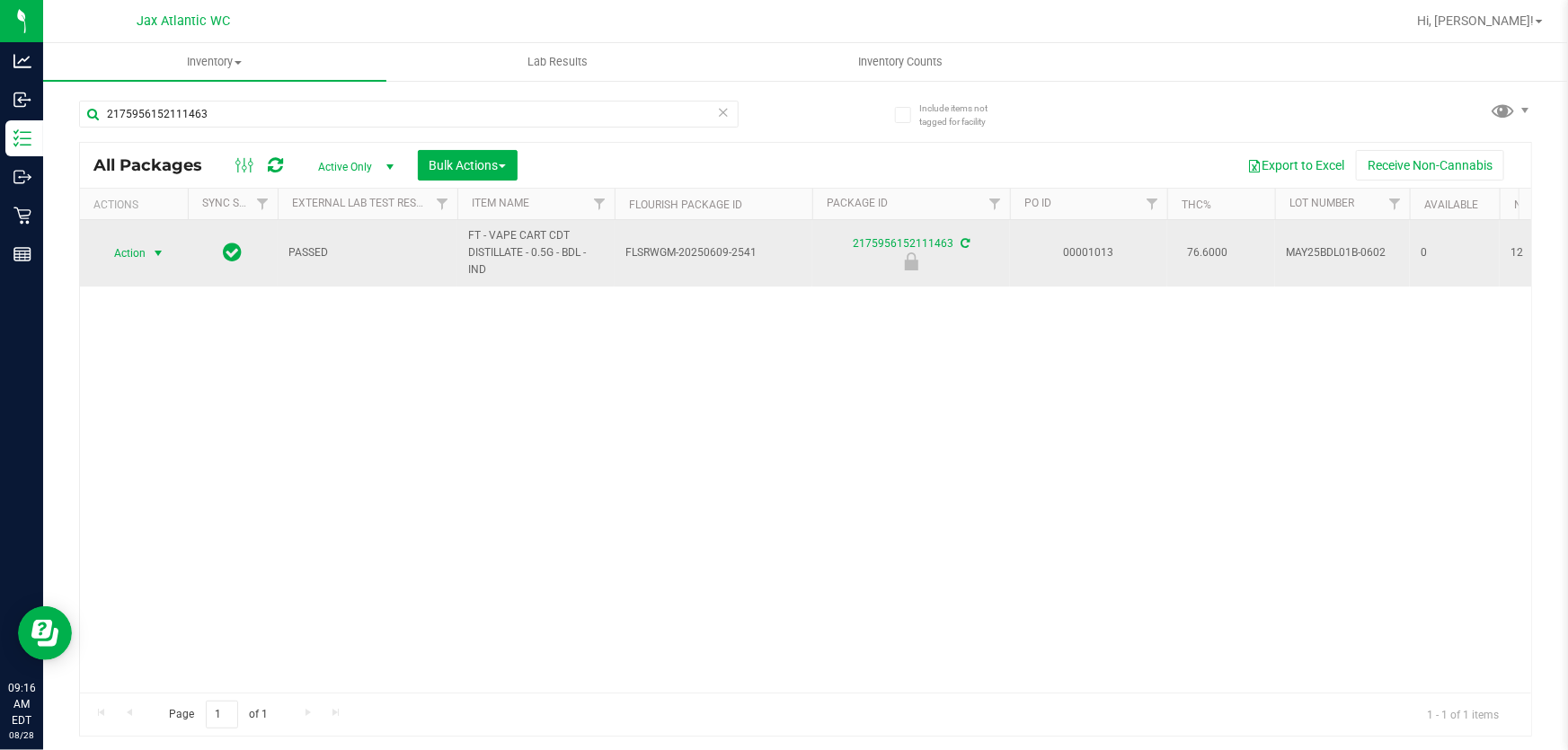
click at [144, 264] on span "Action" at bounding box center [122, 254] width 48 height 25
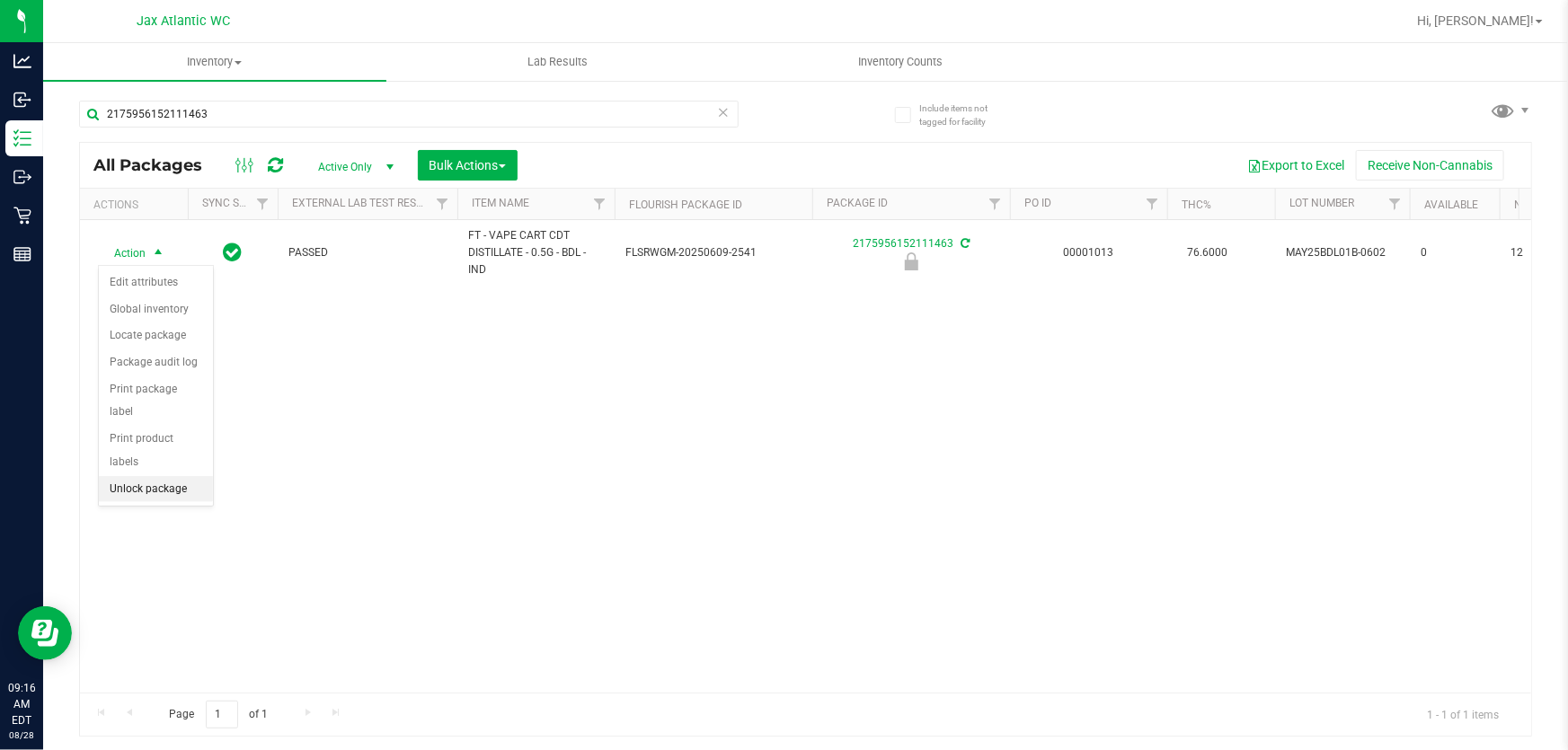
click at [185, 476] on li "Unlock package" at bounding box center [156, 490] width 114 height 27
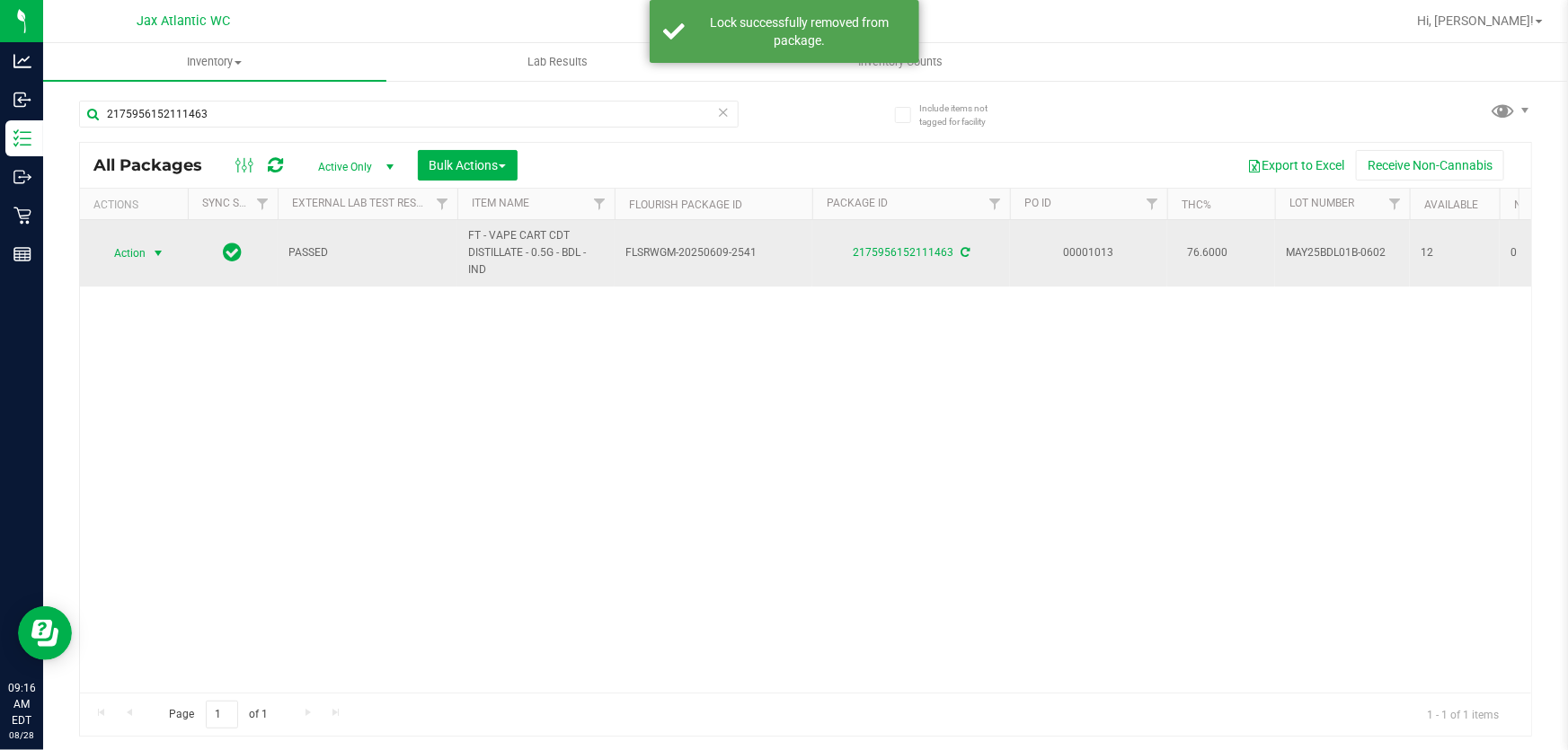
click at [147, 255] on span "select" at bounding box center [158, 254] width 22 height 25
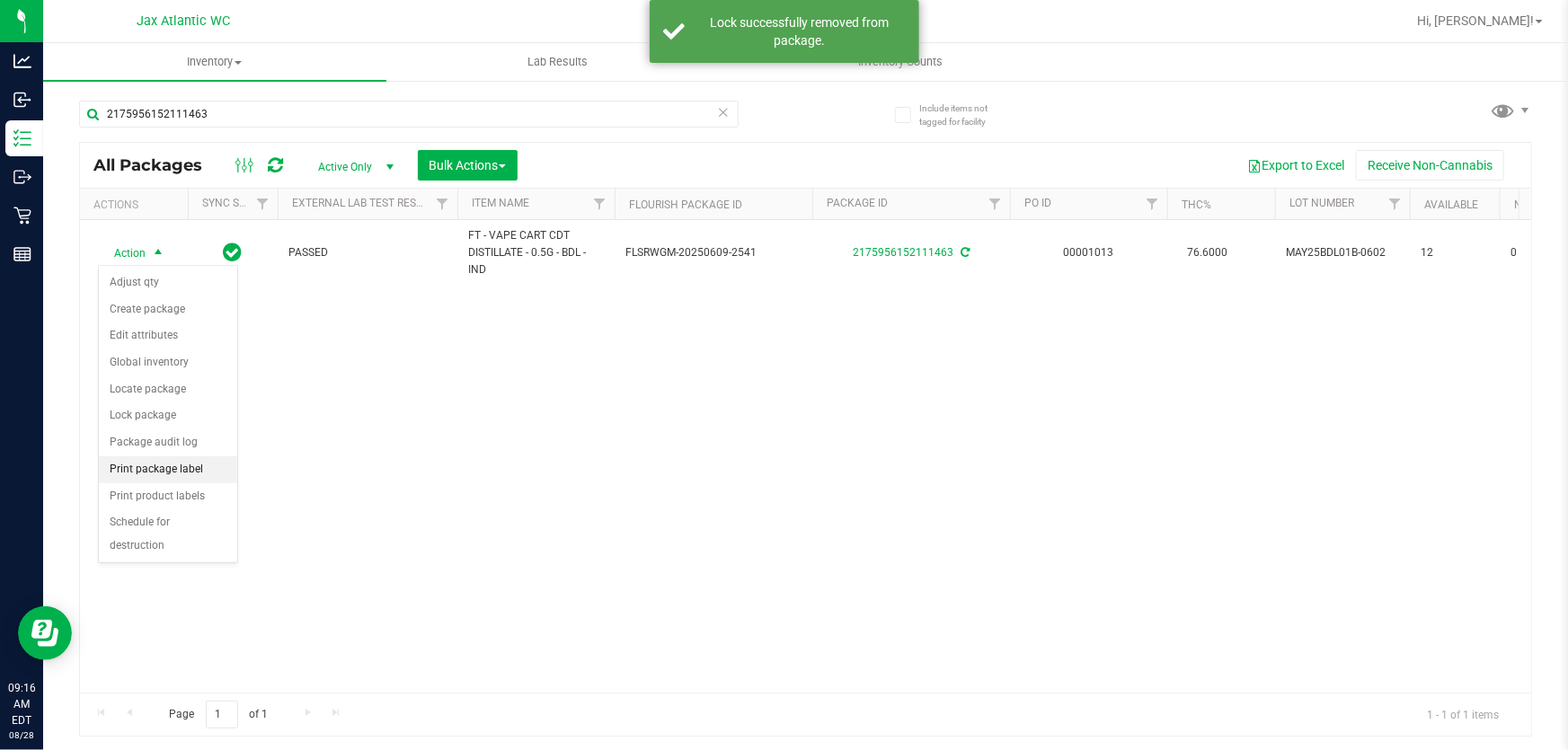
click at [166, 463] on li "Print package label" at bounding box center [167, 470] width 138 height 27
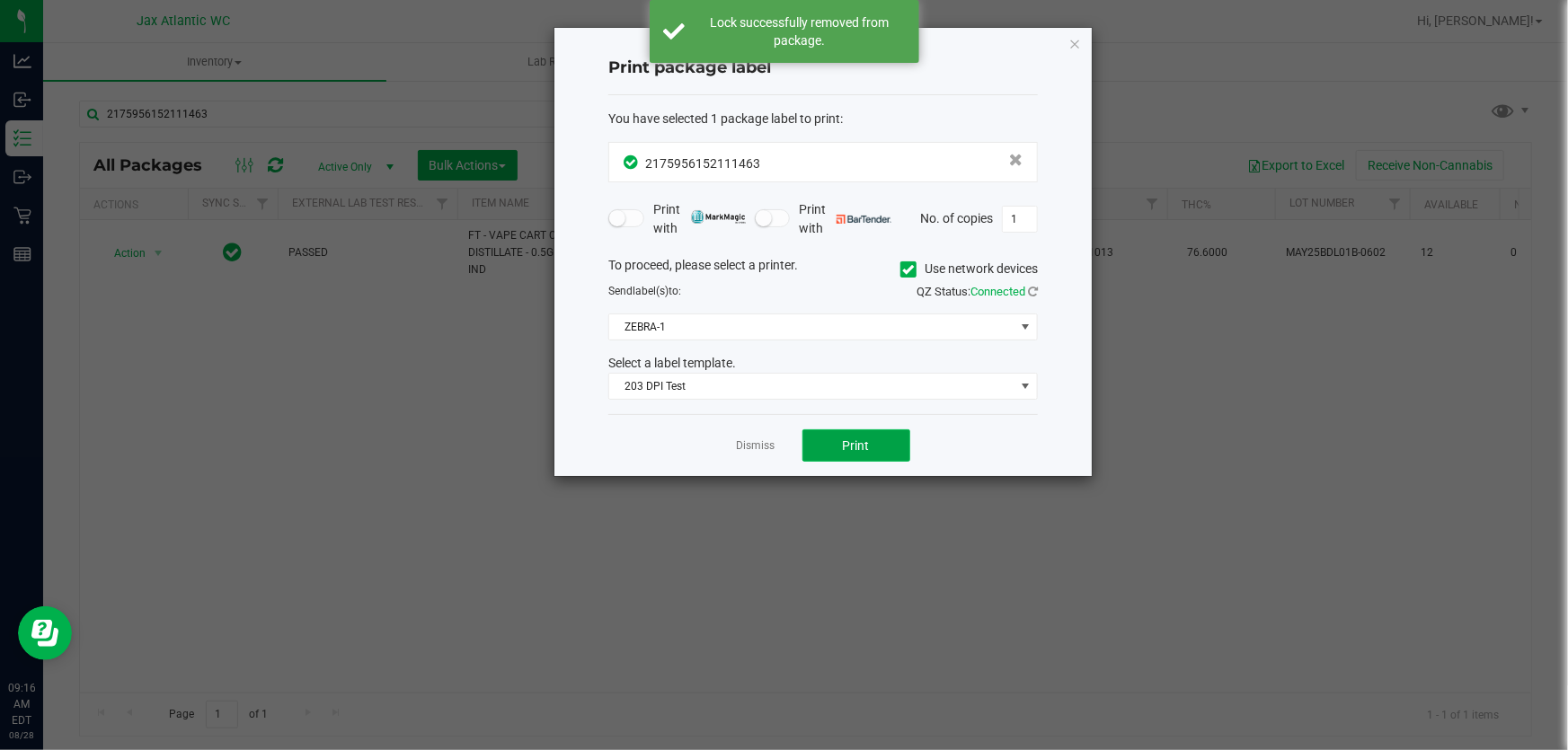
click at [845, 458] on button "Print" at bounding box center [856, 445] width 107 height 32
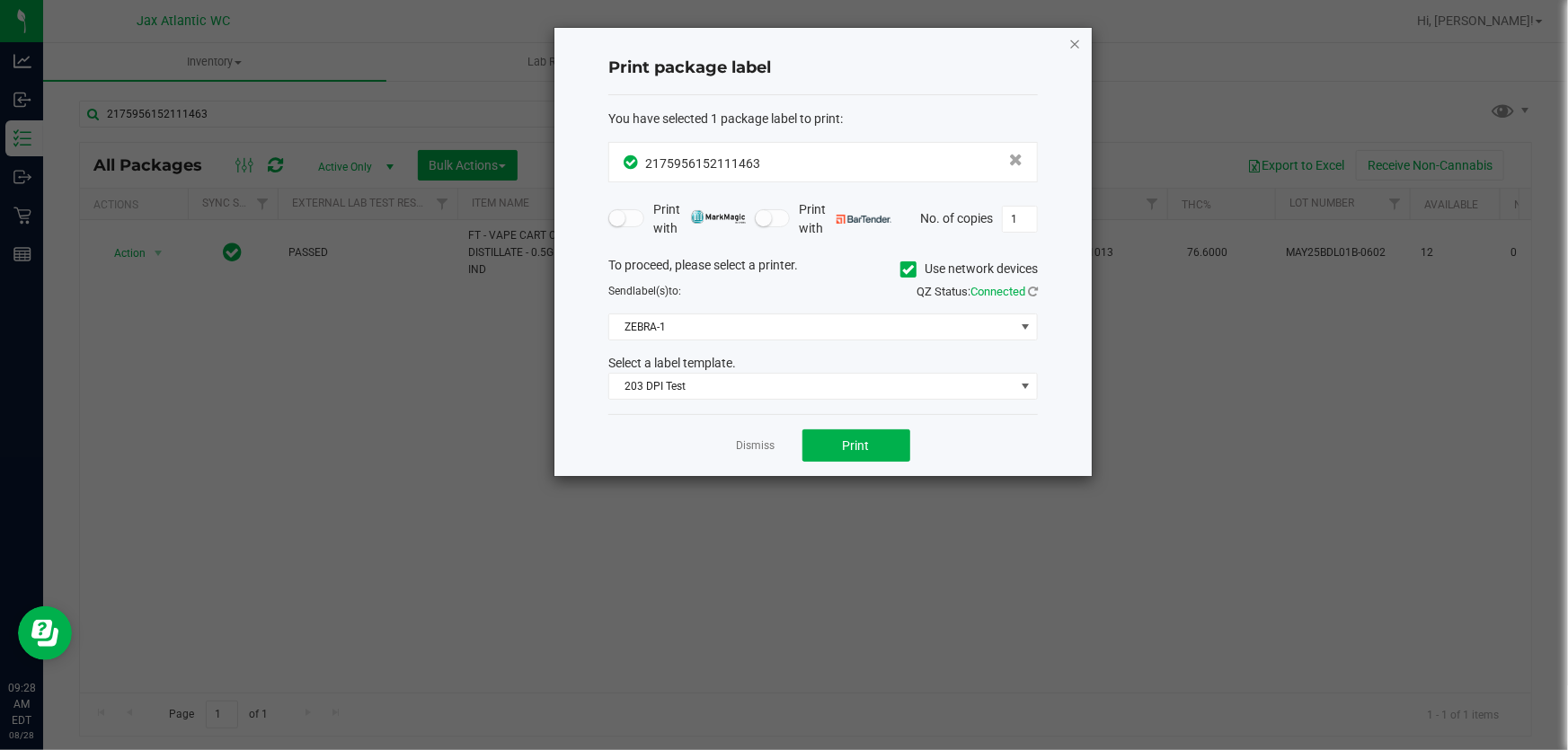
click at [1079, 38] on icon "button" at bounding box center [1074, 43] width 13 height 21
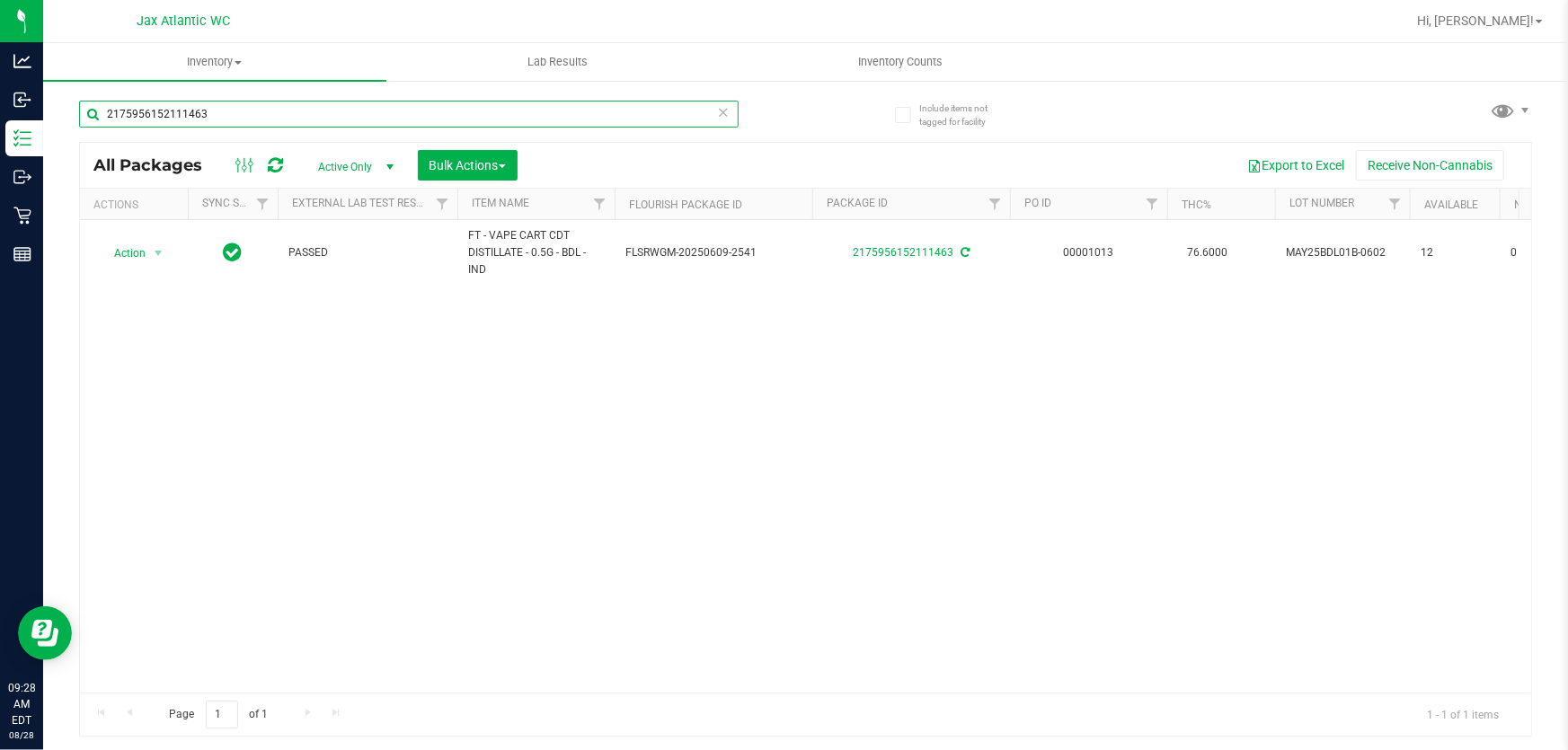
click at [240, 116] on input "2175956152111463" at bounding box center [408, 114] width 659 height 27
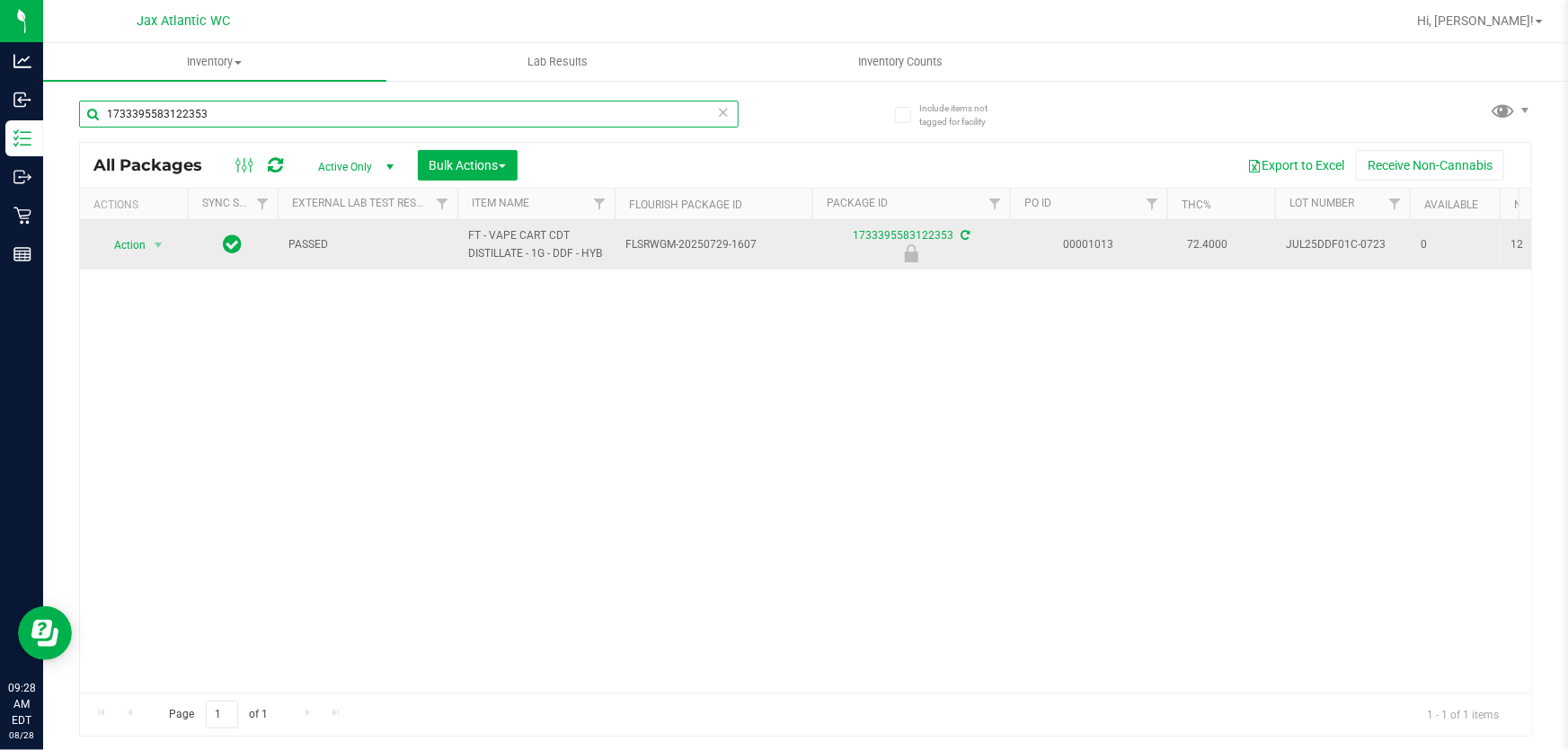
type input "1733395583122353"
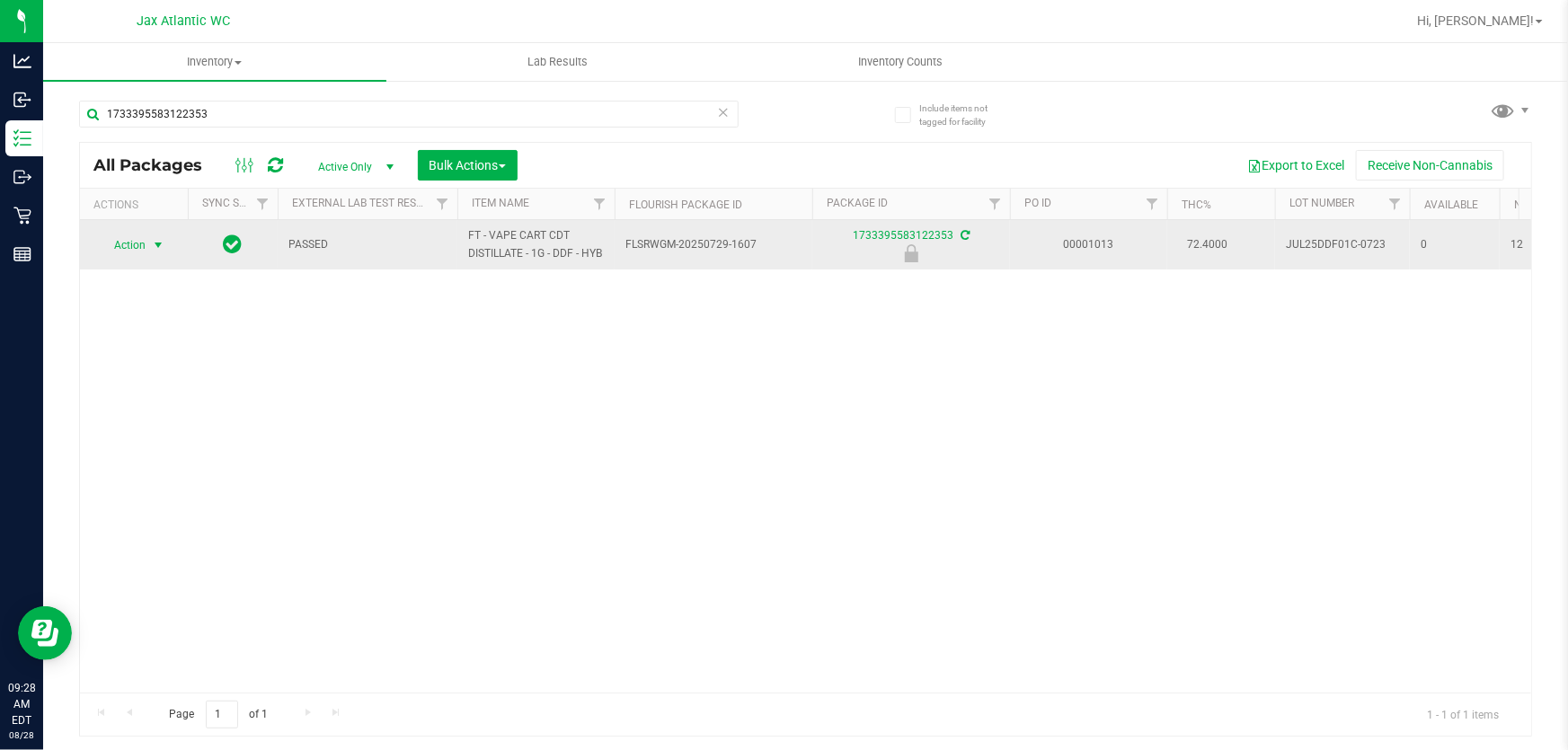
click at [145, 252] on span "Action" at bounding box center [122, 245] width 48 height 25
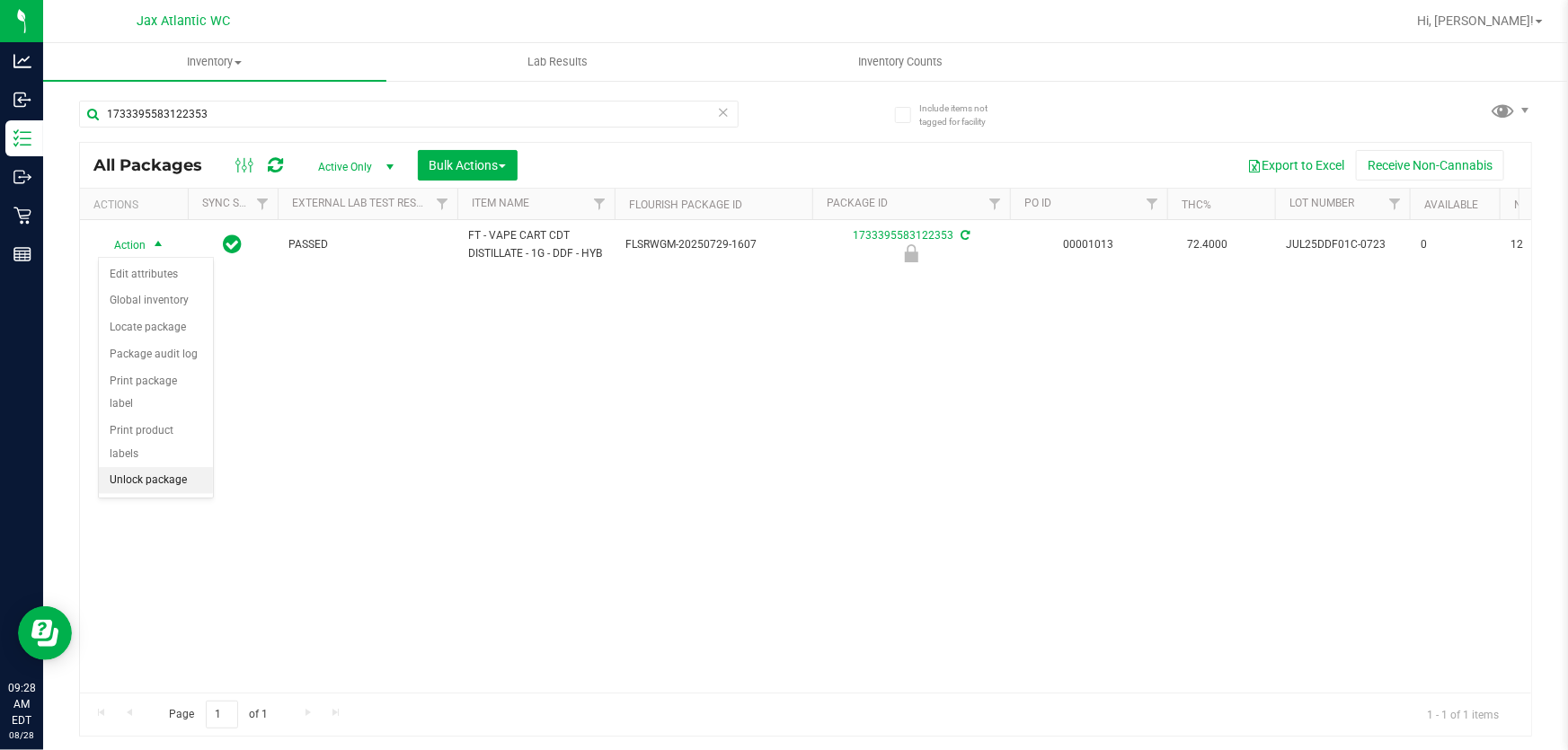
click at [138, 467] on li "Unlock package" at bounding box center [156, 481] width 114 height 27
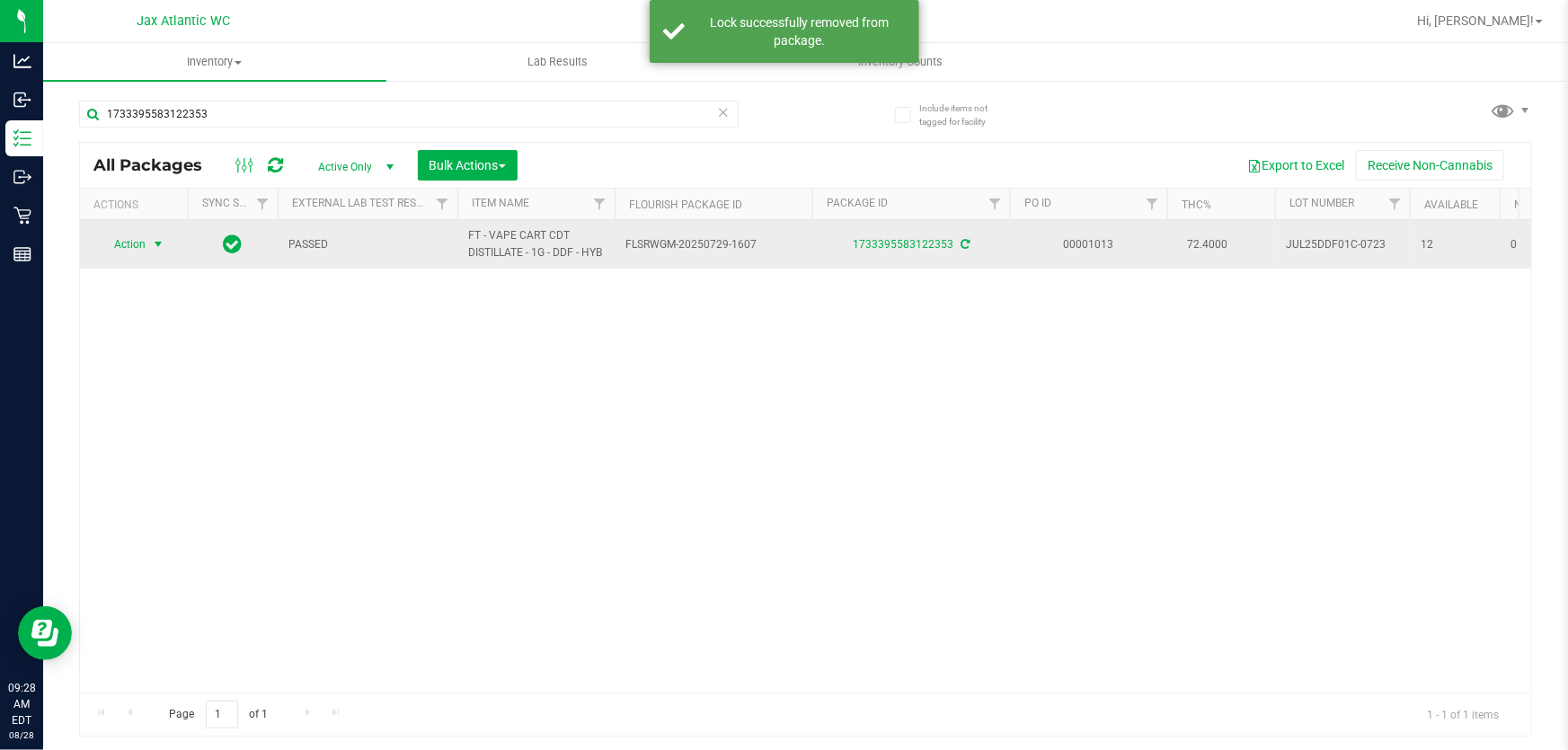
click at [138, 248] on span "Action" at bounding box center [122, 245] width 48 height 25
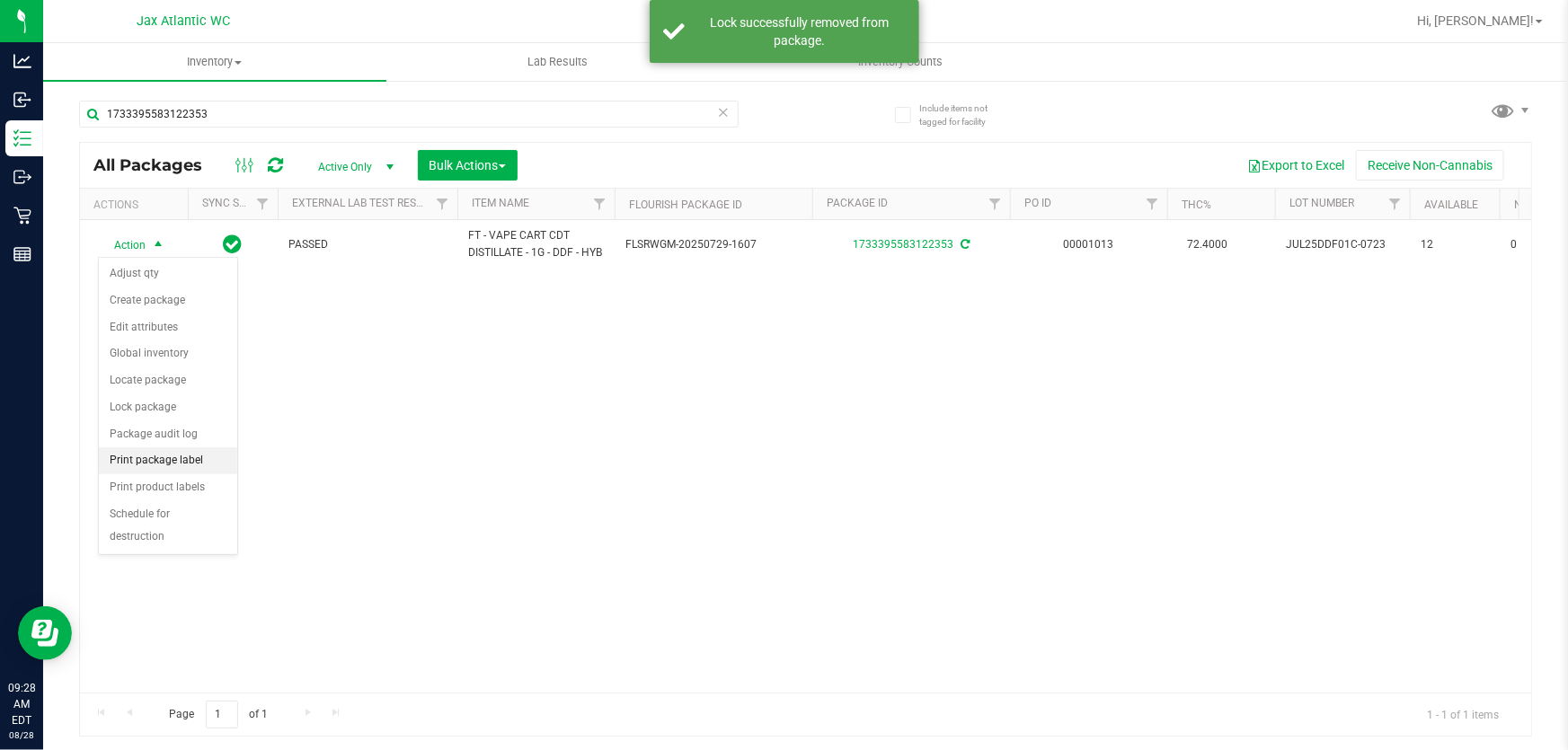
click at [166, 459] on li "Print package label" at bounding box center [167, 461] width 138 height 27
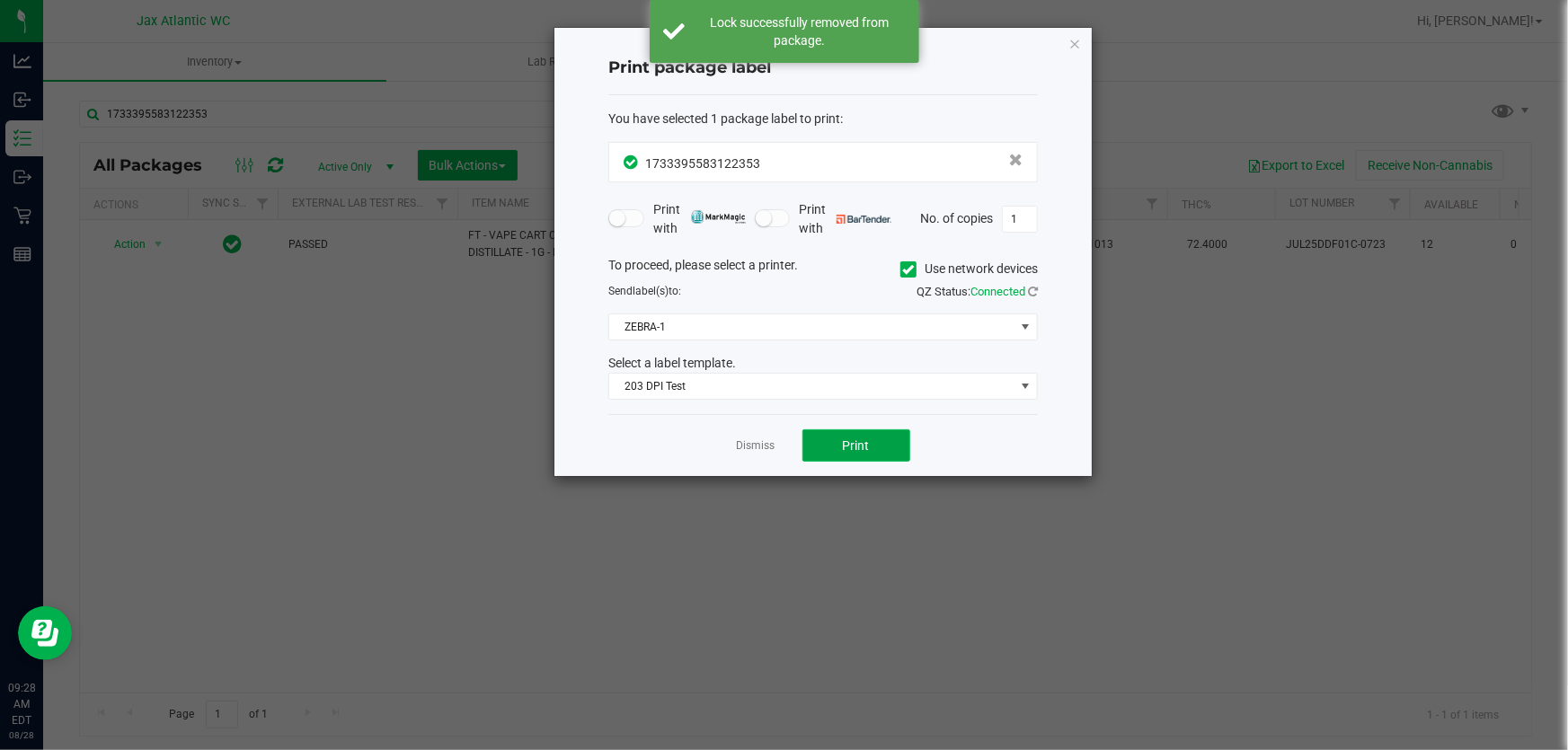
click at [827, 452] on button "Print" at bounding box center [856, 445] width 107 height 32
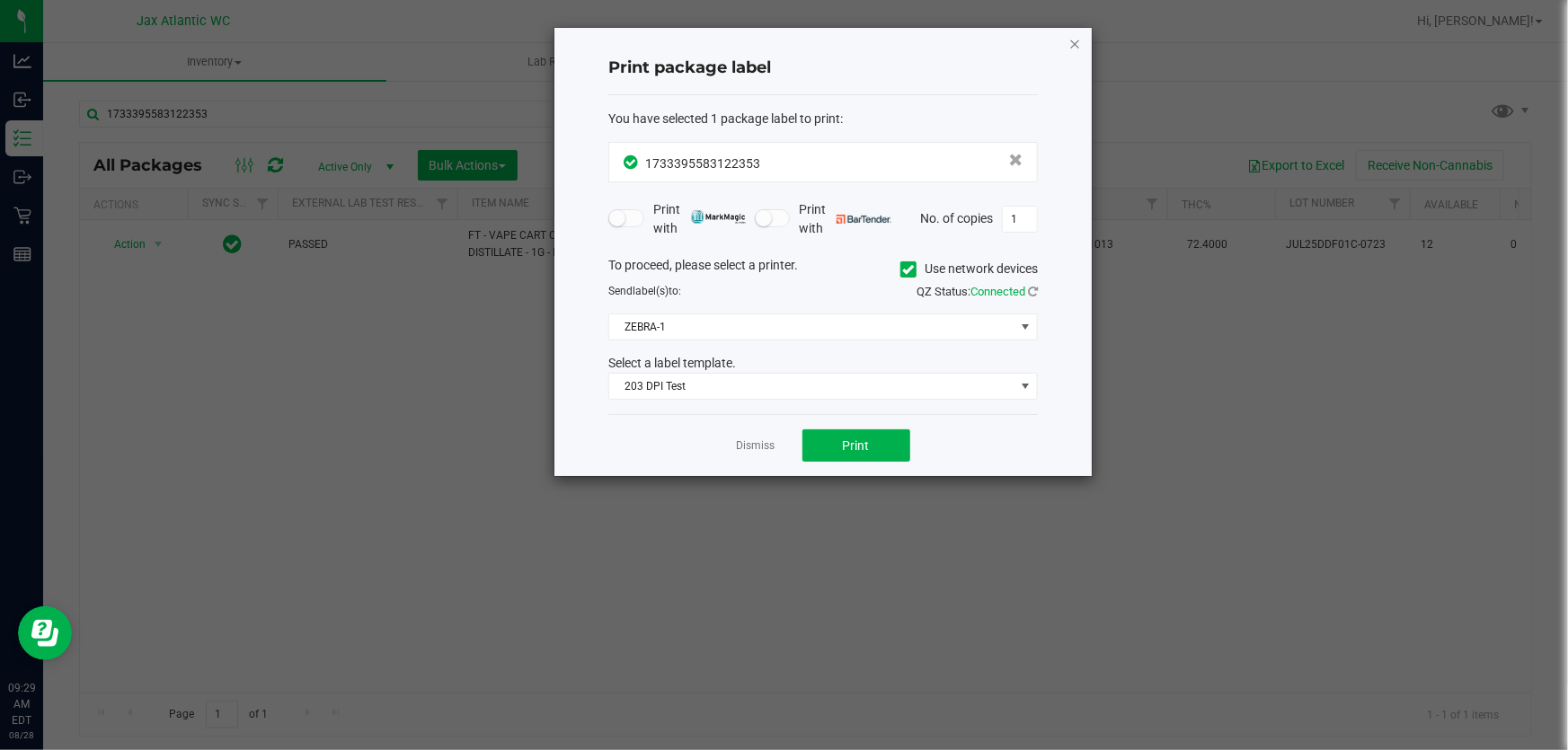
click at [1078, 44] on icon "button" at bounding box center [1074, 43] width 13 height 21
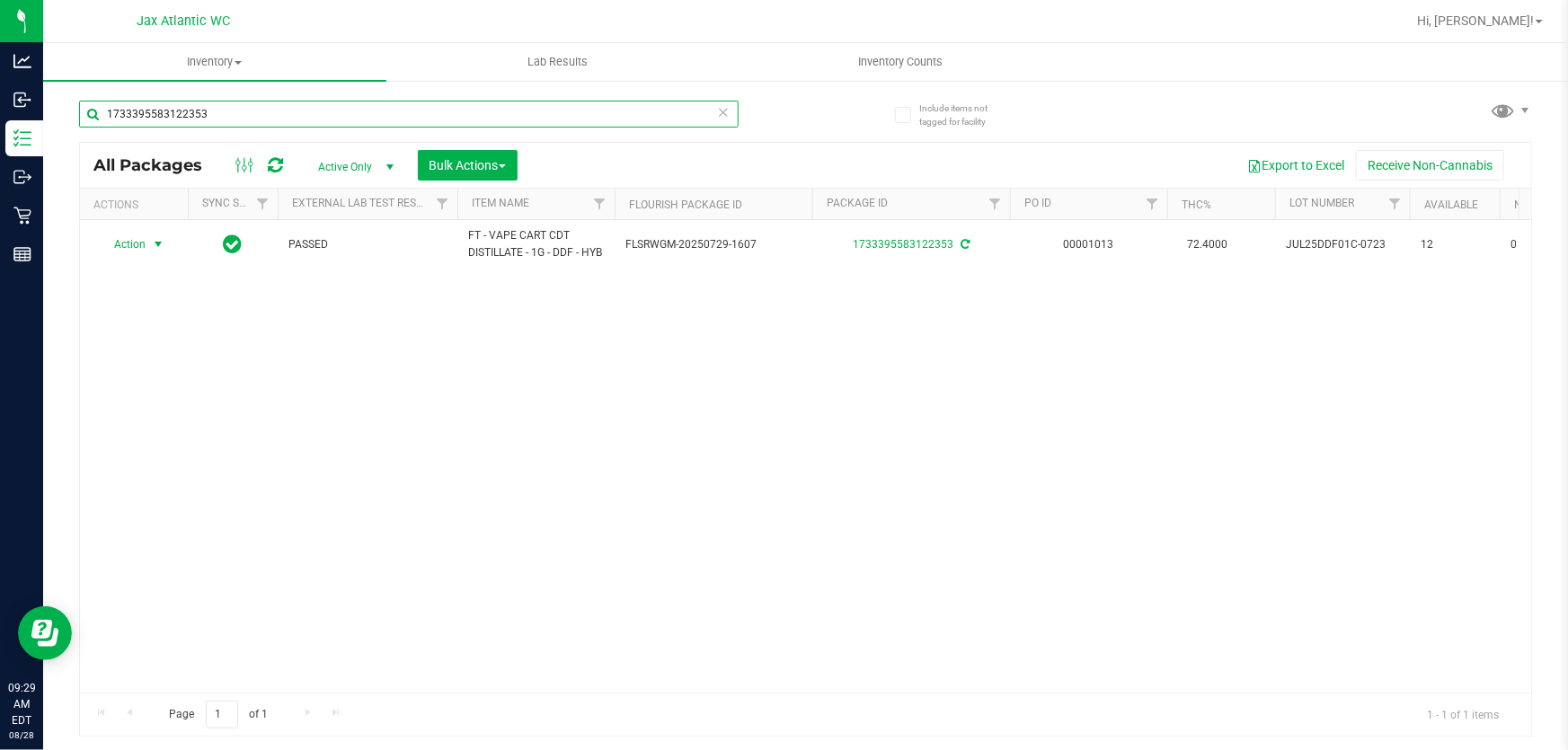
click at [358, 106] on input "1733395583122353" at bounding box center [408, 114] width 659 height 27
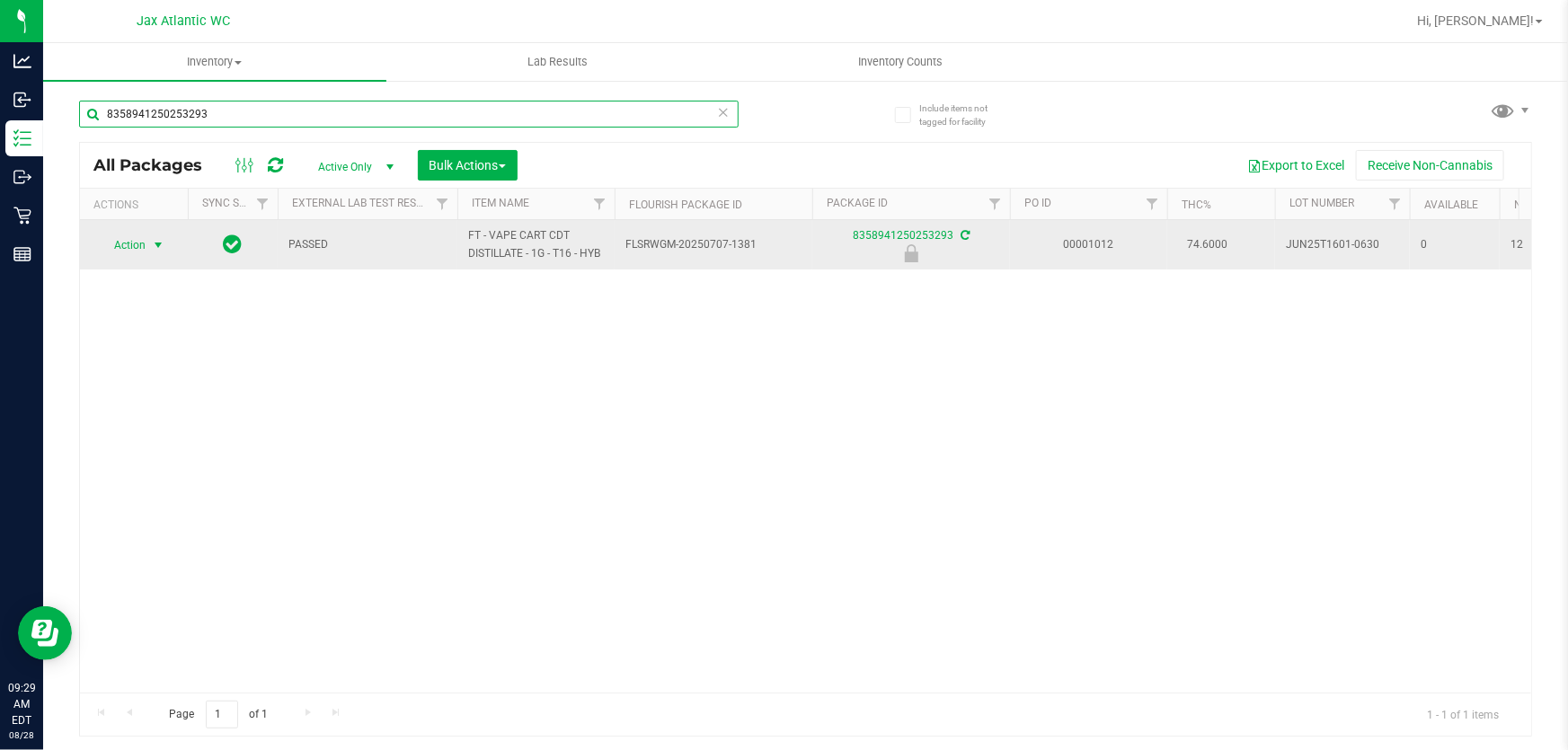
type input "8358941250253293"
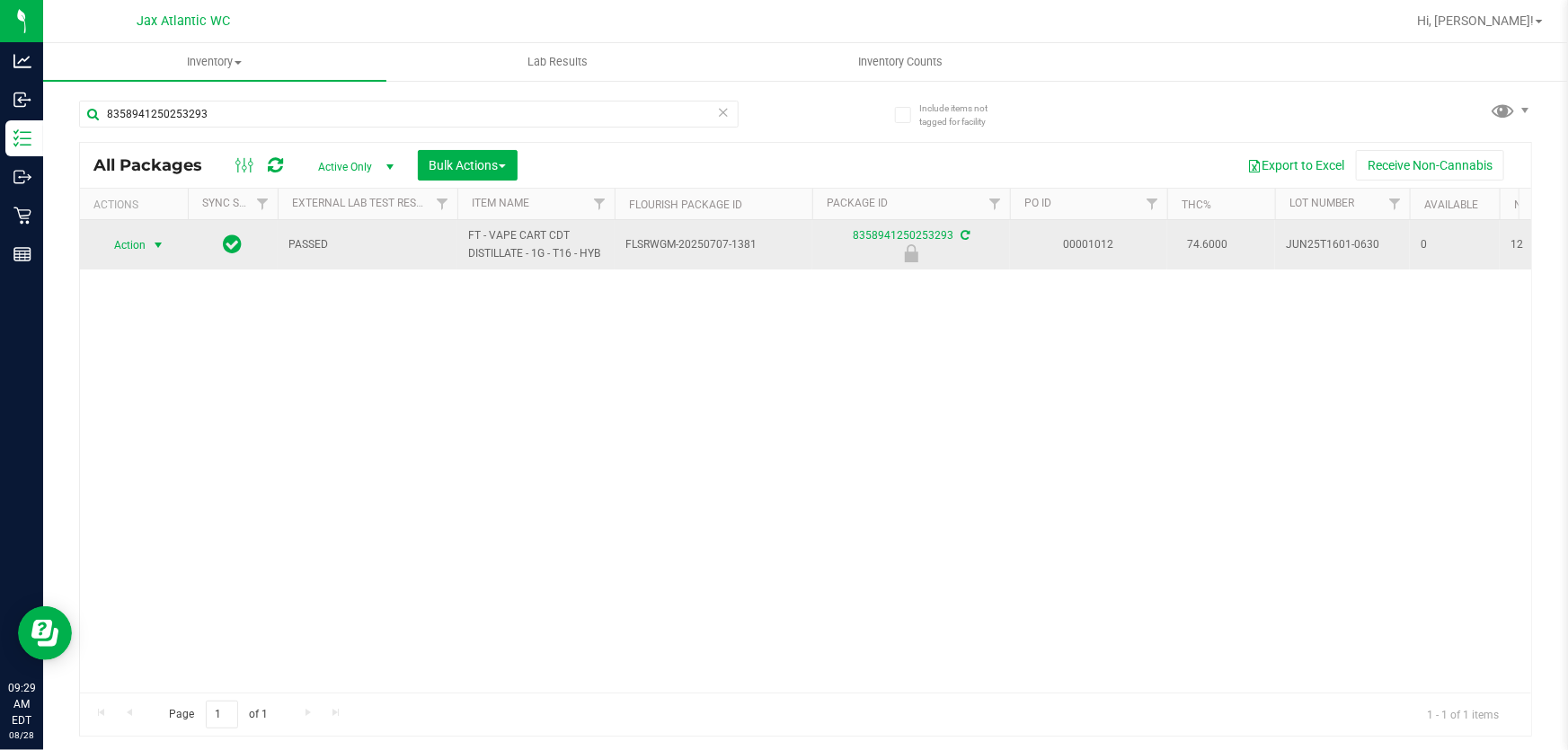
click at [123, 248] on span "Action" at bounding box center [122, 245] width 48 height 25
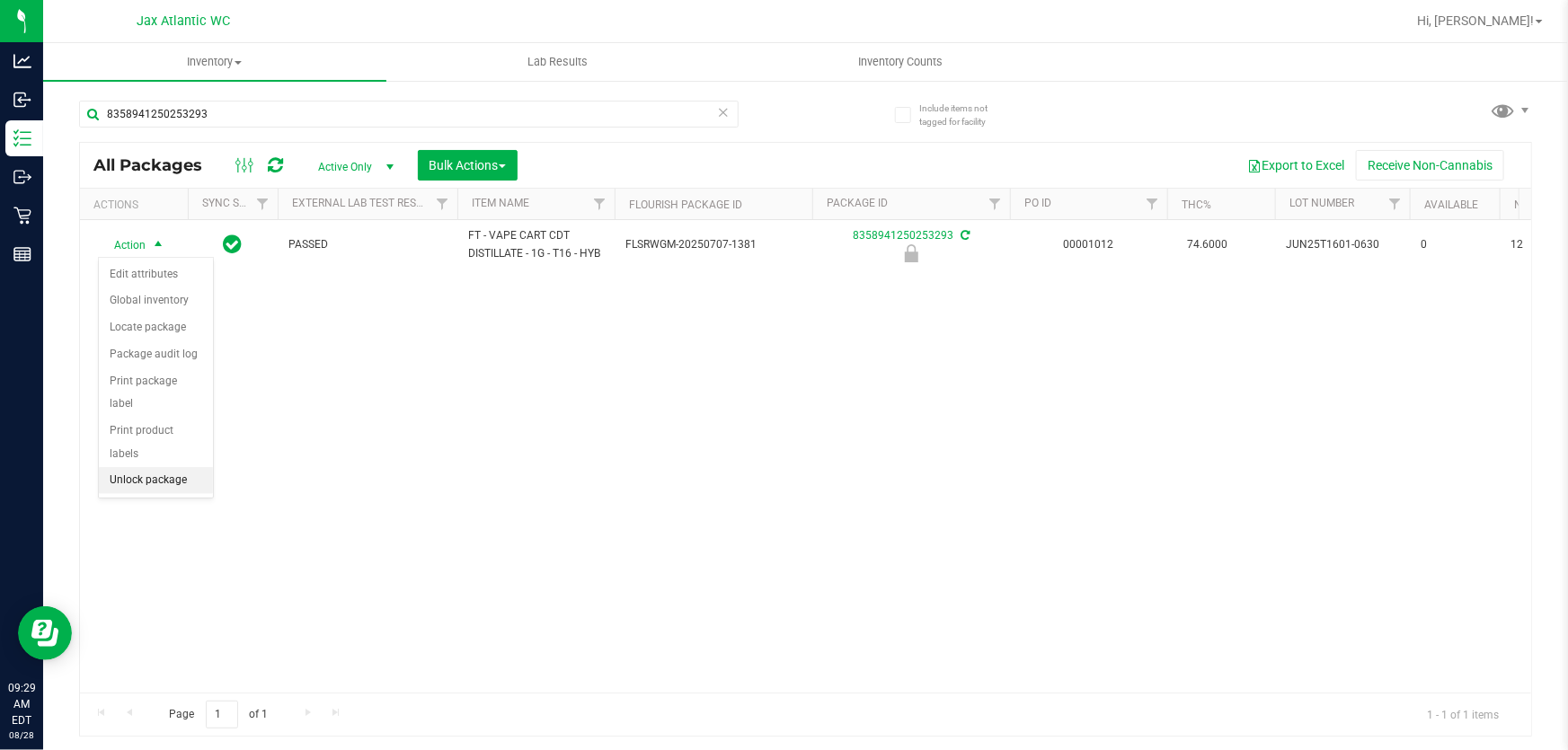
click at [150, 467] on li "Unlock package" at bounding box center [156, 481] width 114 height 27
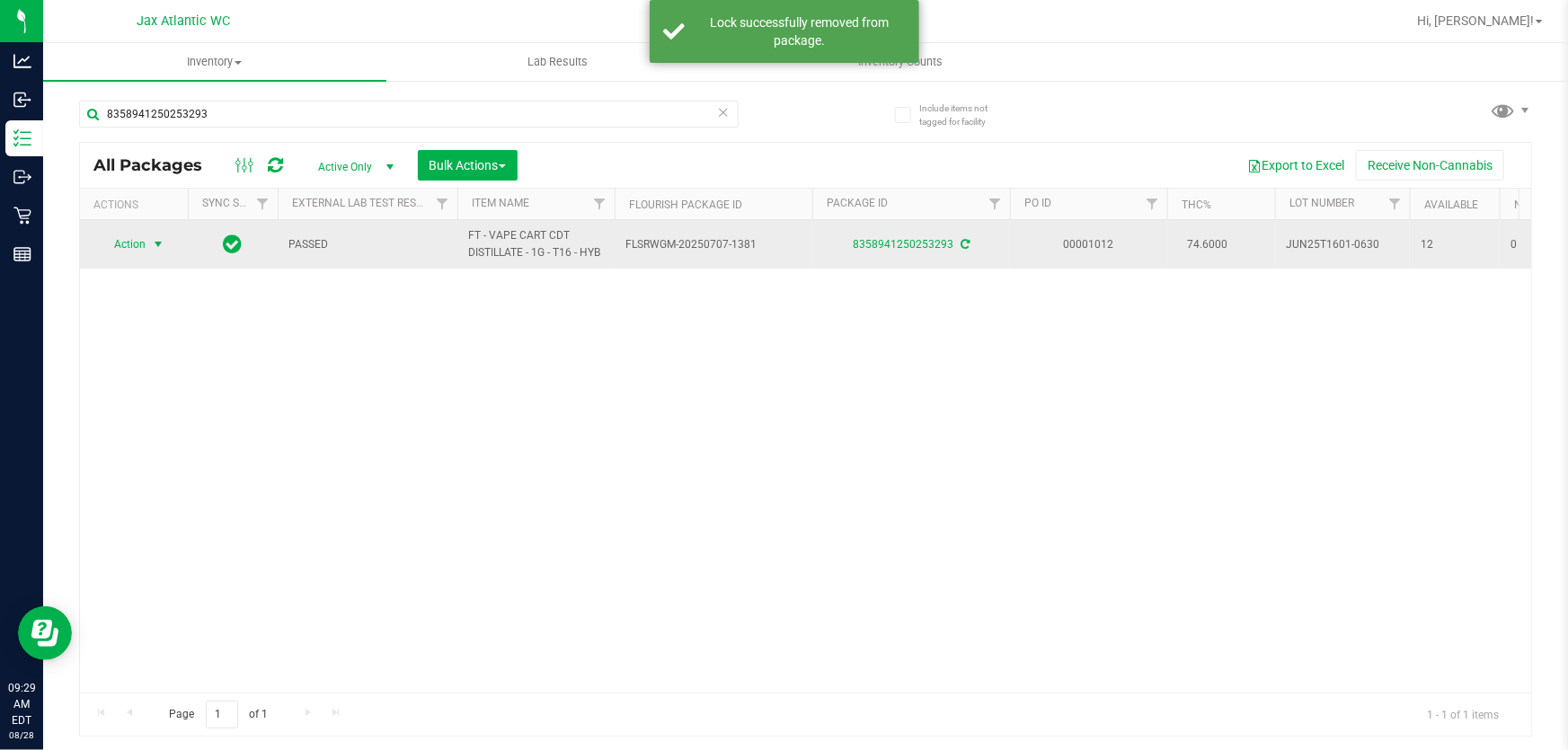
click at [136, 246] on span "Action" at bounding box center [122, 245] width 48 height 25
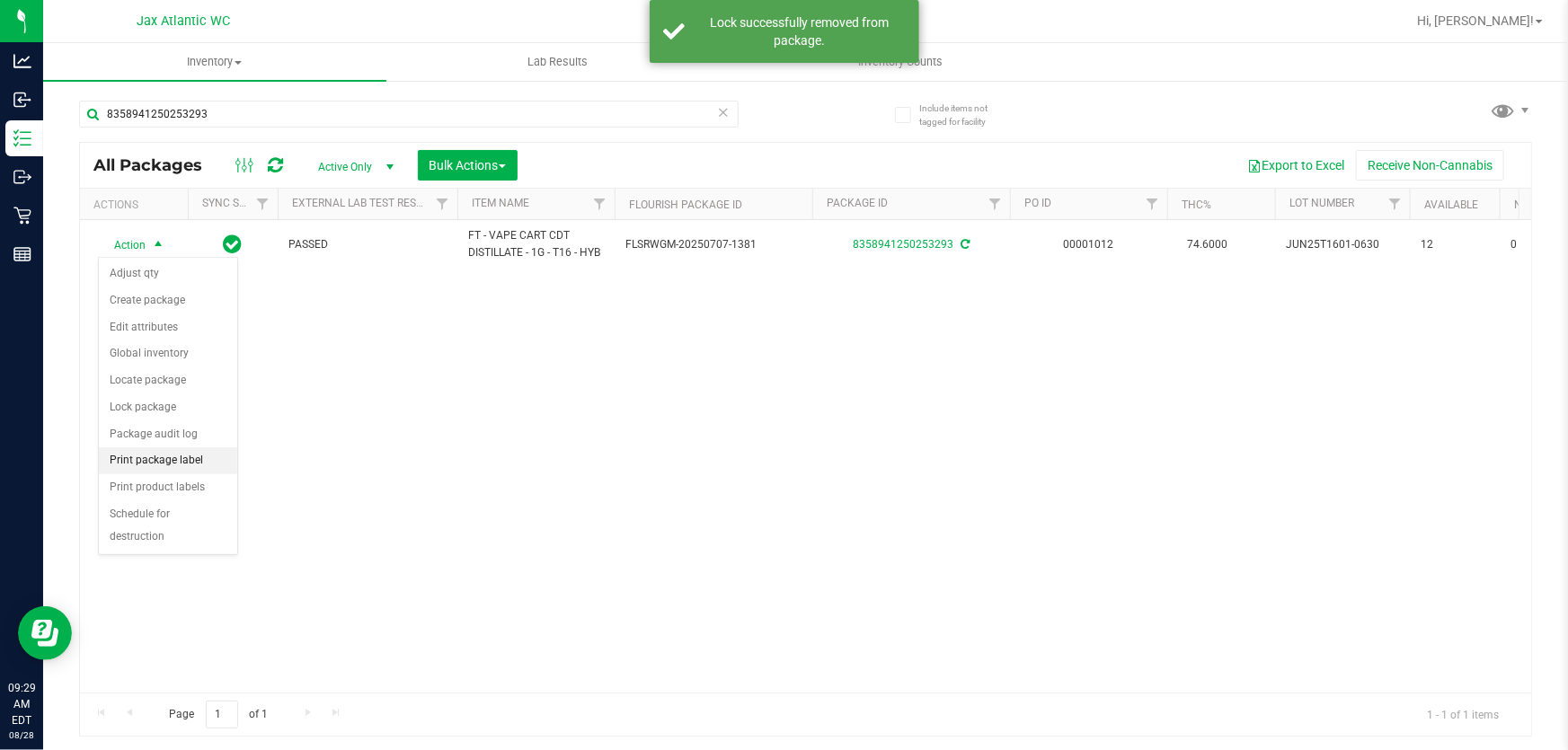
click at [149, 461] on li "Print package label" at bounding box center [167, 461] width 138 height 27
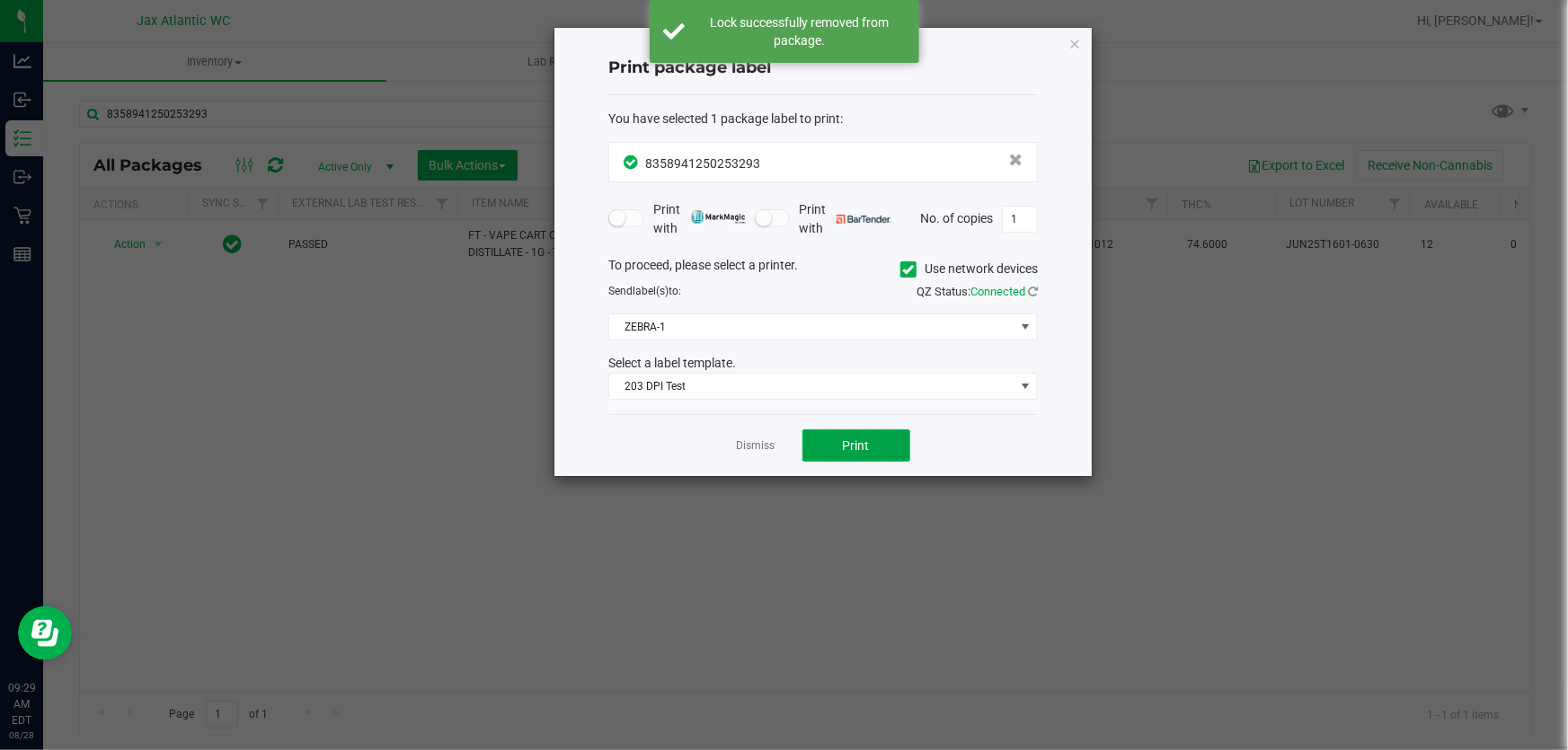
click at [853, 433] on button "Print" at bounding box center [856, 445] width 107 height 32
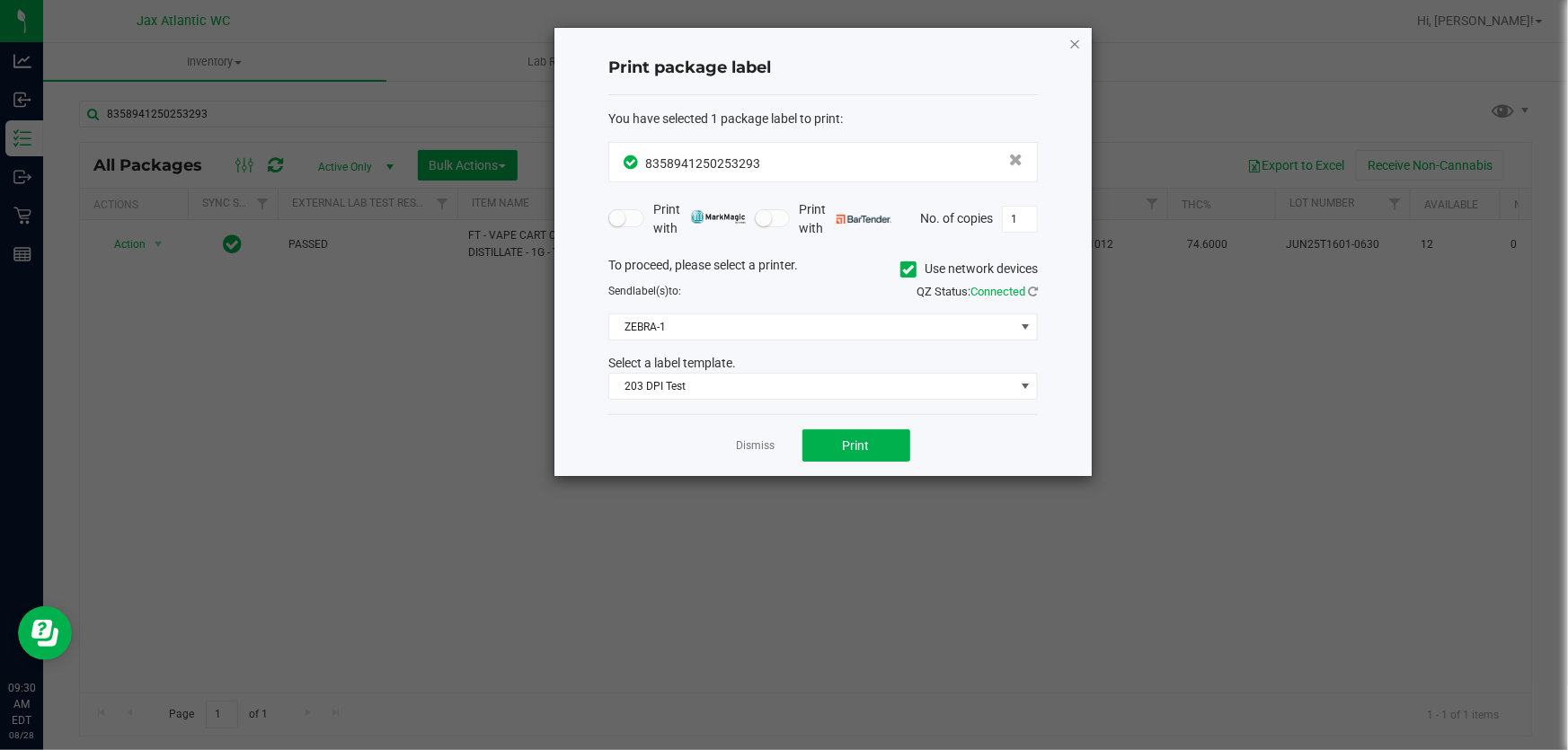
click at [1074, 40] on icon "button" at bounding box center [1074, 43] width 13 height 21
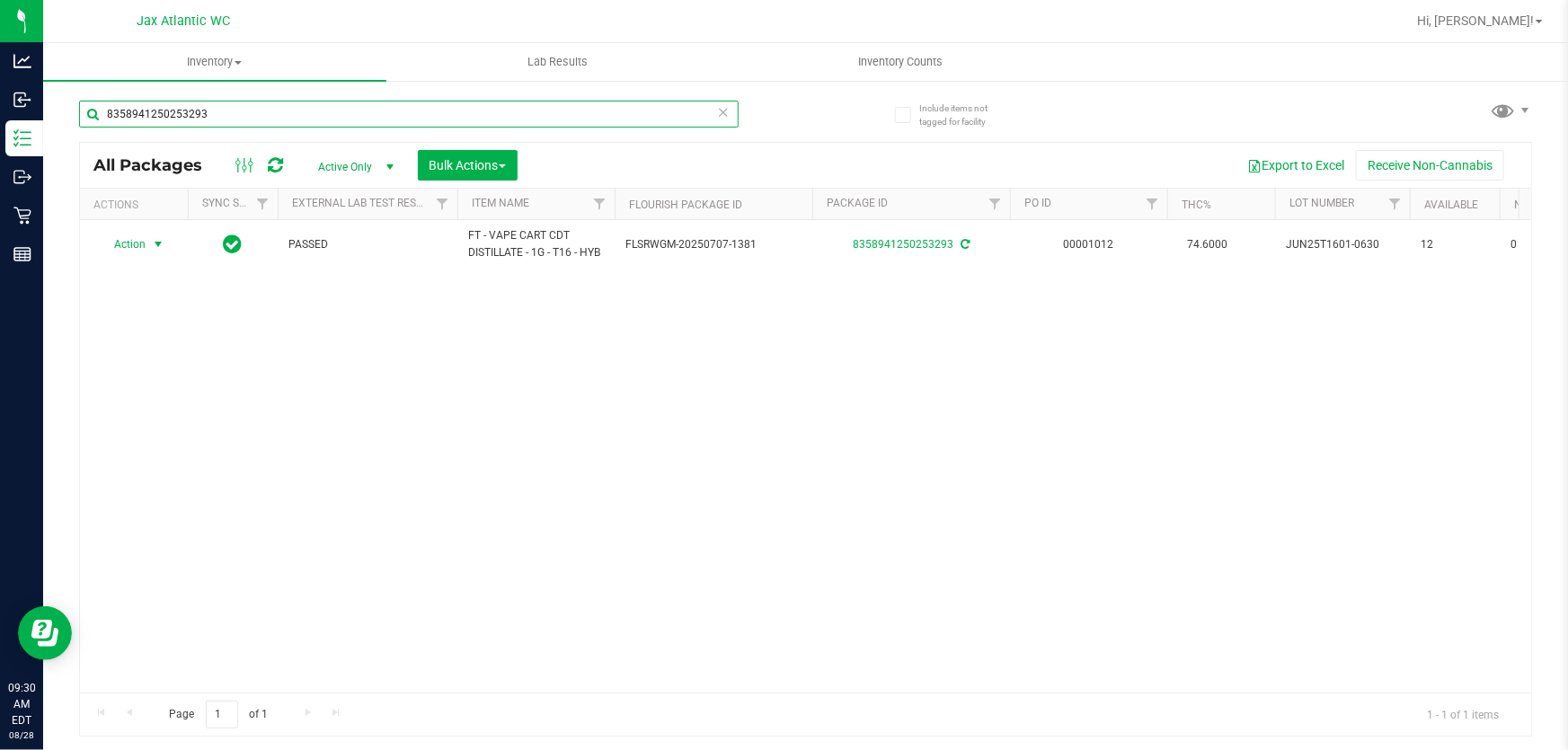
click at [356, 118] on input "8358941250253293" at bounding box center [408, 114] width 659 height 27
click at [355, 118] on input "8358941250253293" at bounding box center [408, 114] width 659 height 27
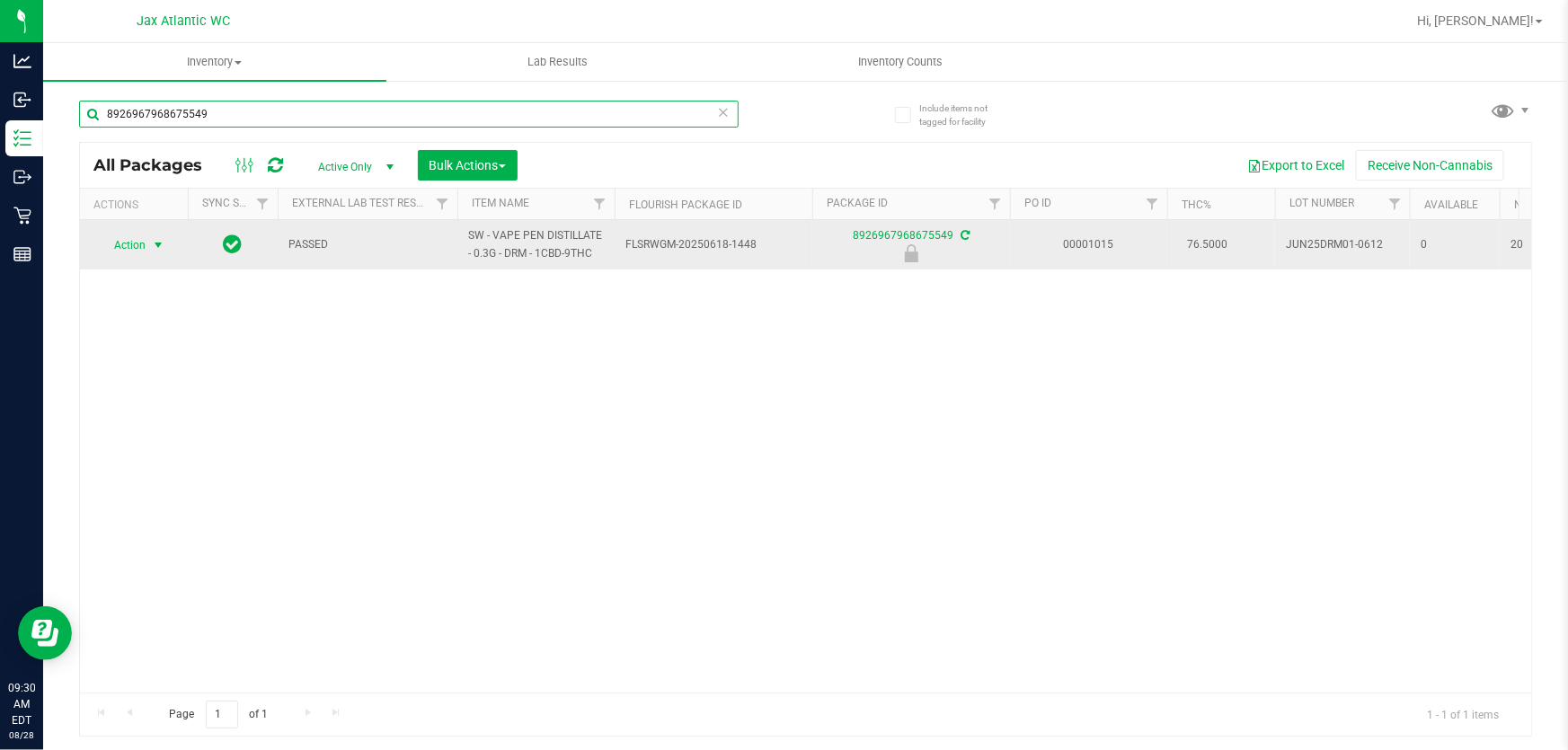
type input "8926967968675549"
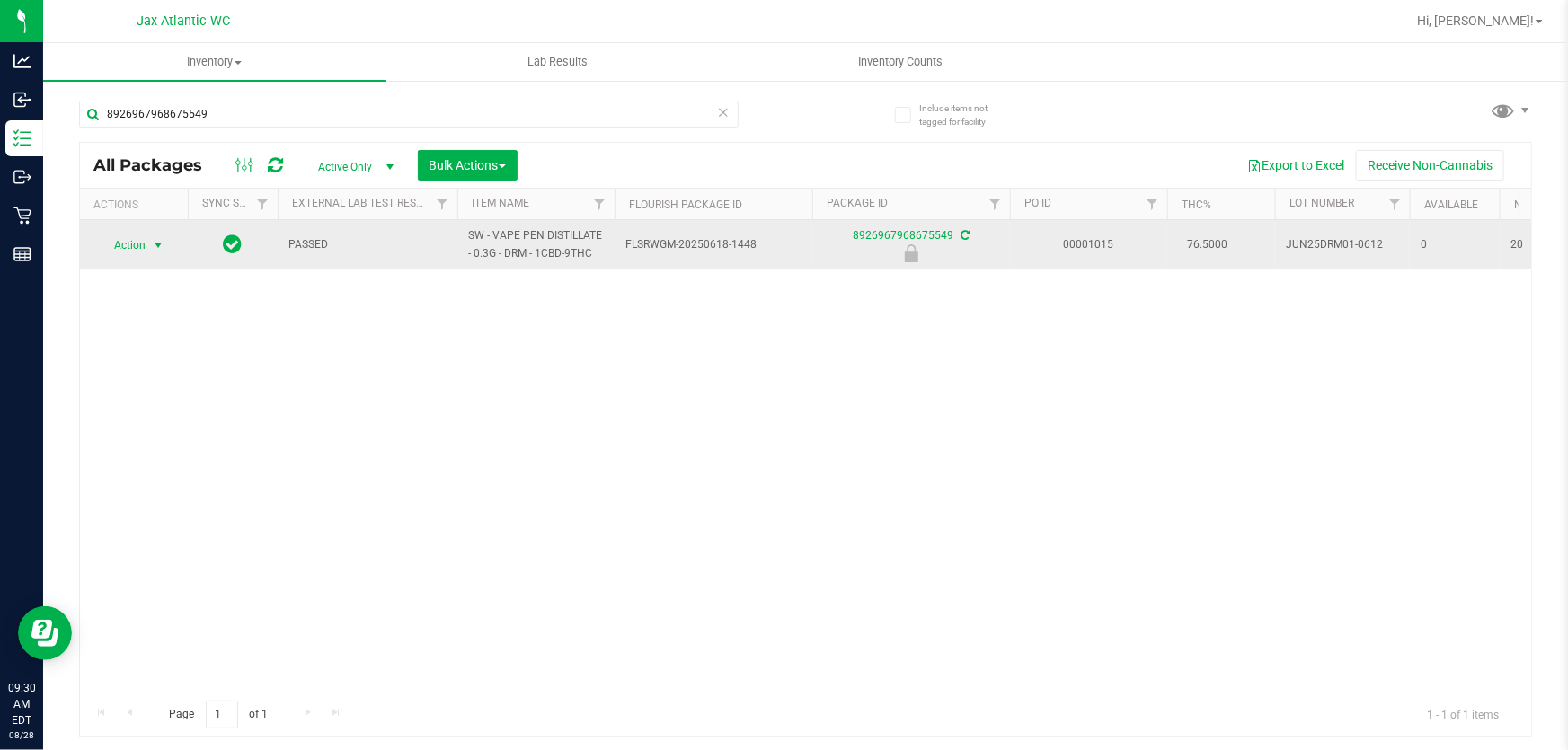
click at [128, 245] on span "Action" at bounding box center [122, 245] width 48 height 25
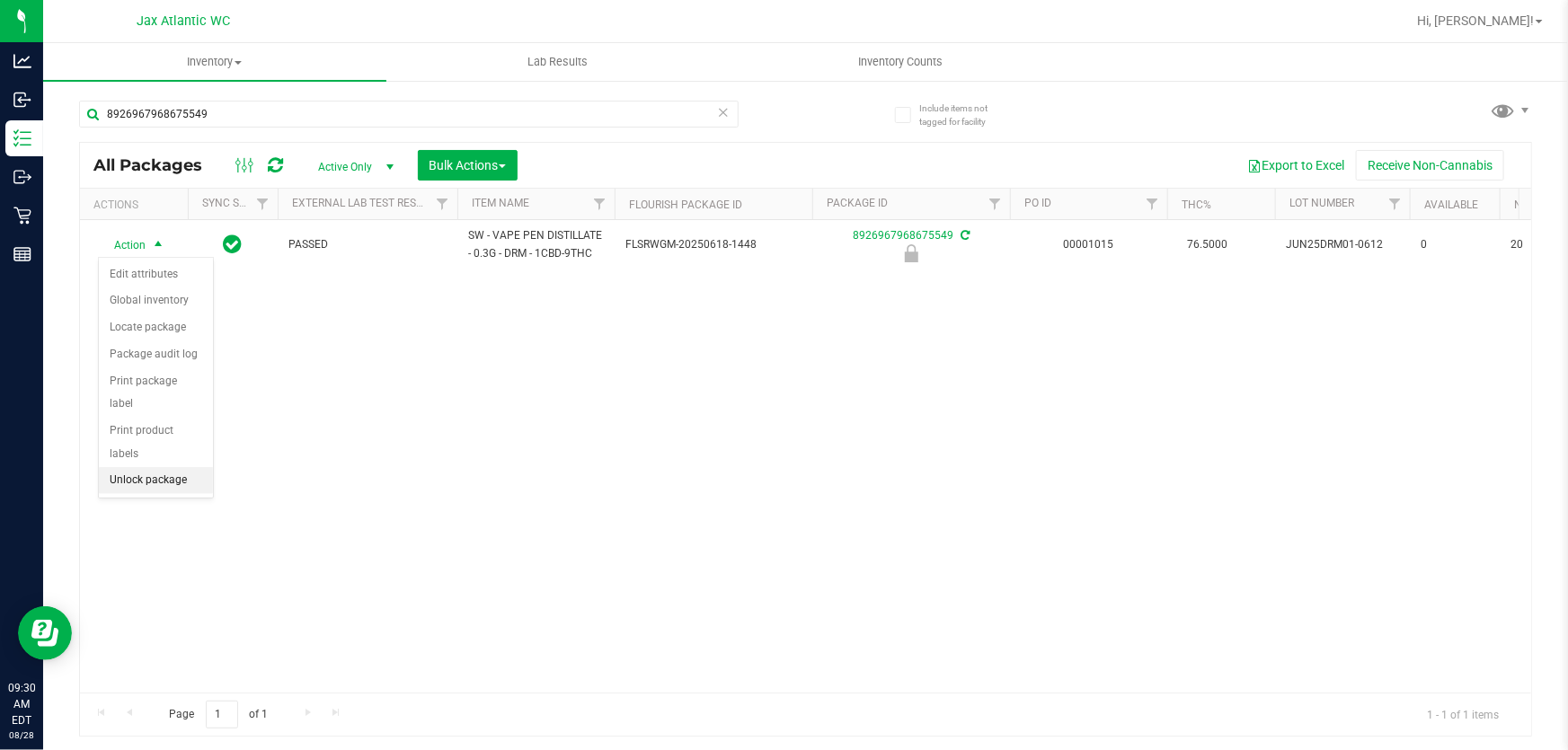
click at [144, 467] on li "Unlock package" at bounding box center [156, 481] width 114 height 27
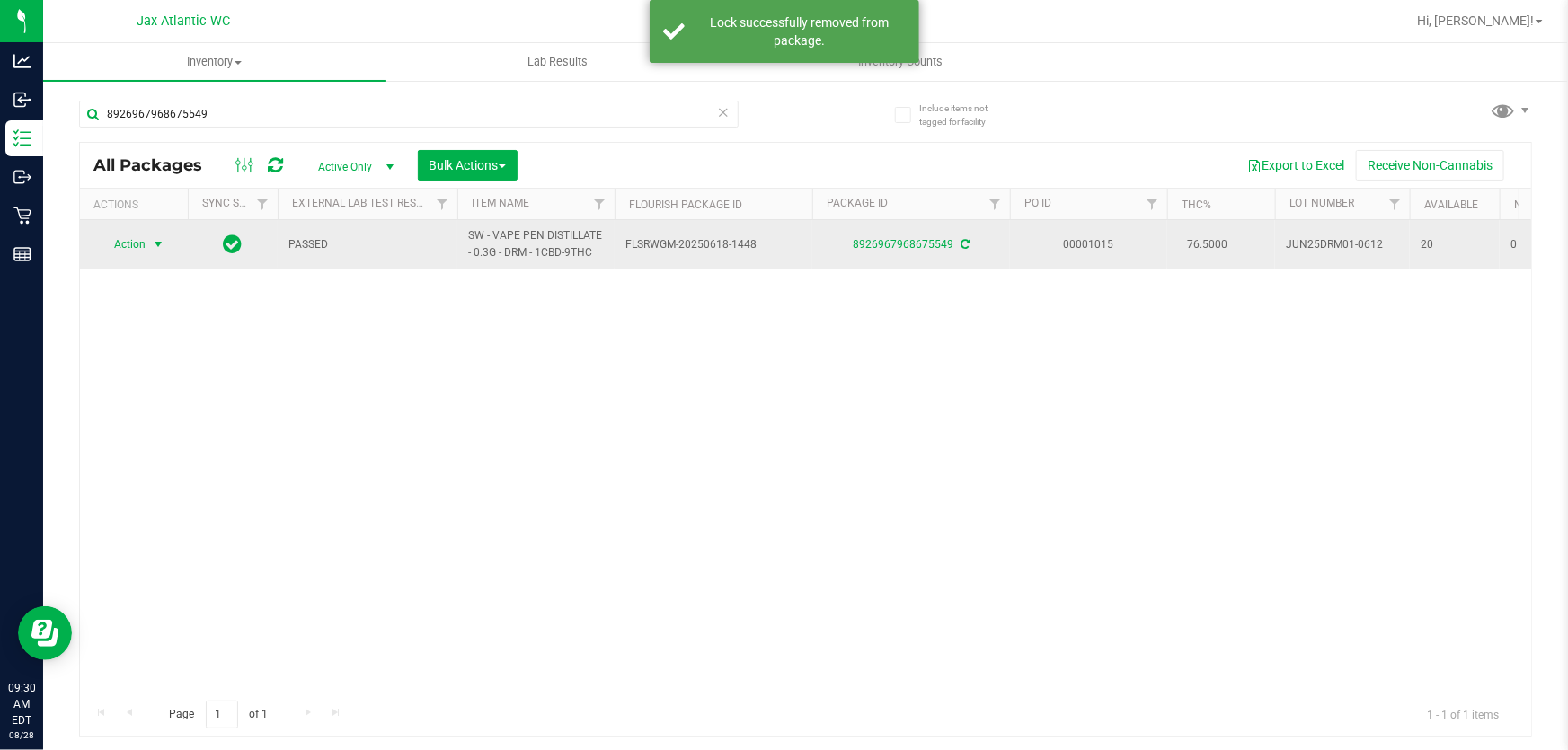
click at [124, 251] on span "Action" at bounding box center [122, 245] width 48 height 25
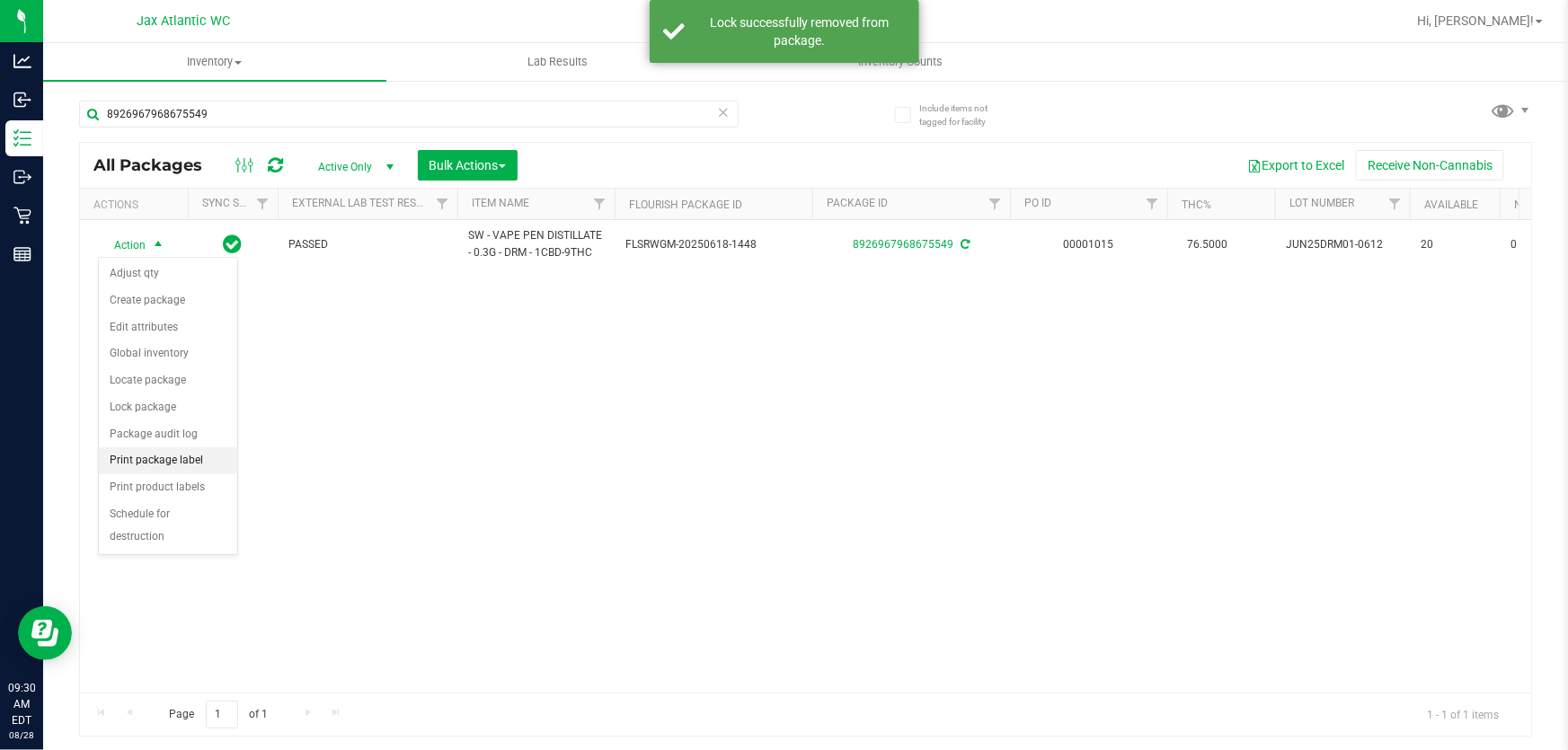
click at [147, 459] on li "Print package label" at bounding box center [167, 461] width 138 height 27
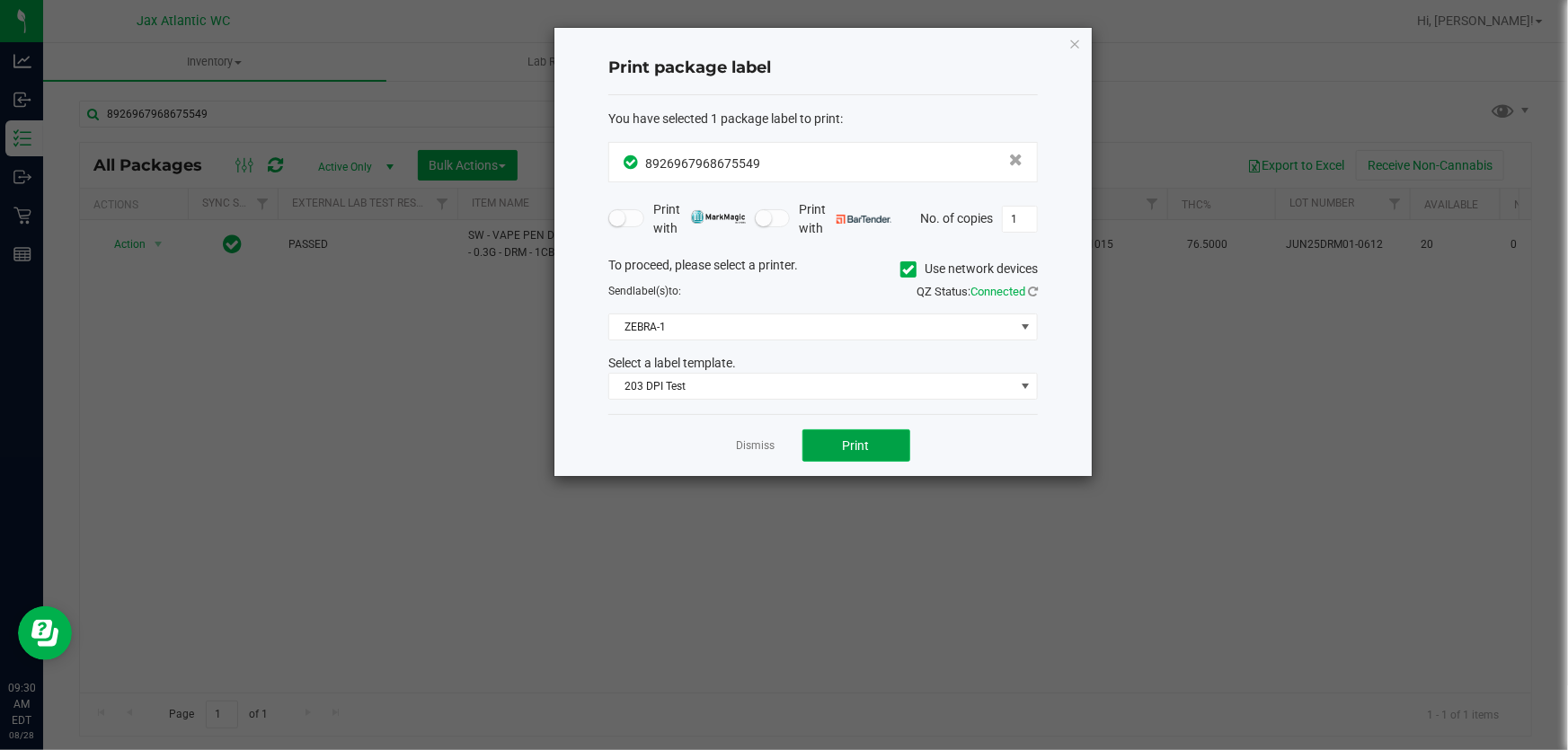
click at [854, 458] on button "Print" at bounding box center [856, 445] width 107 height 32
click at [1071, 42] on icon "button" at bounding box center [1074, 43] width 13 height 21
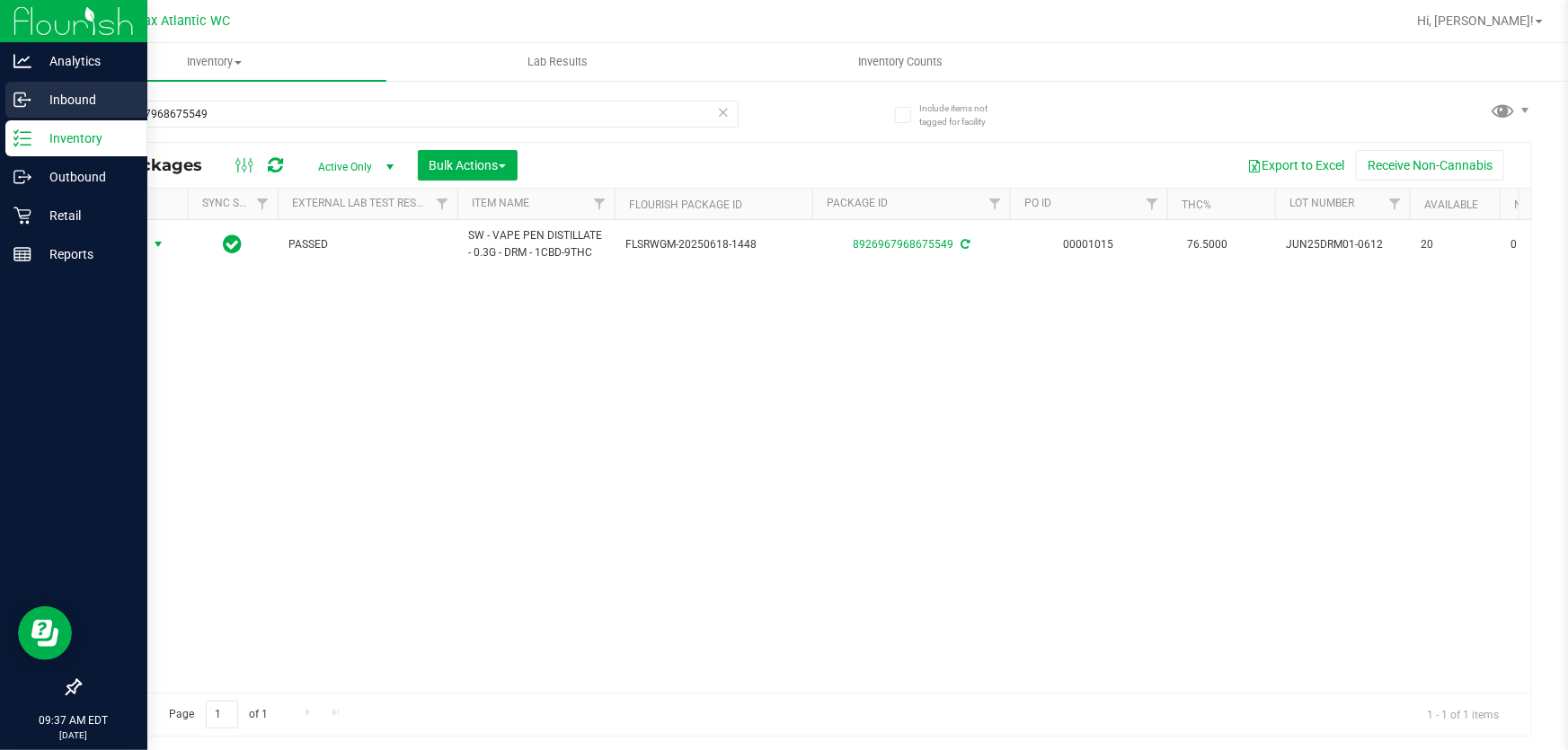
click at [33, 96] on p "Inbound" at bounding box center [84, 100] width 107 height 21
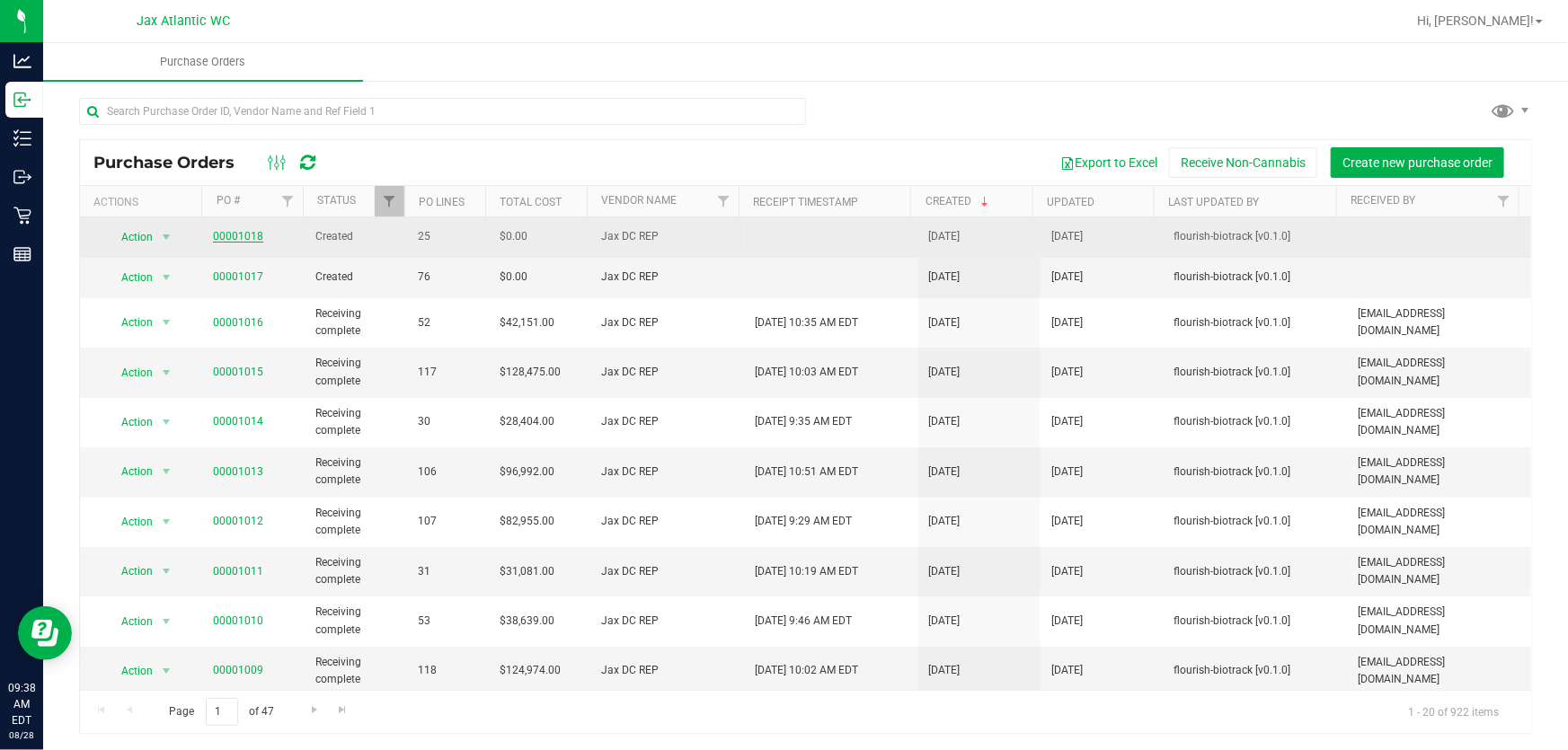
click at [244, 235] on link "00001018" at bounding box center [238, 236] width 50 height 13
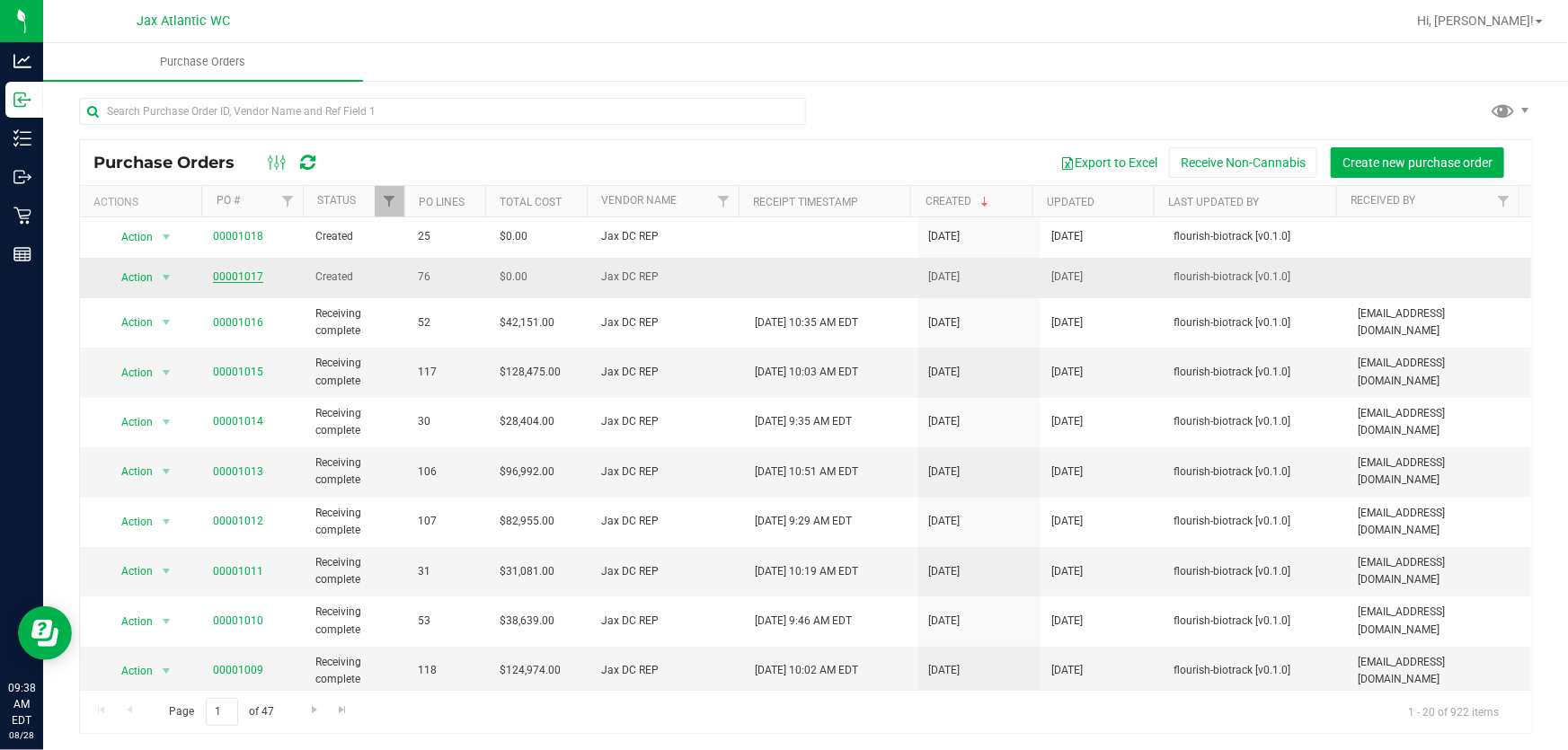
click at [245, 277] on link "00001017" at bounding box center [238, 276] width 50 height 13
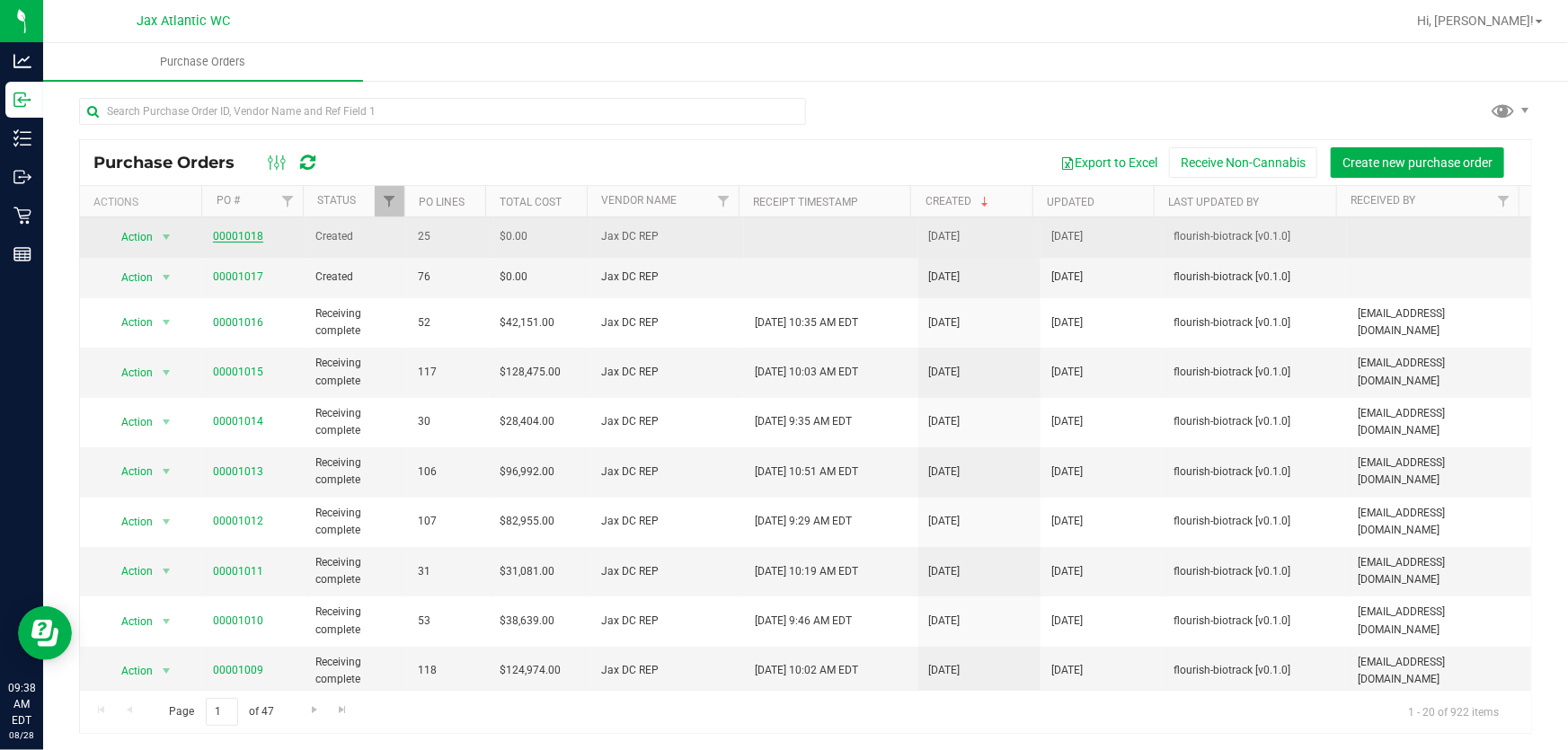
click at [238, 238] on link "00001018" at bounding box center [238, 236] width 50 height 13
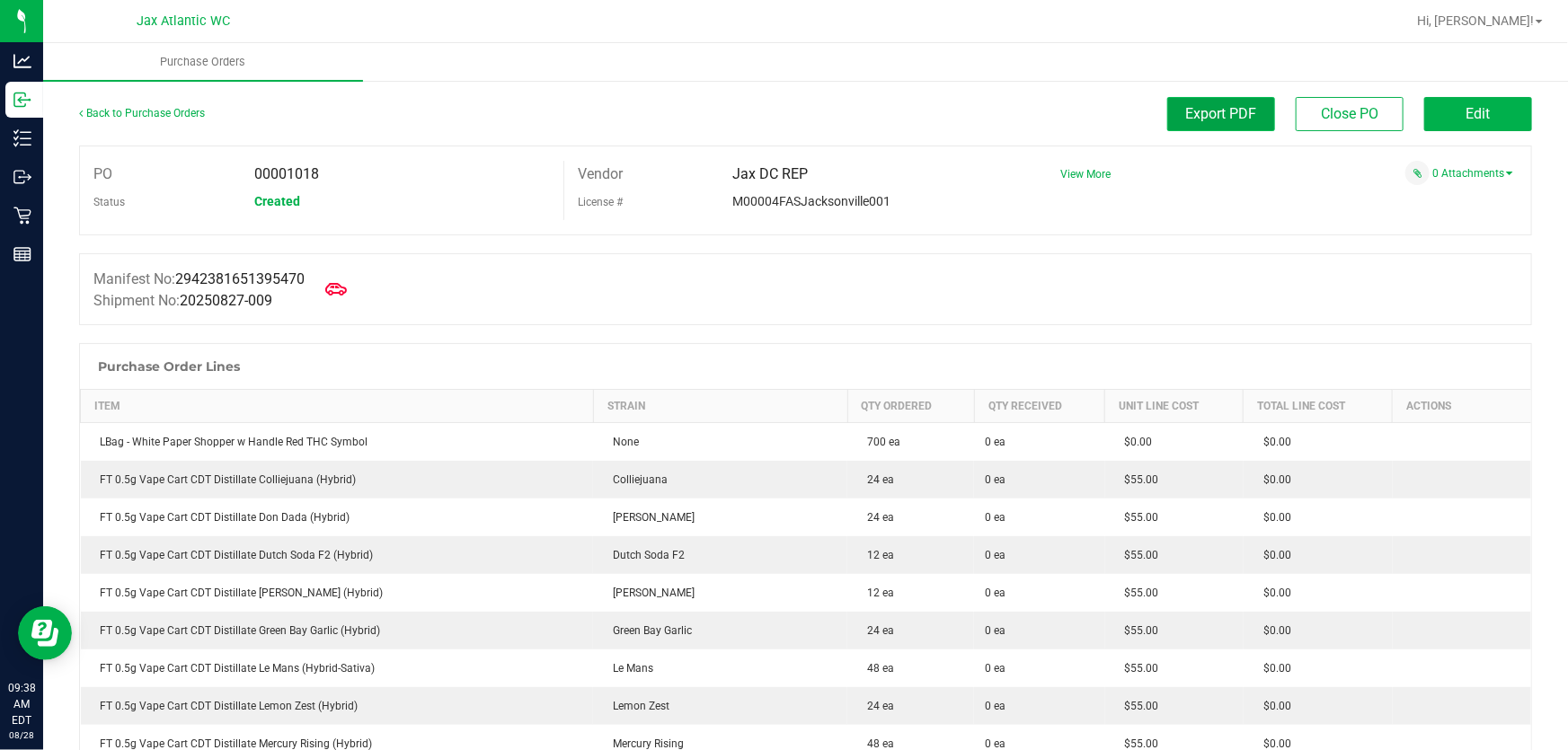
click at [1196, 119] on span "Export PDF" at bounding box center [1221, 114] width 71 height 17
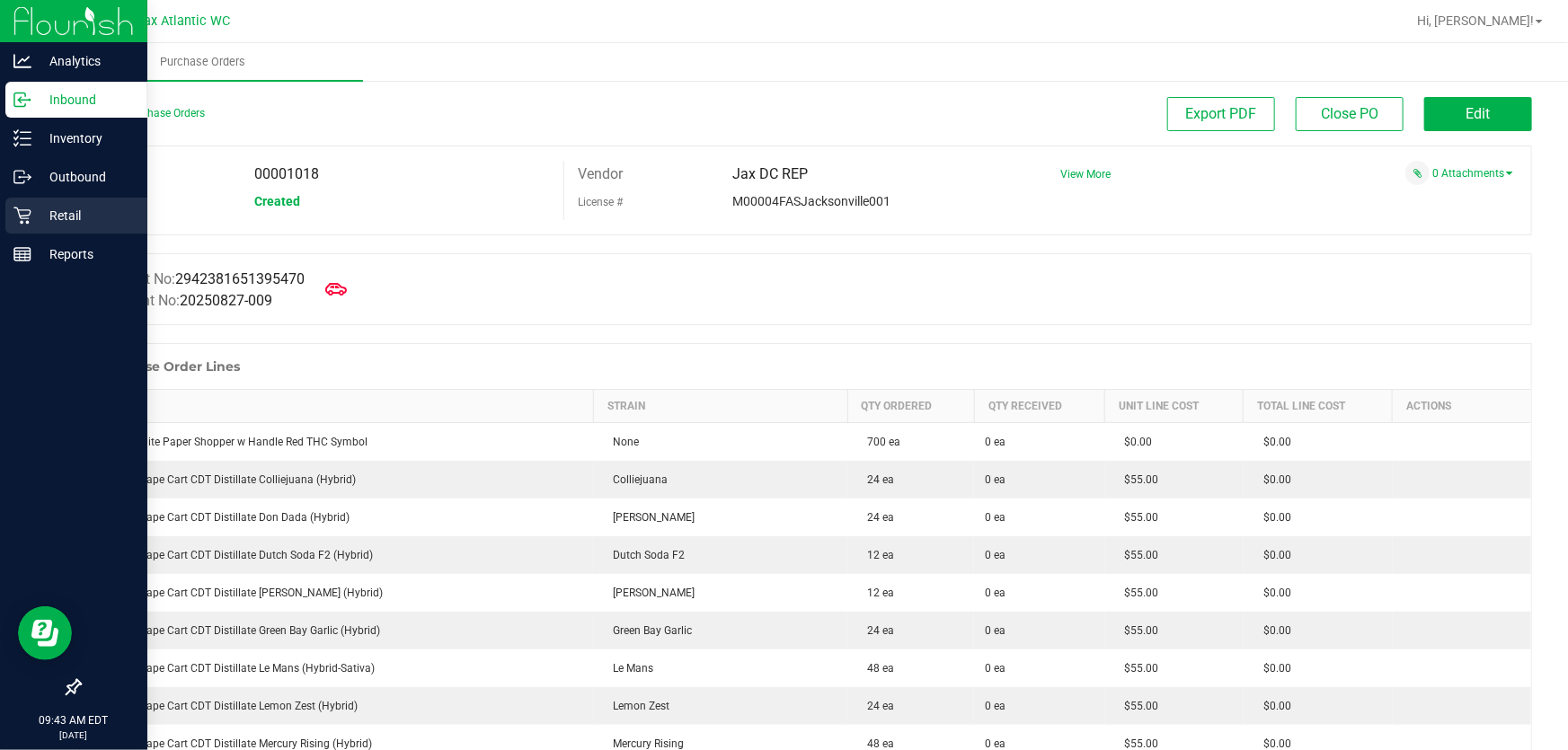
click at [26, 217] on icon at bounding box center [22, 216] width 18 height 18
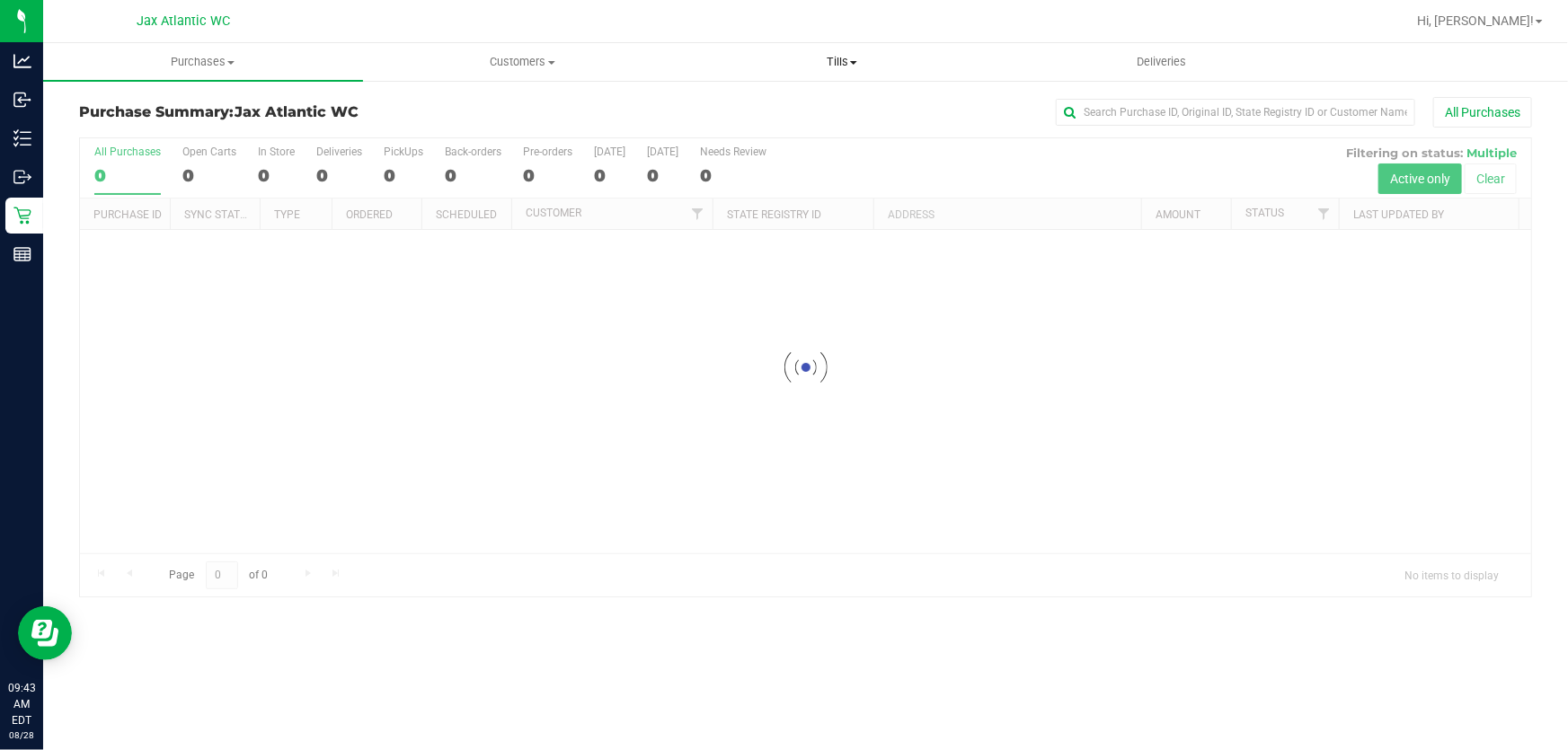
click at [842, 66] on span "Tills" at bounding box center [842, 62] width 318 height 16
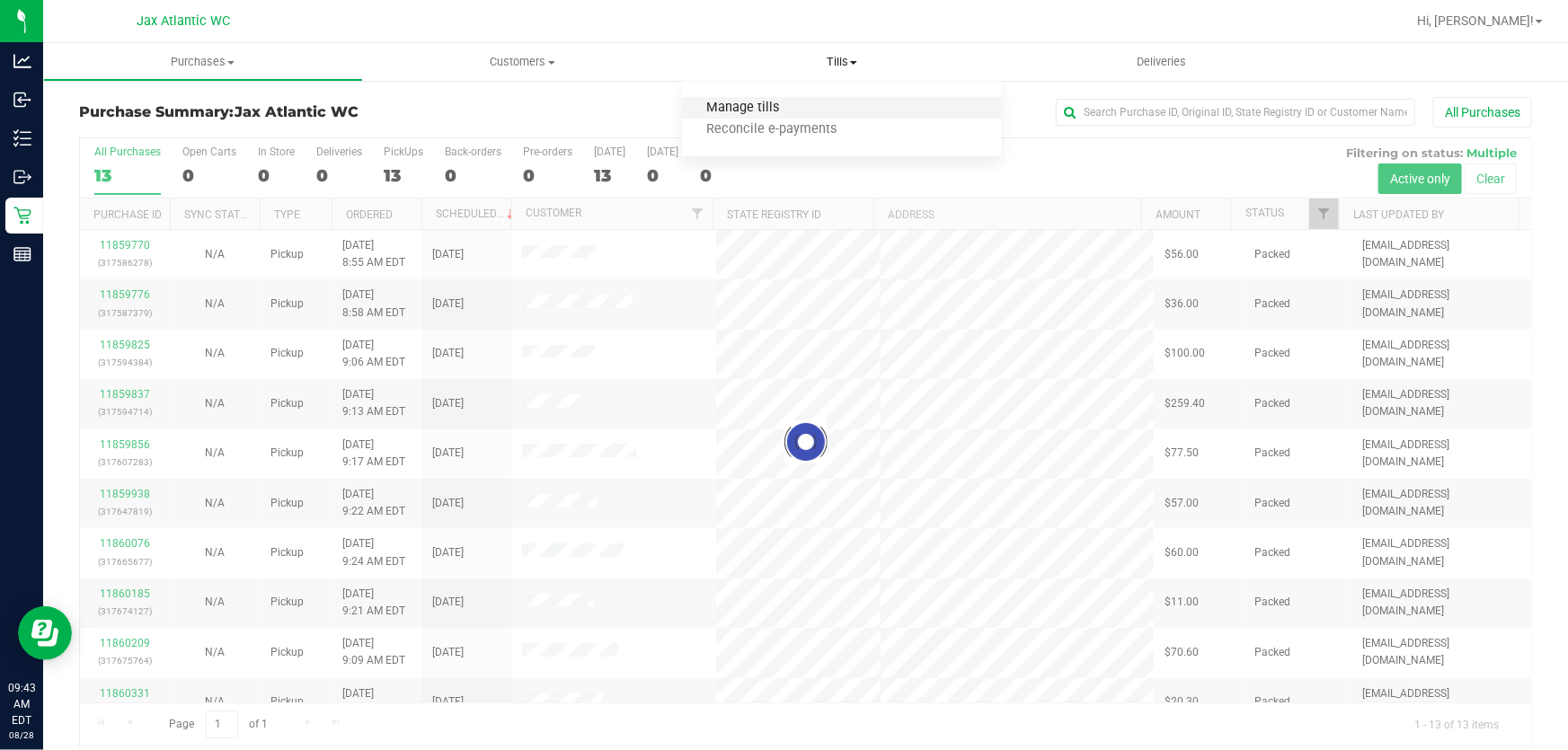
click at [775, 104] on span "Manage tills" at bounding box center [742, 108] width 121 height 15
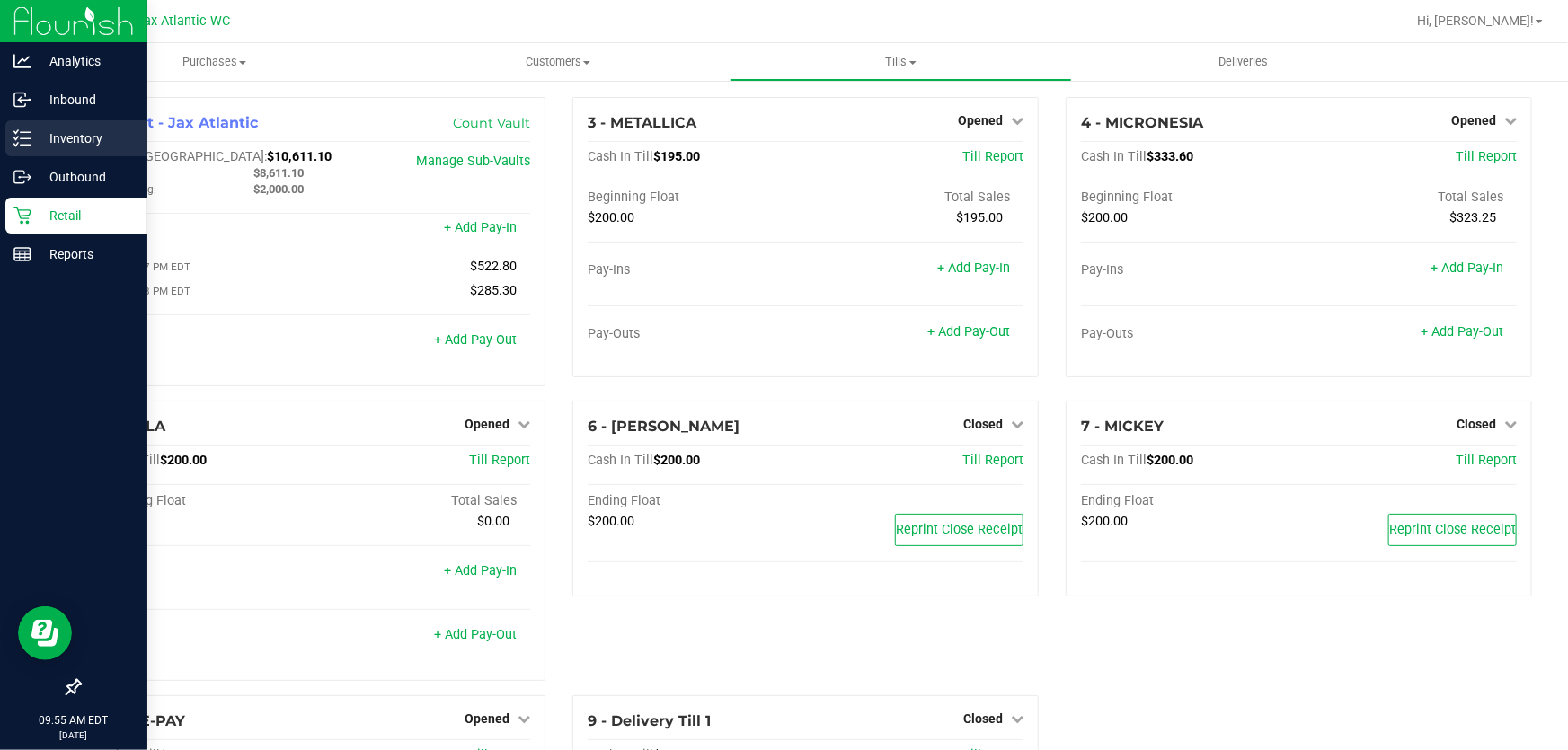
click at [61, 136] on p "Inventory" at bounding box center [84, 138] width 107 height 21
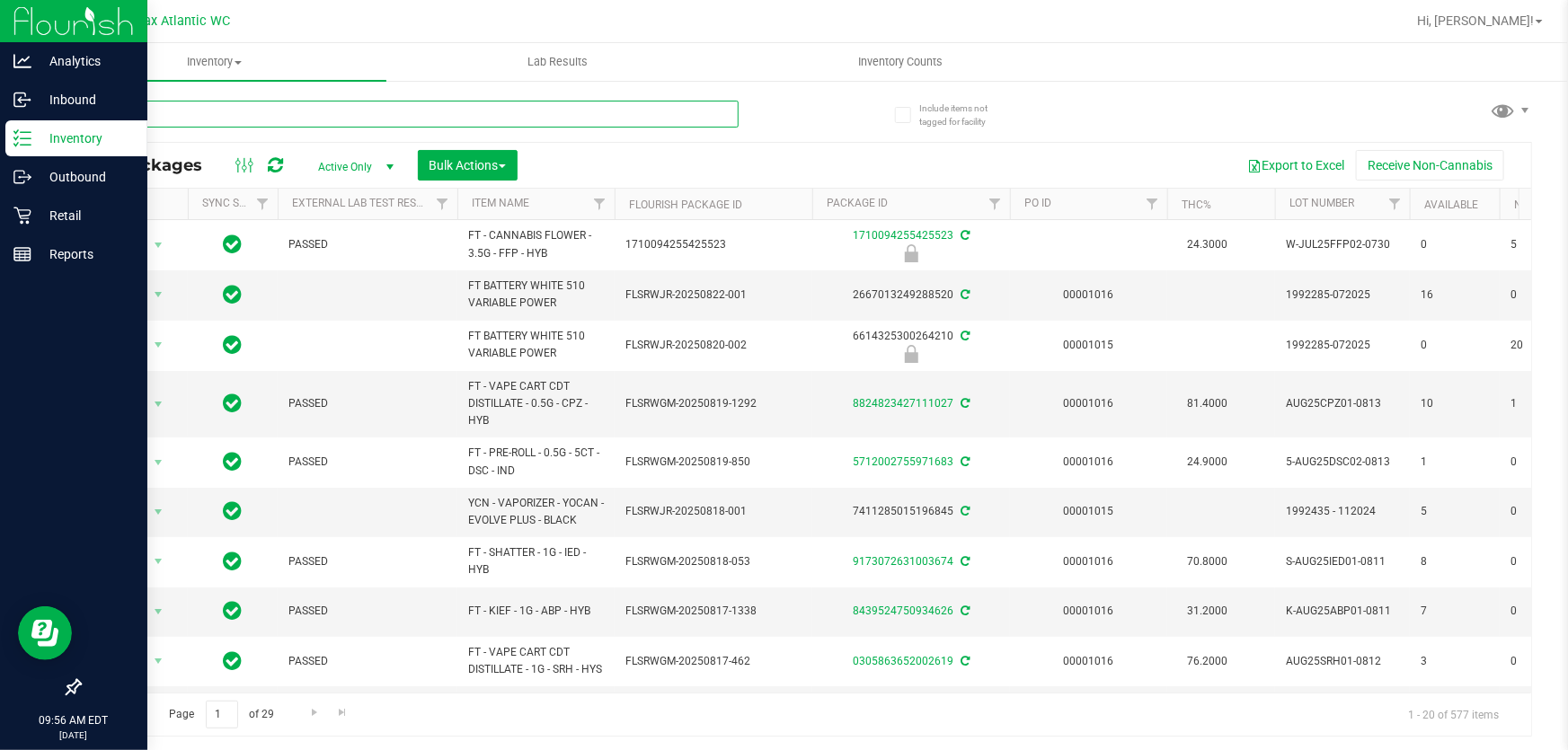
click at [286, 114] on input "text" at bounding box center [408, 114] width 659 height 27
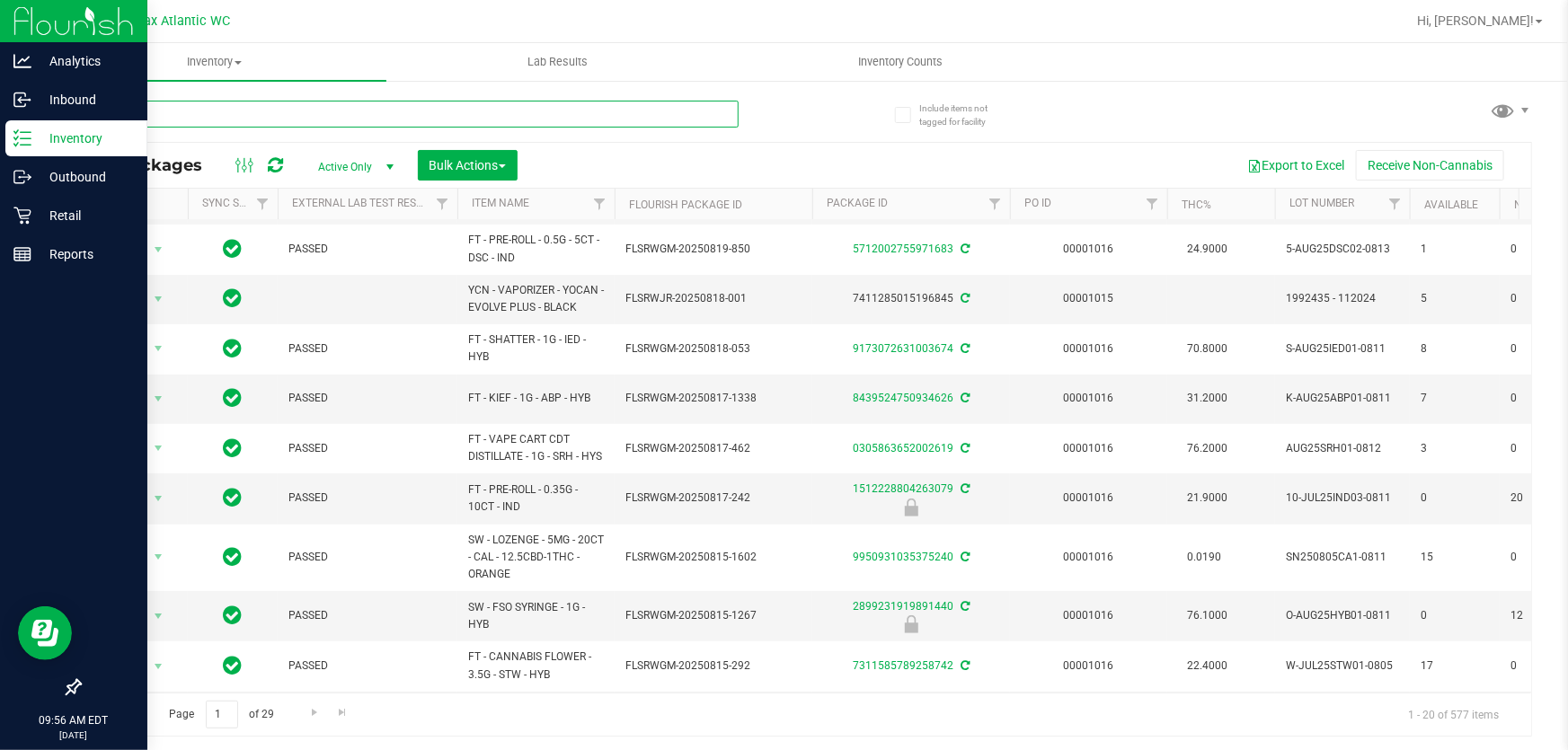
scroll to position [81, 0]
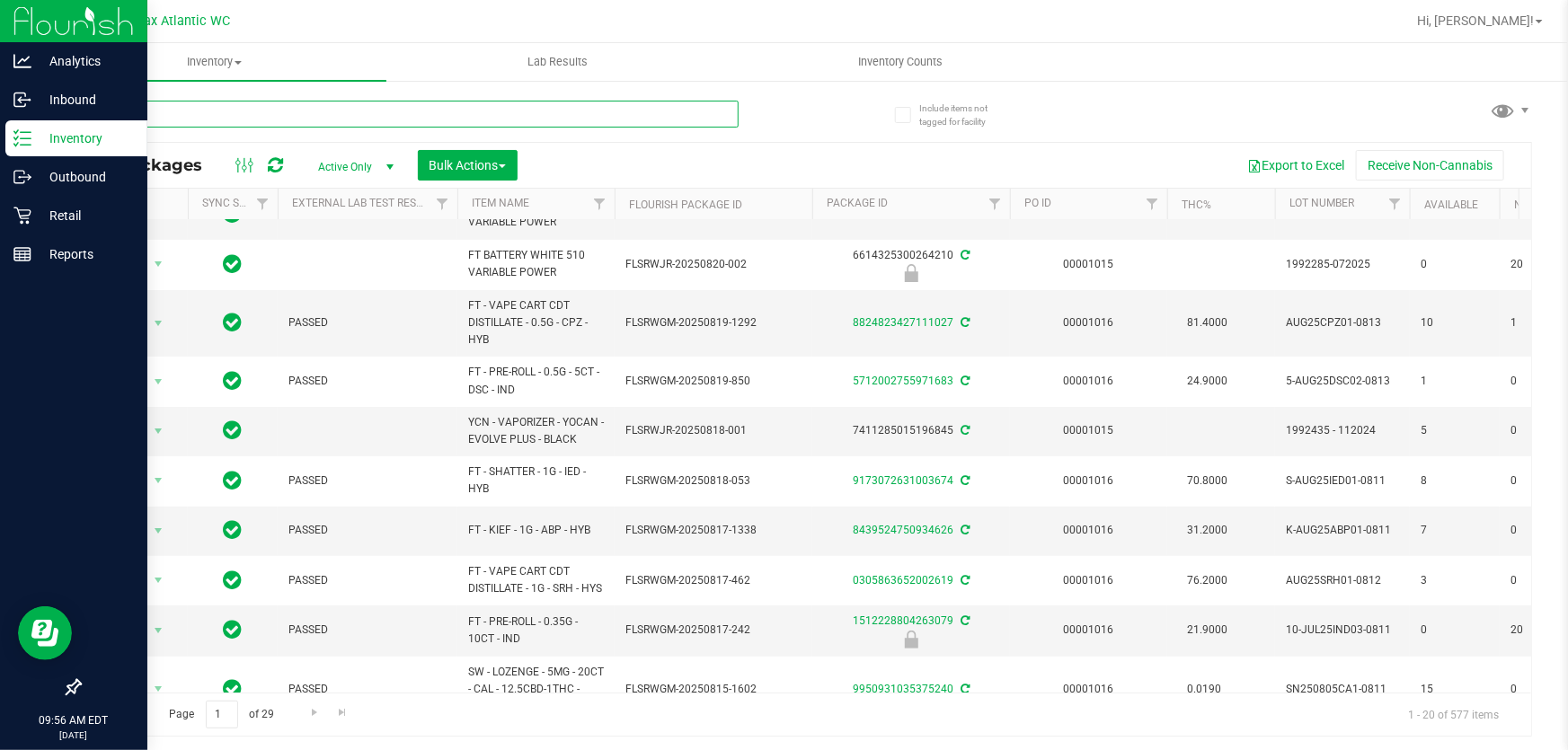
click at [558, 117] on input "text" at bounding box center [408, 114] width 659 height 27
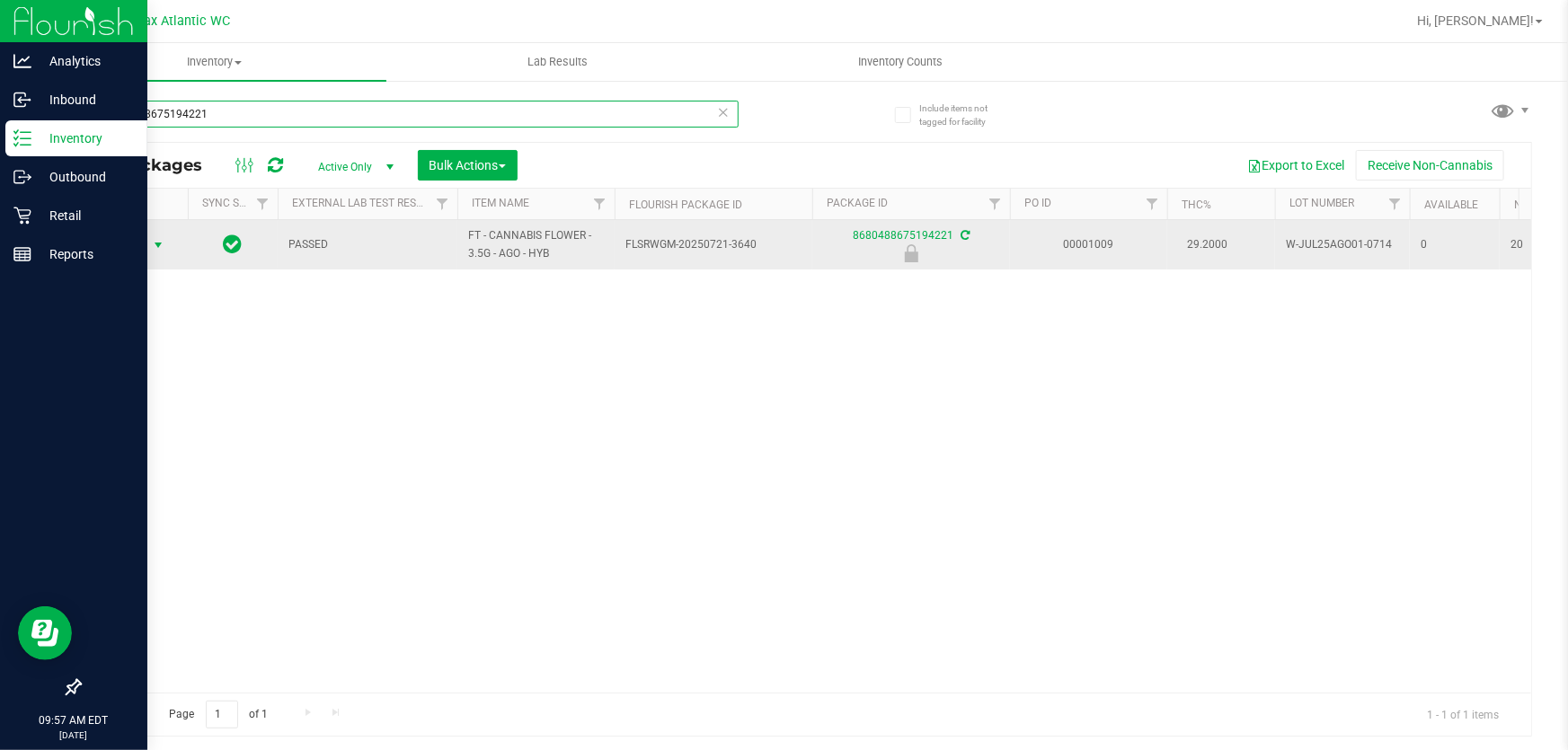
type input "8680488675194221"
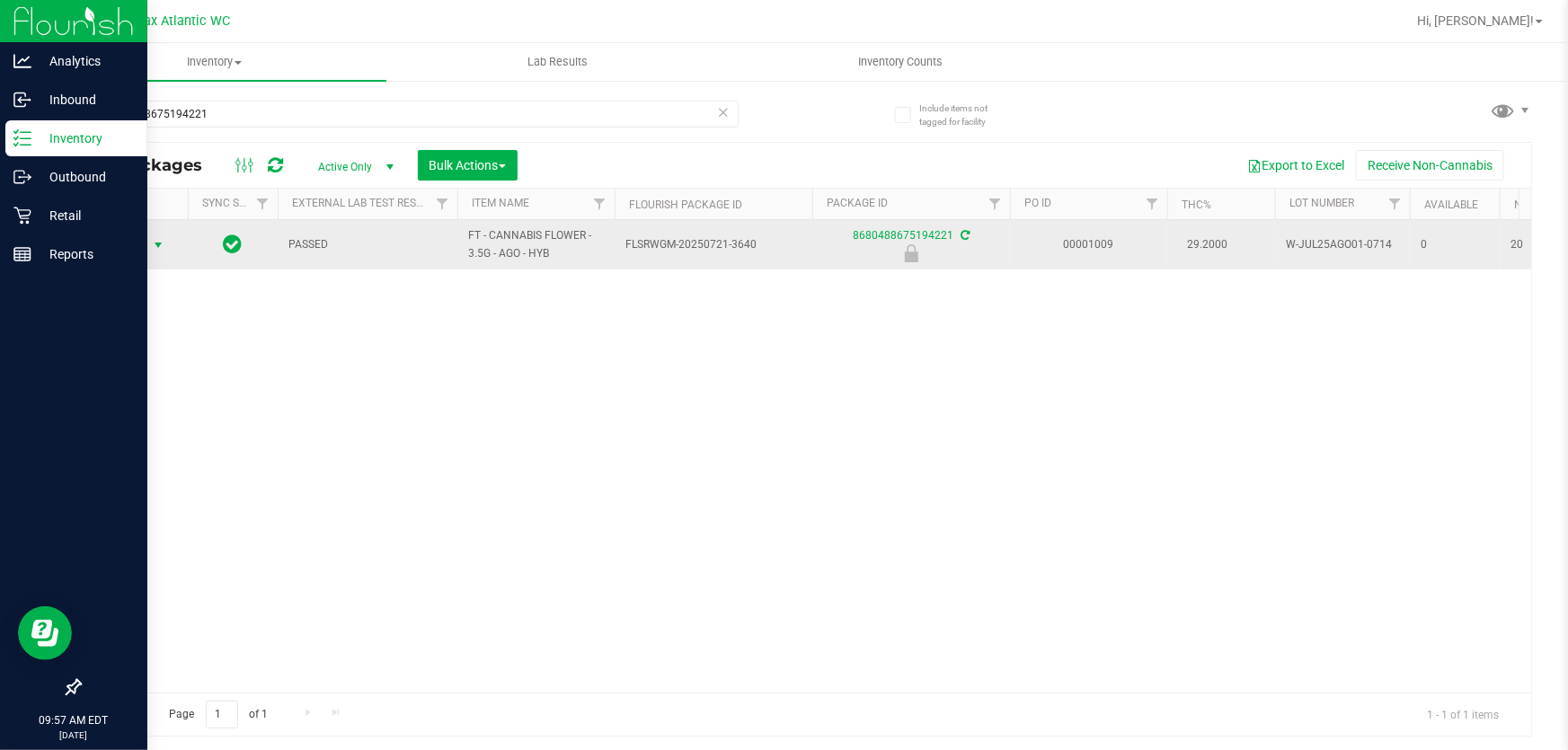
click at [142, 241] on span "Action" at bounding box center [122, 245] width 48 height 25
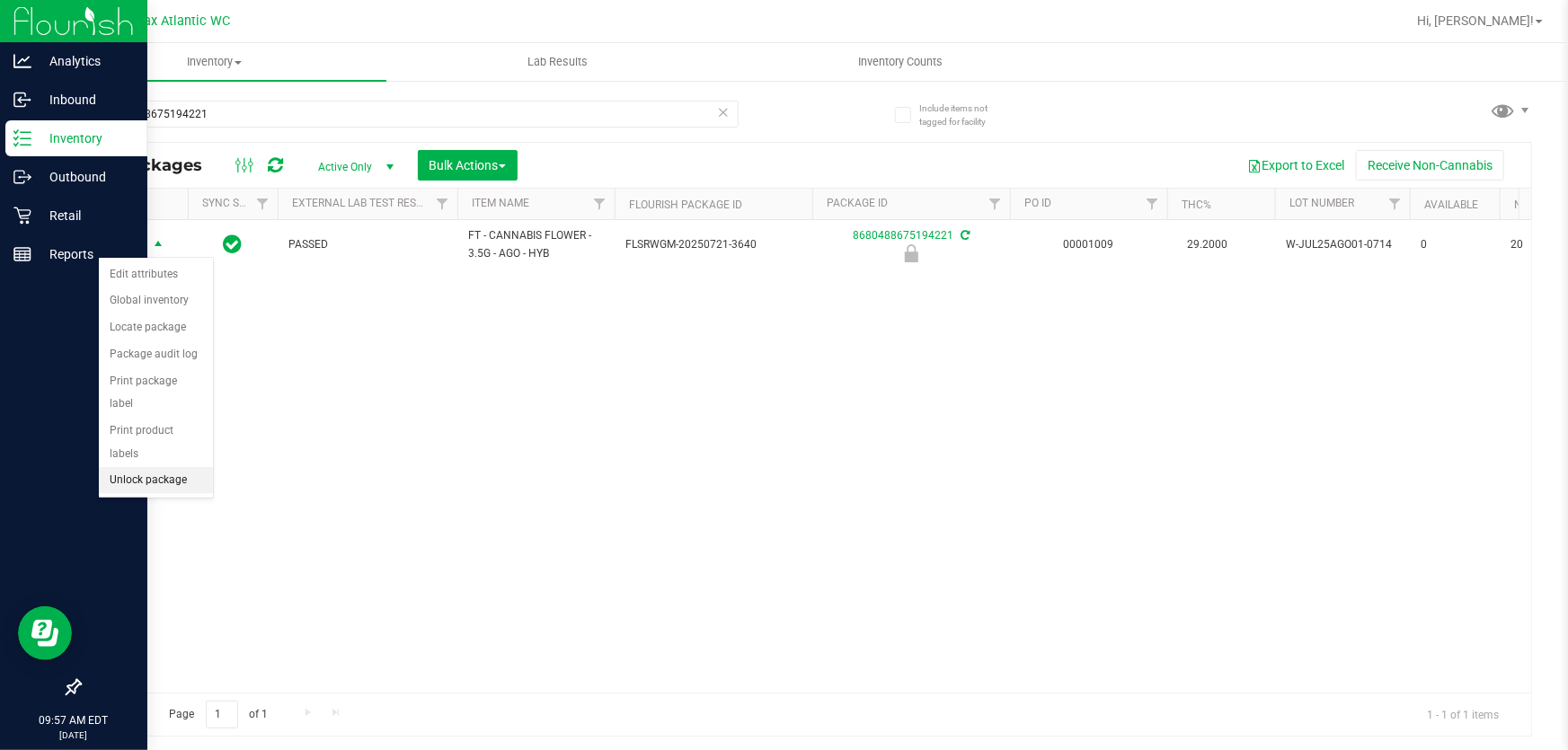
click at [137, 467] on li "Unlock package" at bounding box center [156, 481] width 114 height 27
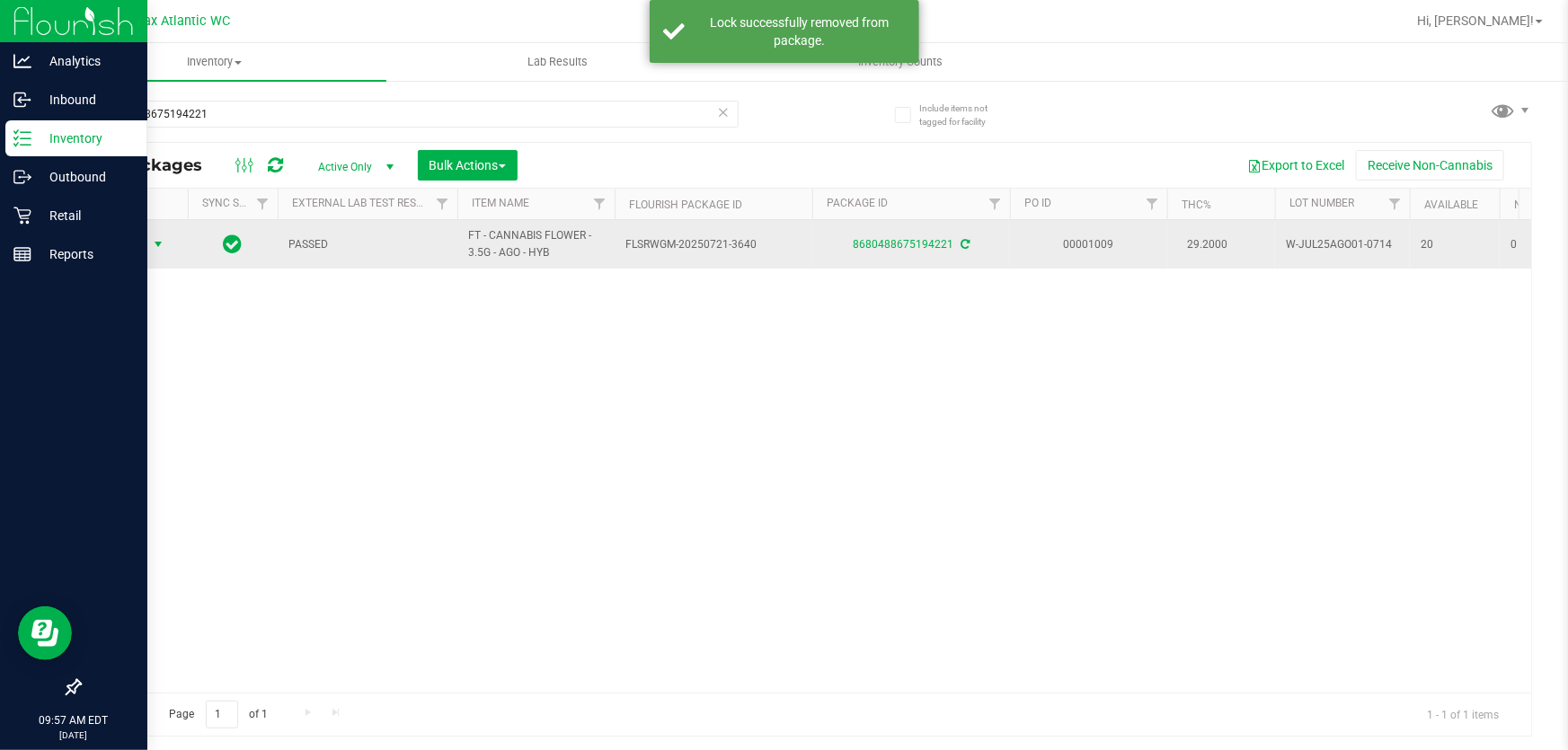
click at [125, 246] on span "Action" at bounding box center [122, 245] width 48 height 25
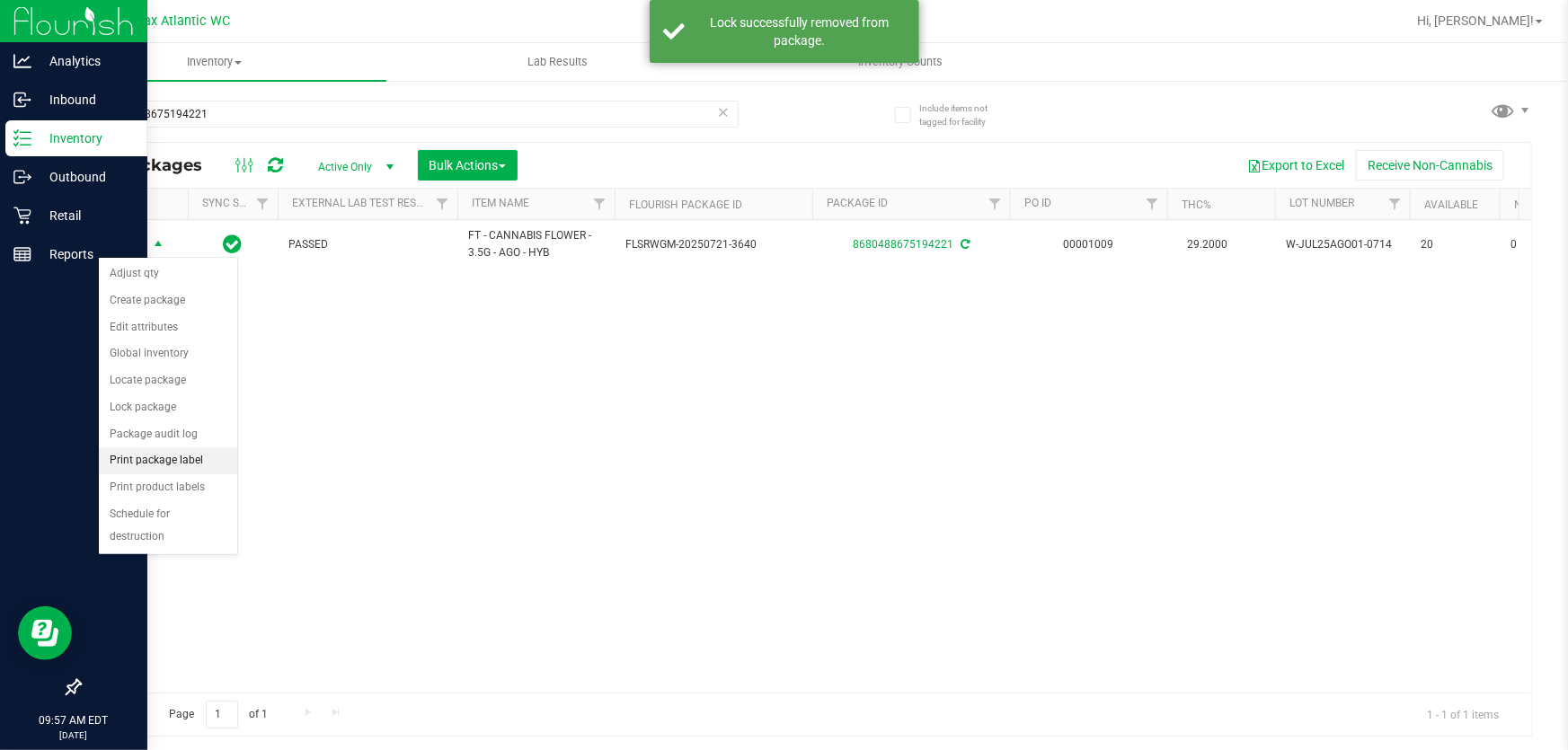
click at [164, 461] on li "Print package label" at bounding box center [167, 461] width 138 height 27
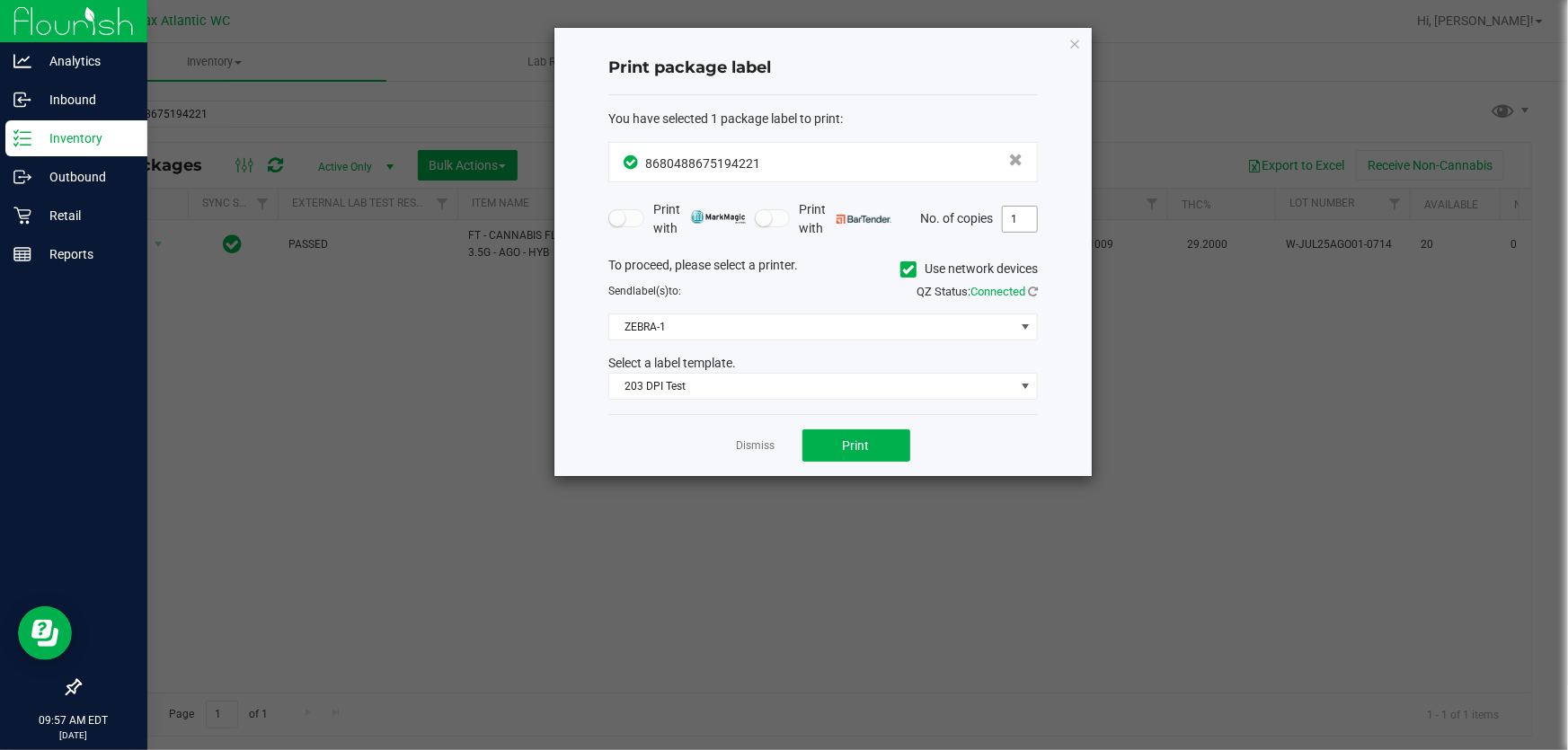
click at [1022, 218] on input "1" at bounding box center [1019, 220] width 34 height 25
type input "2"
click at [830, 437] on button "Print" at bounding box center [856, 445] width 107 height 32
click at [1070, 45] on icon "button" at bounding box center [1074, 43] width 13 height 21
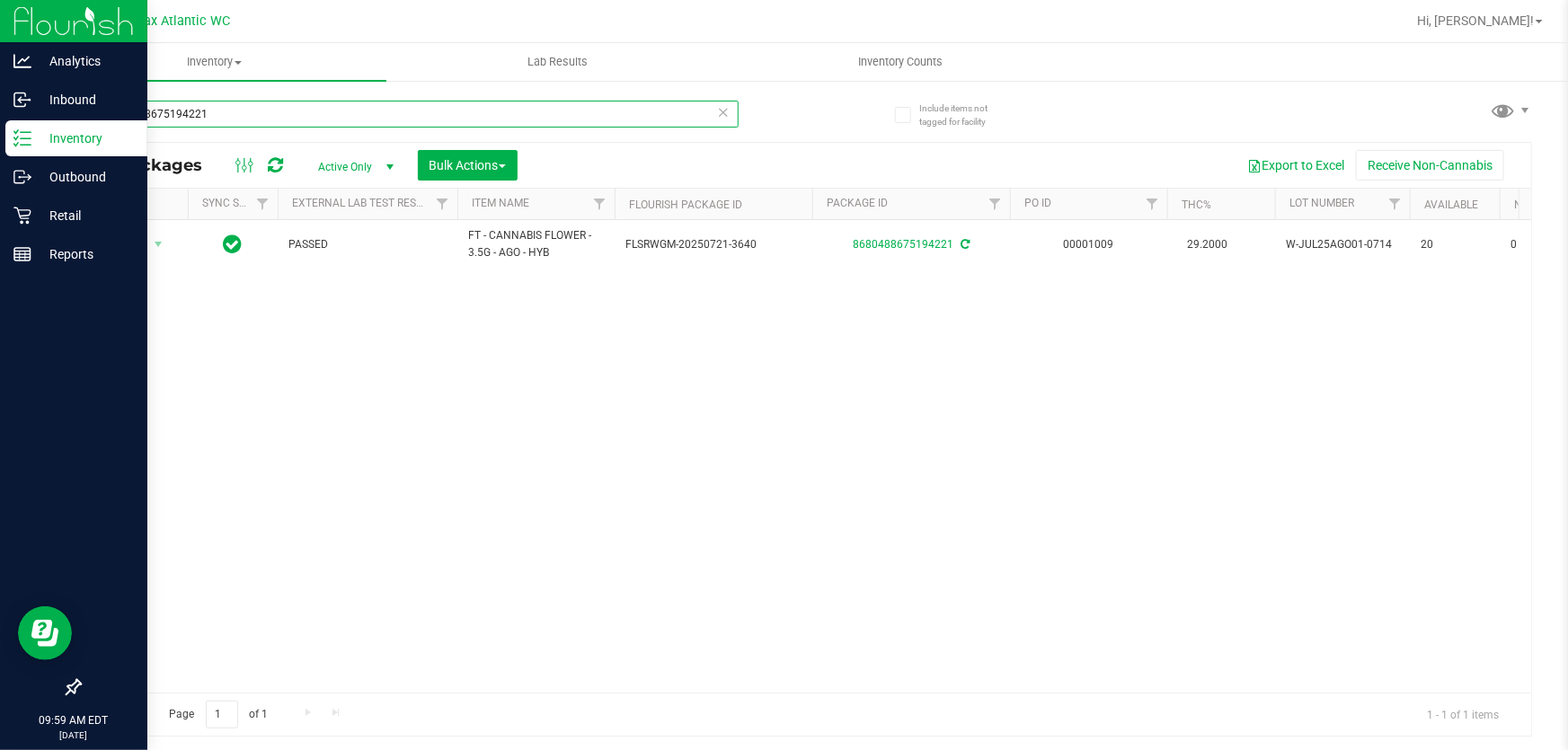
click at [178, 113] on input "8680488675194221" at bounding box center [408, 114] width 659 height 27
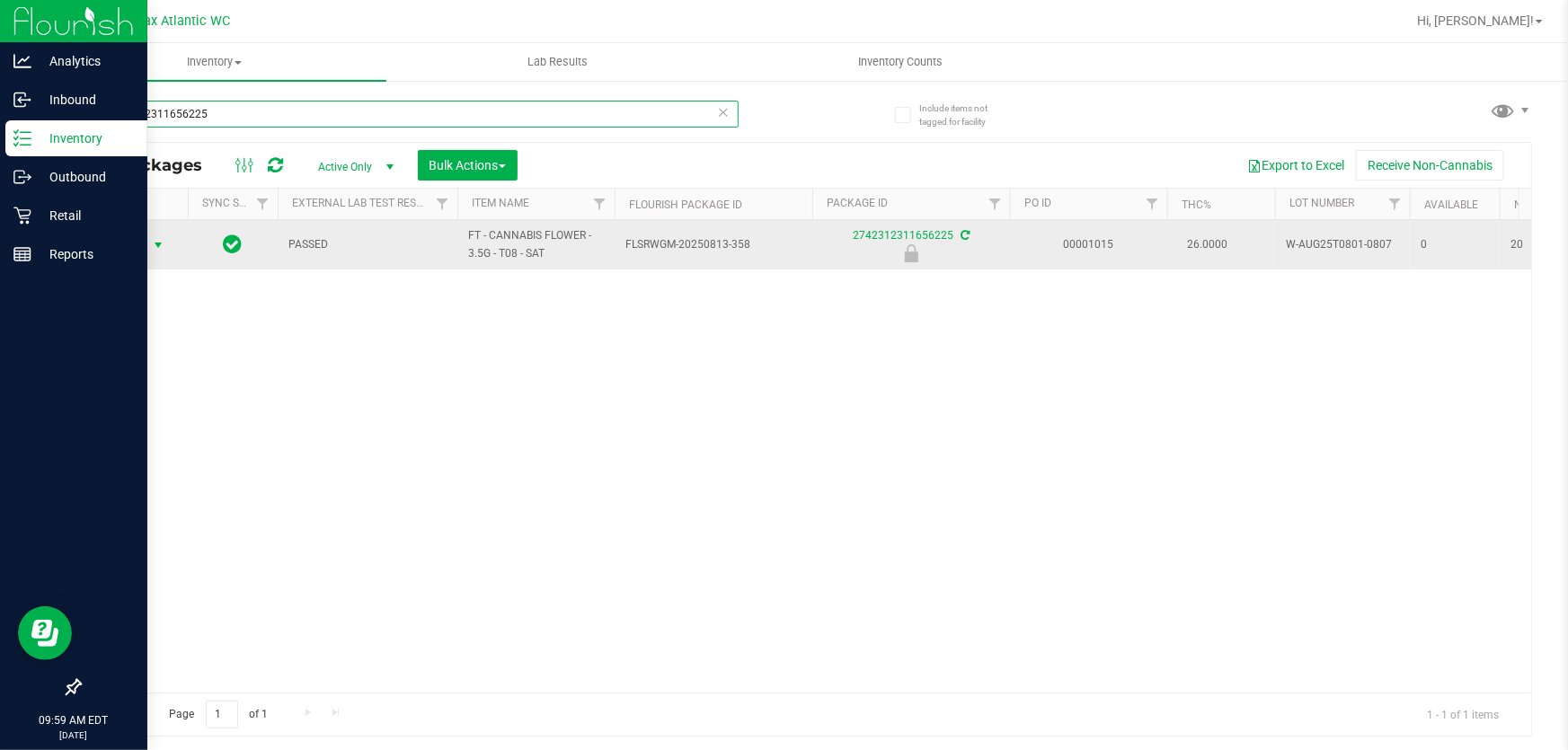
type input "2742312311656225"
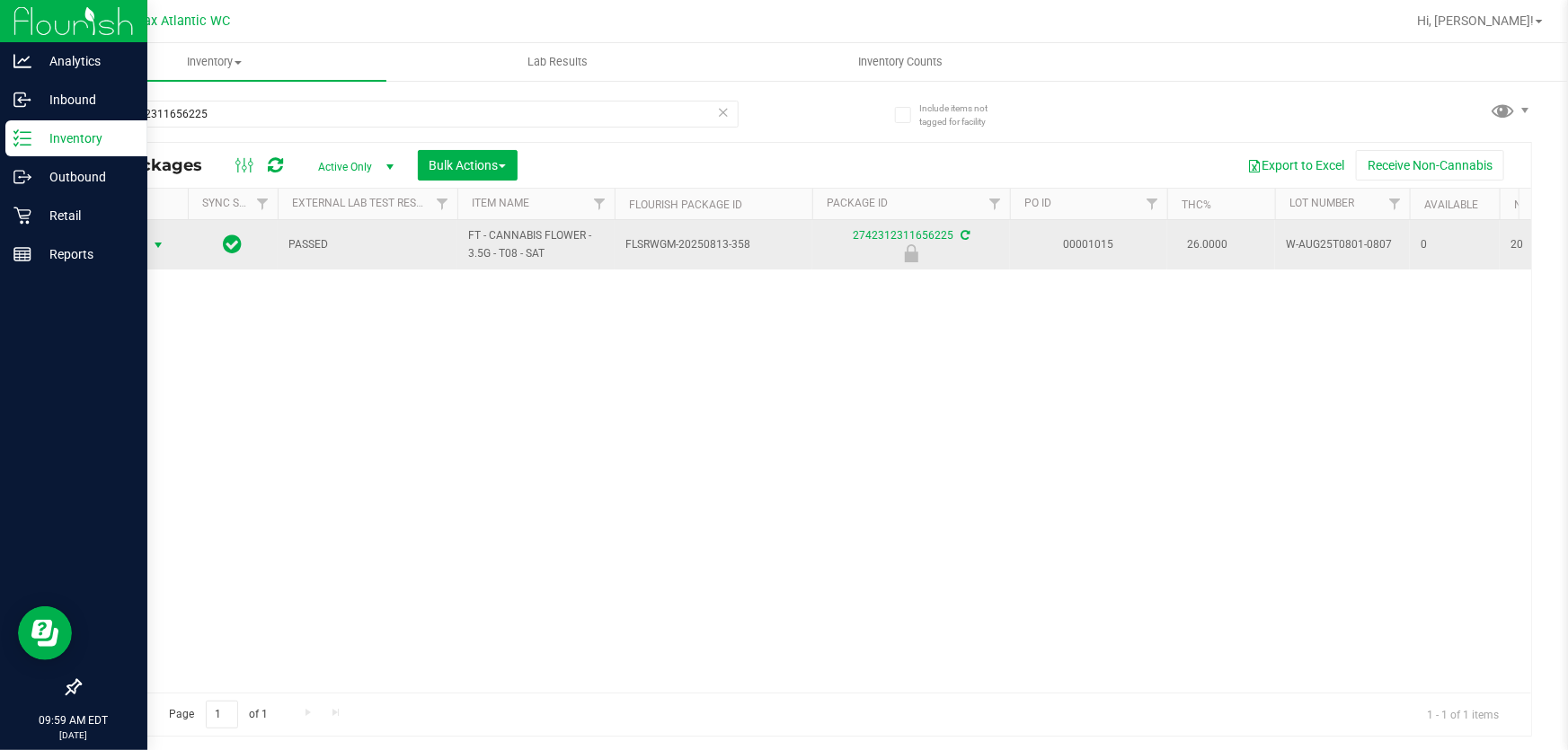
click at [128, 234] on span "Action" at bounding box center [122, 245] width 48 height 25
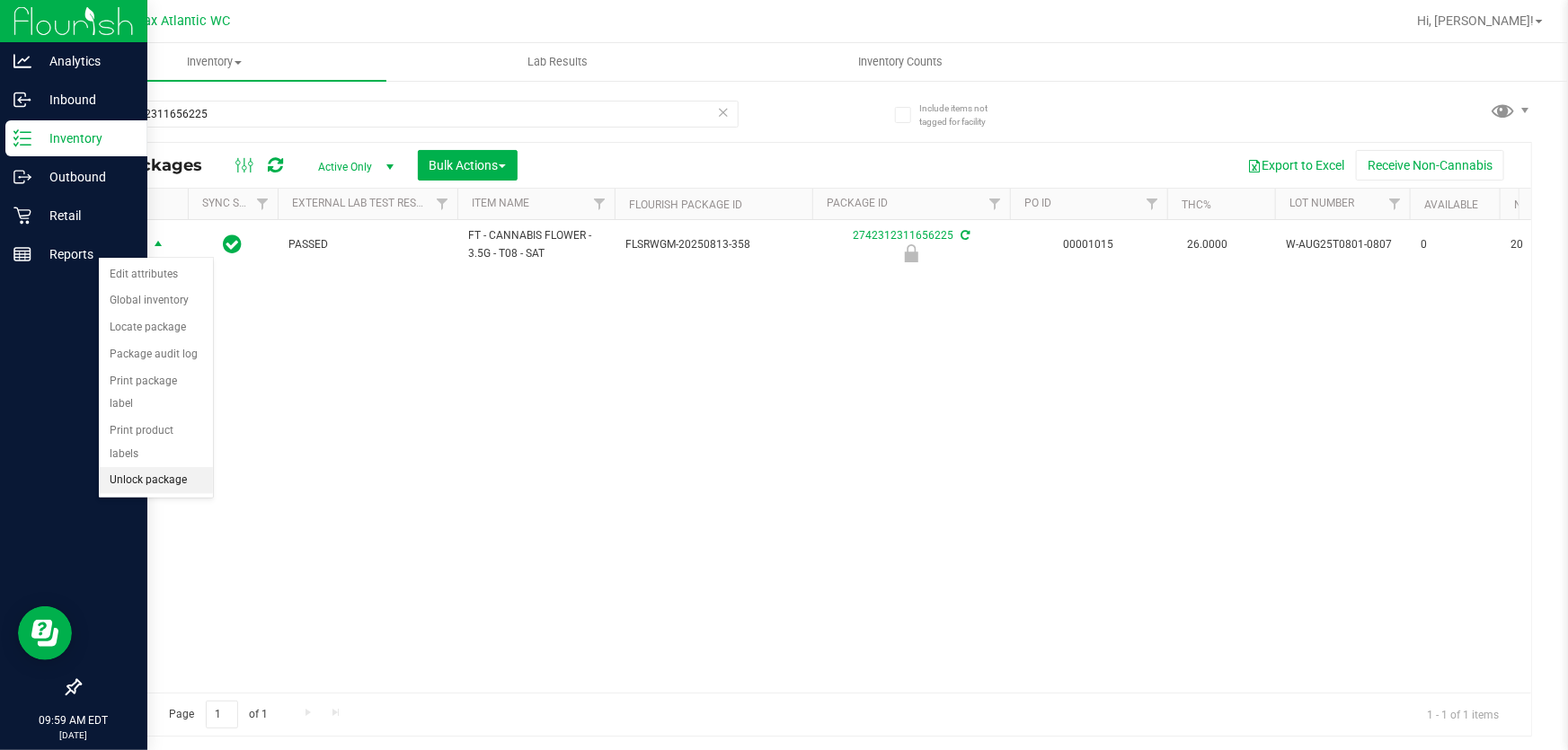
click at [153, 467] on li "Unlock package" at bounding box center [156, 481] width 114 height 27
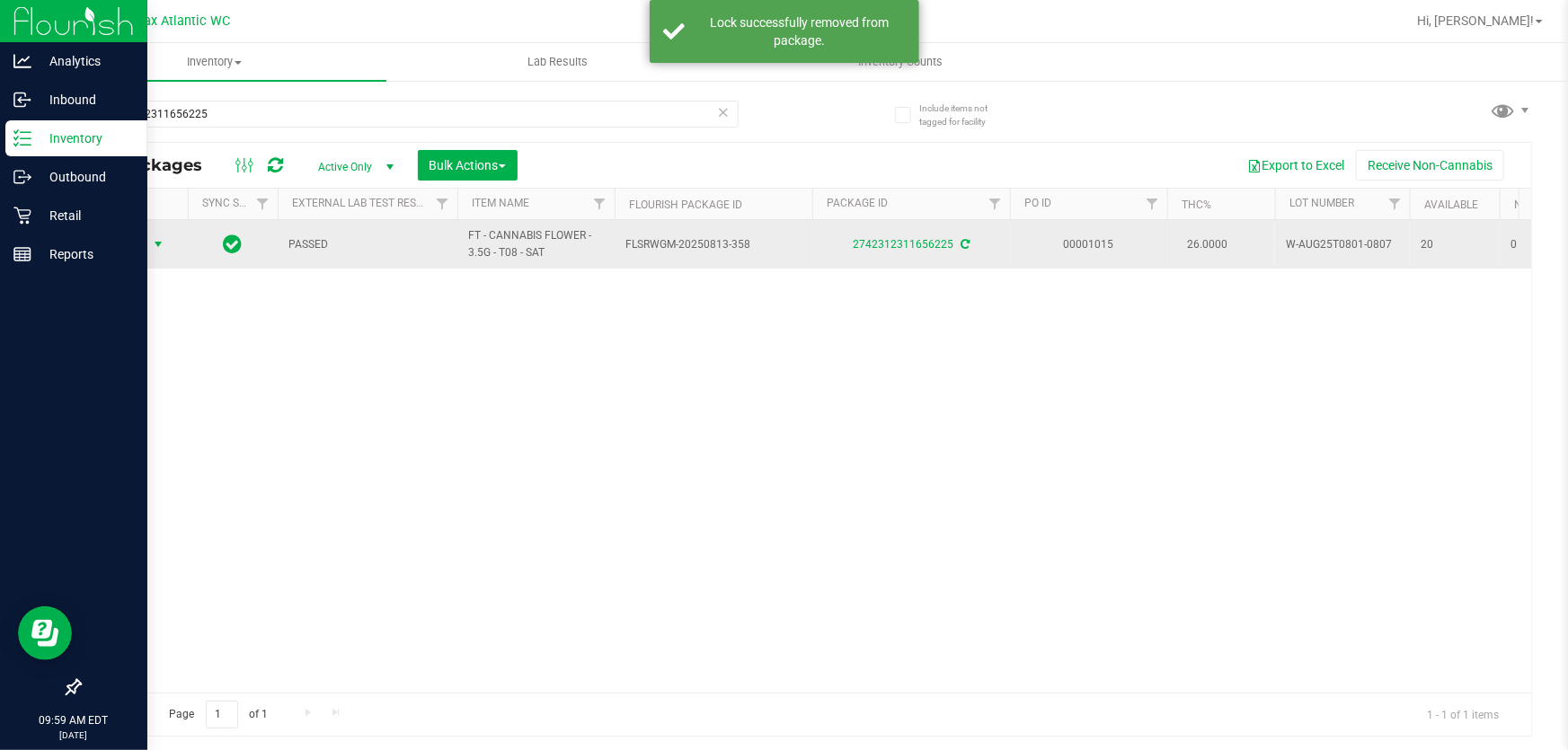
click at [126, 242] on span "Action" at bounding box center [122, 245] width 48 height 25
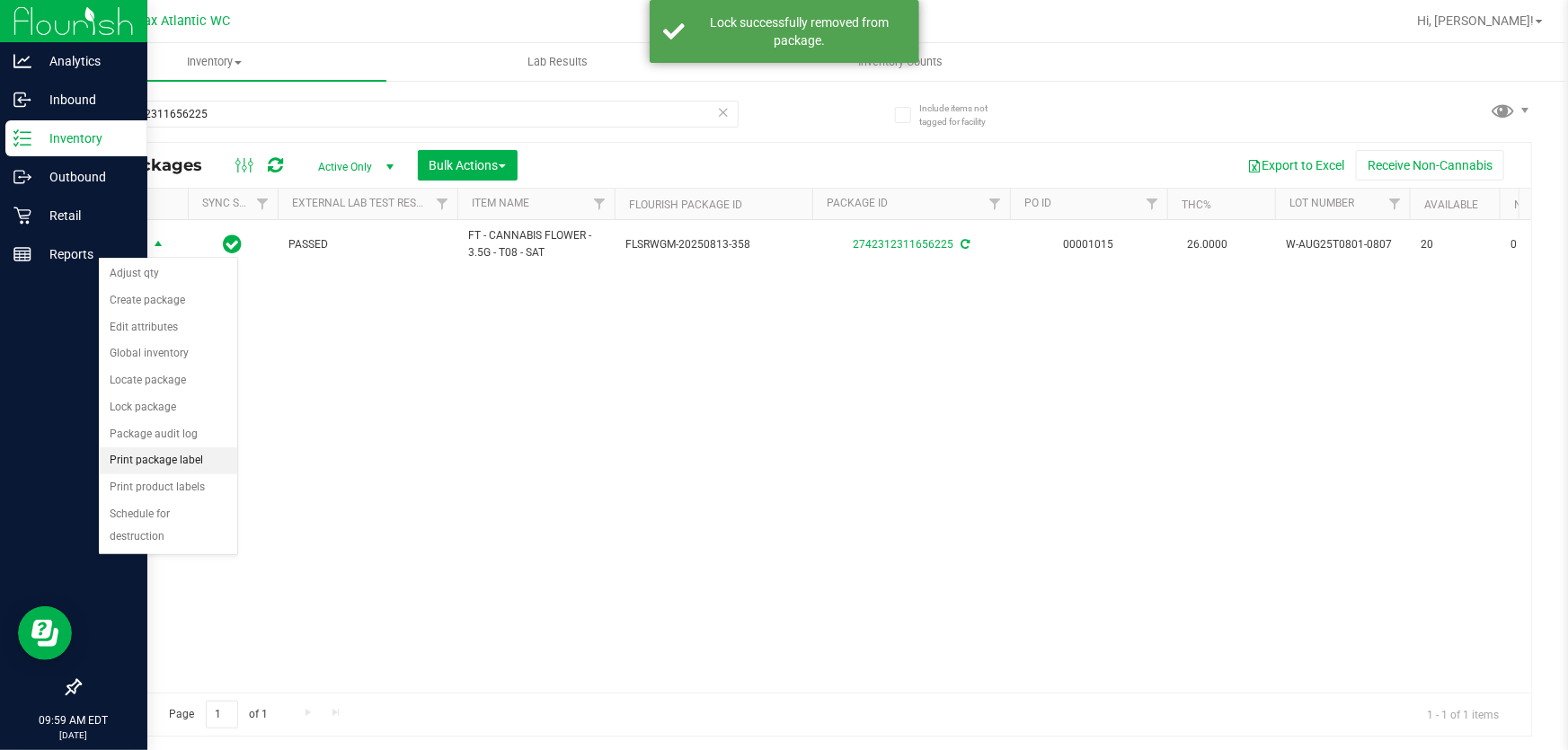
click at [166, 453] on li "Print package label" at bounding box center [167, 461] width 138 height 27
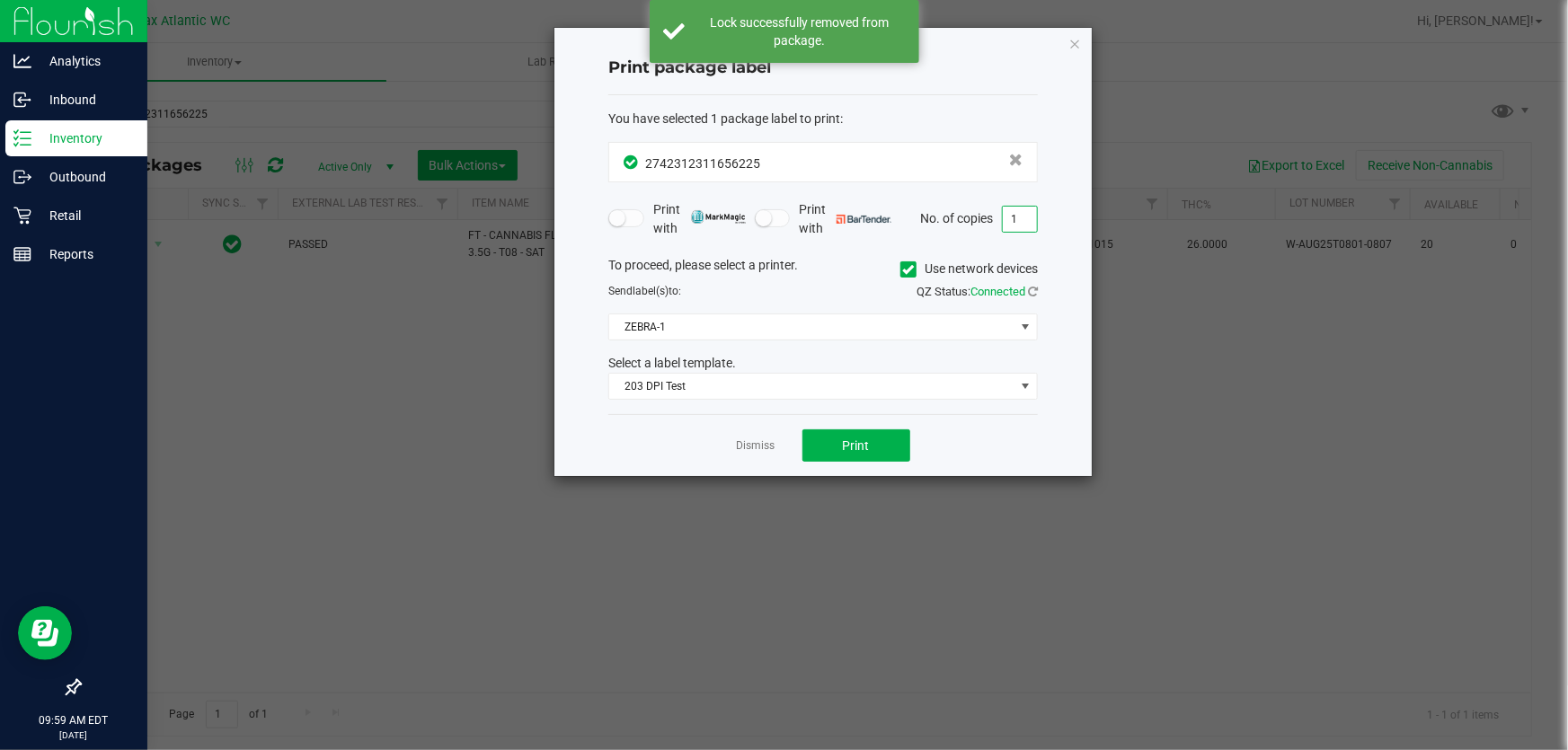
click at [1015, 225] on input "1" at bounding box center [1019, 220] width 34 height 25
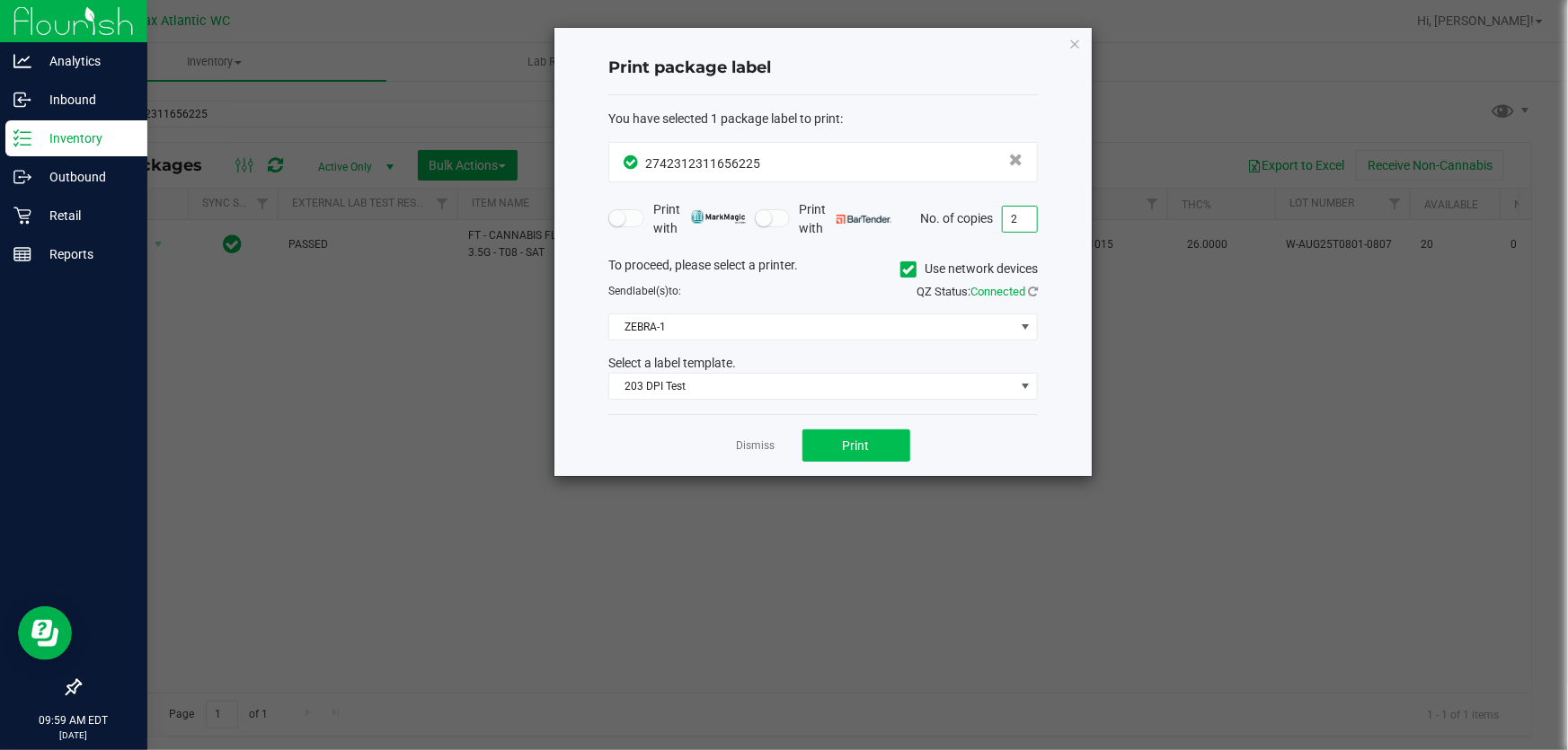
type input "2"
click at [860, 453] on button "Print" at bounding box center [856, 445] width 107 height 32
click at [1075, 38] on icon "button" at bounding box center [1074, 43] width 13 height 21
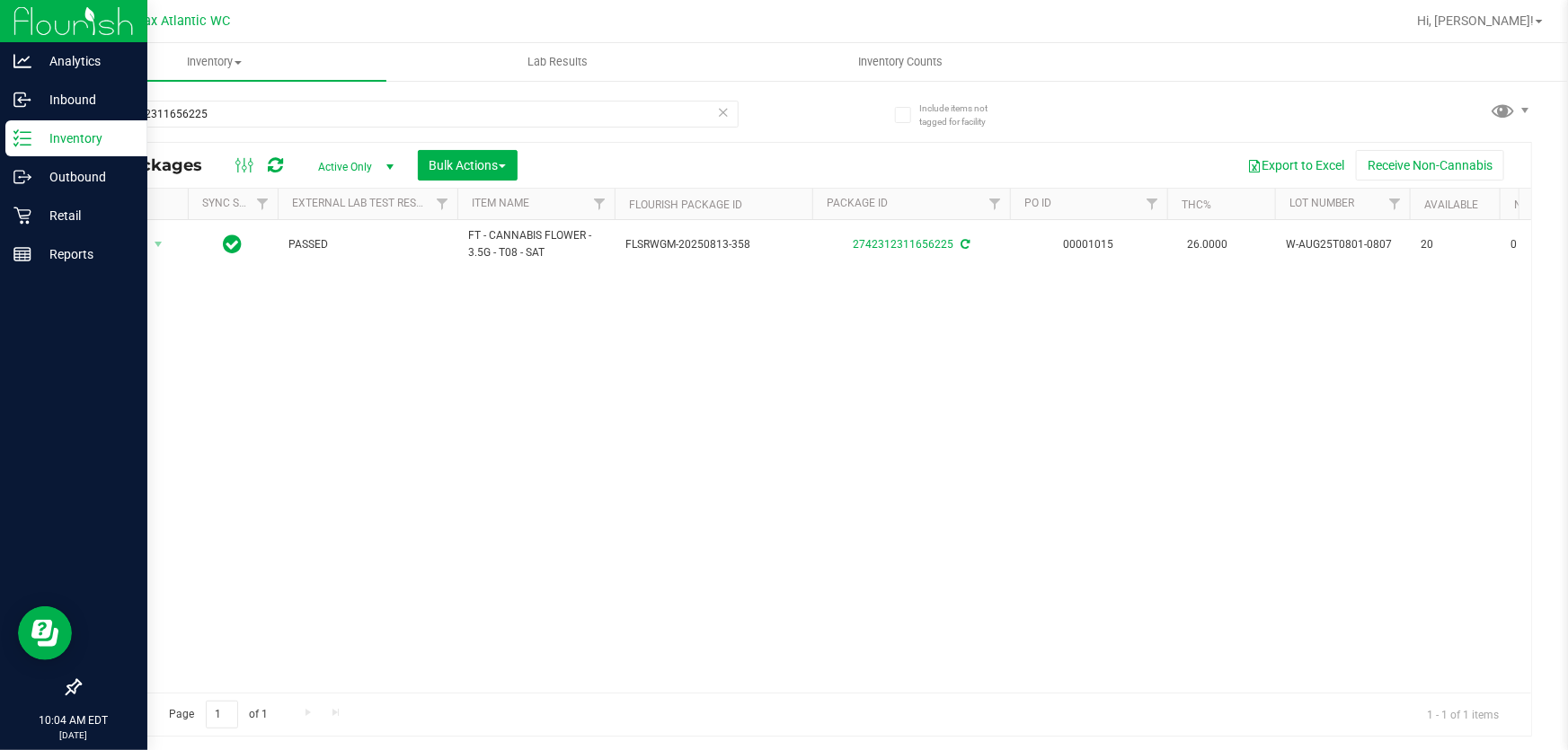
click at [728, 112] on icon at bounding box center [723, 111] width 13 height 21
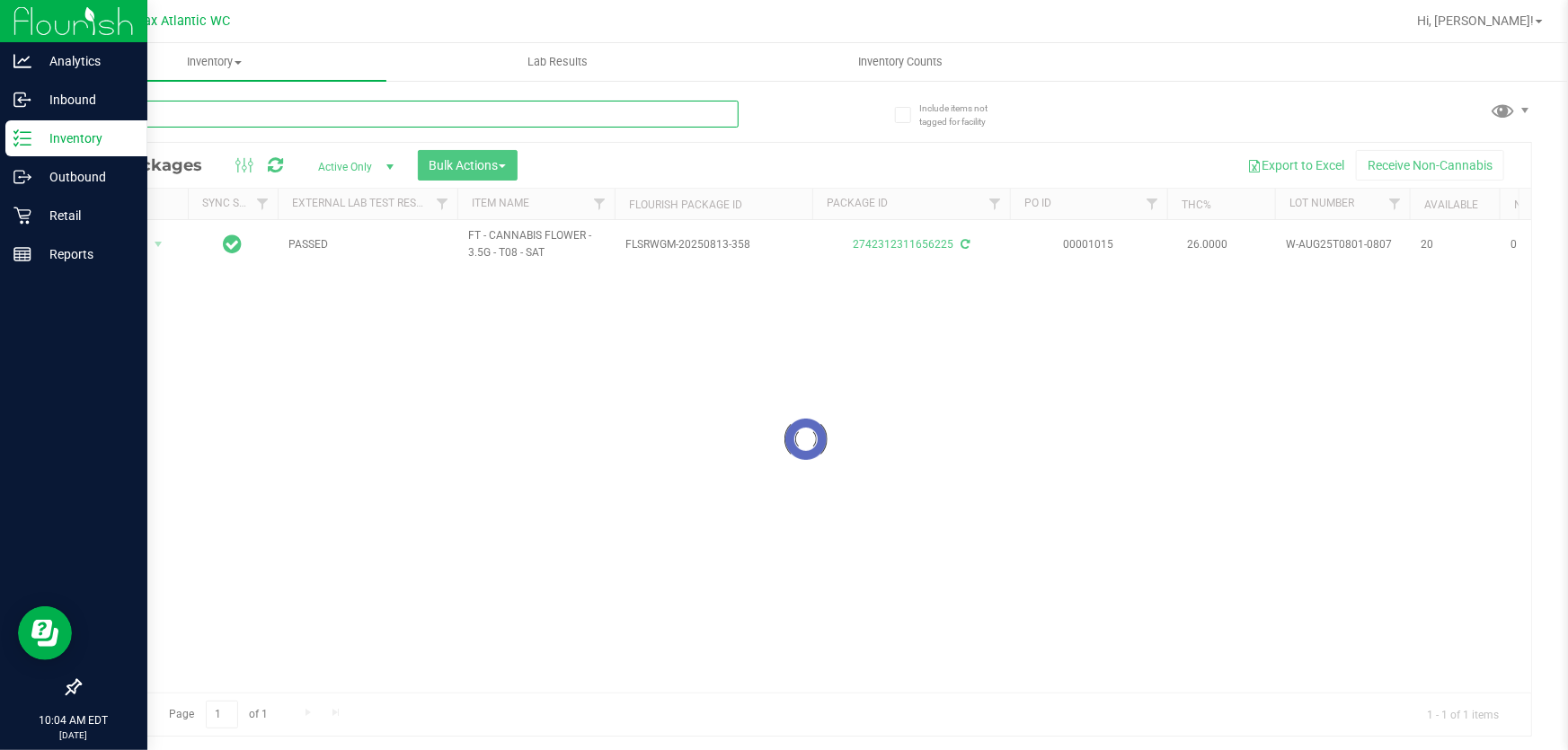
click at [683, 105] on input "text" at bounding box center [408, 114] width 659 height 27
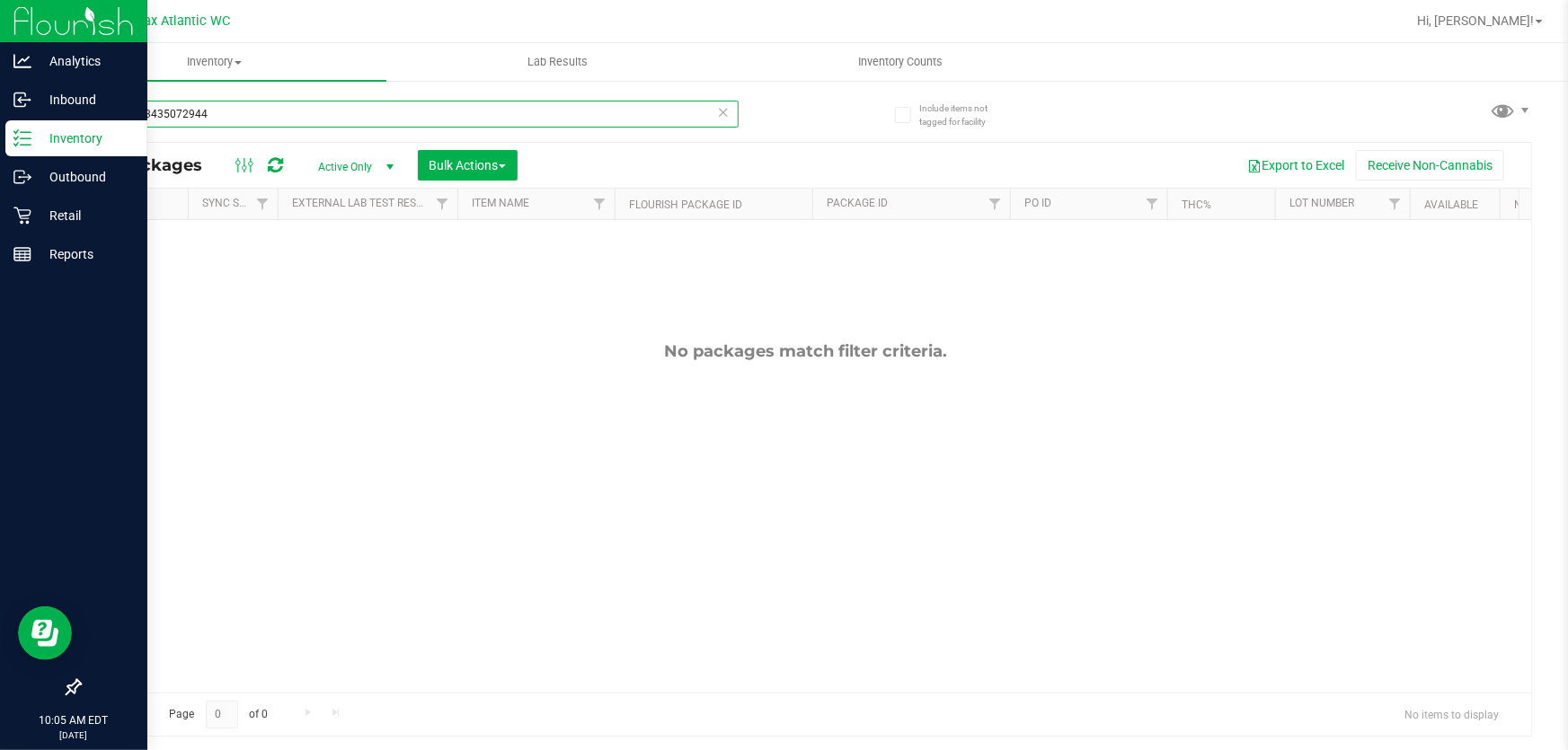
type input "9569383435072944"
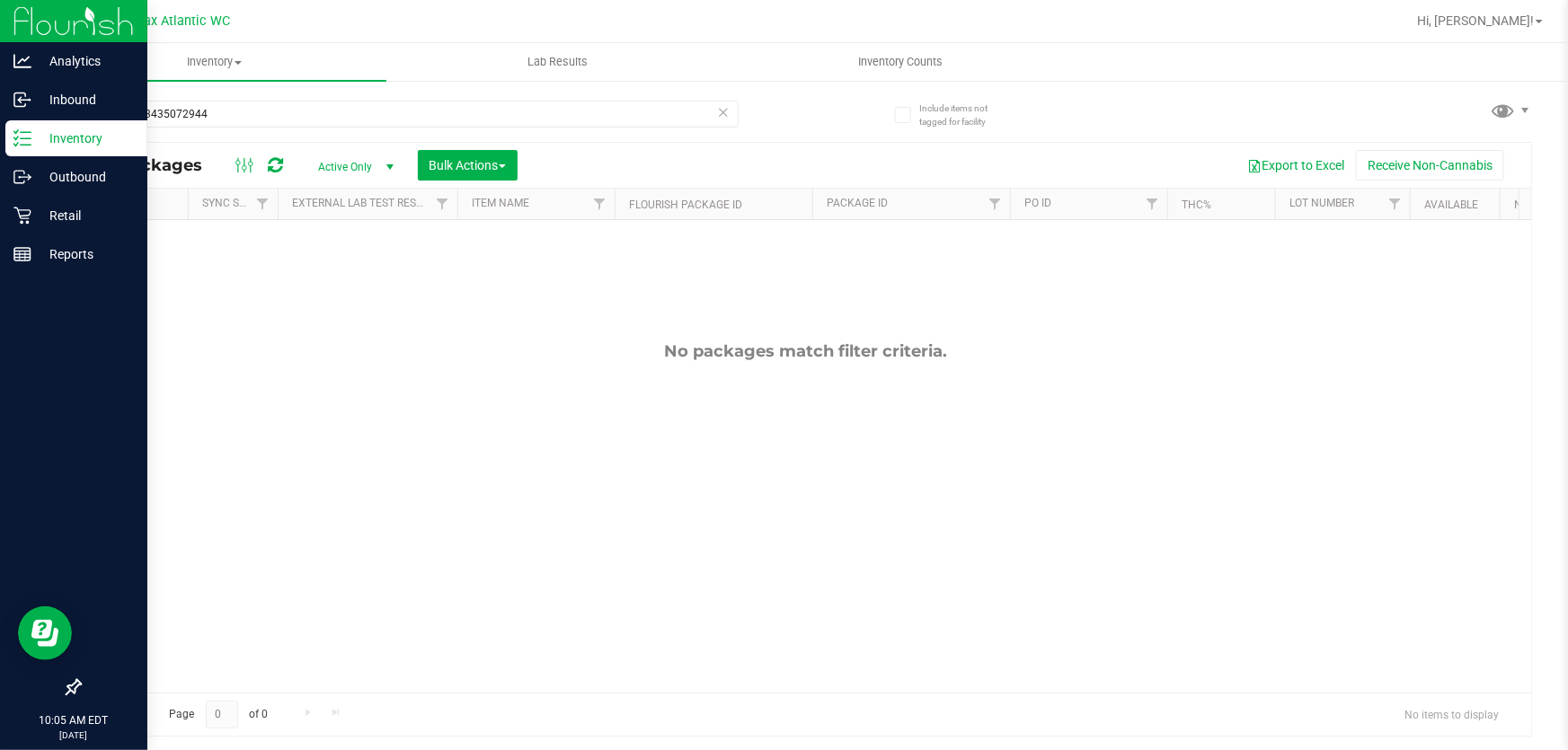
click at [725, 115] on icon at bounding box center [723, 111] width 13 height 21
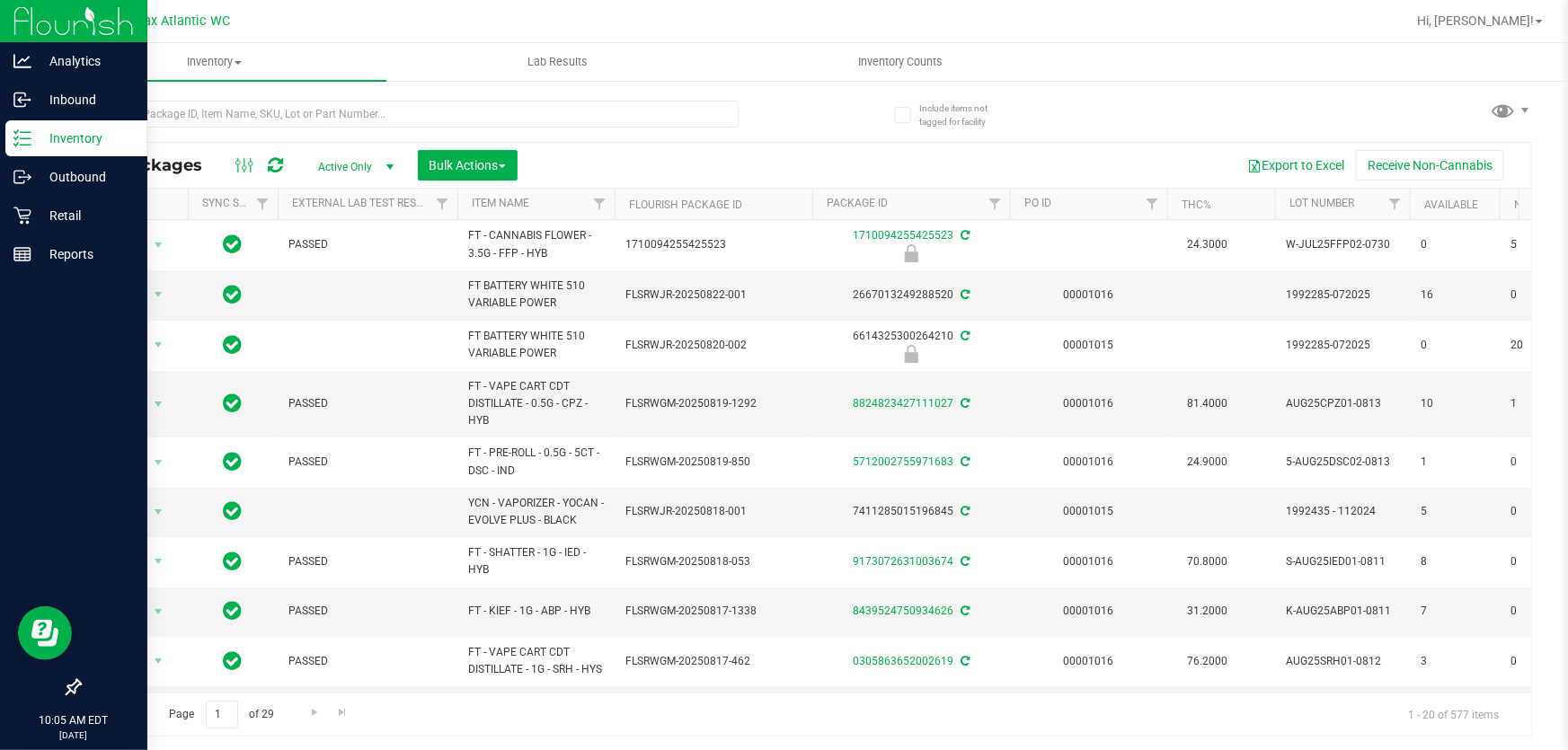
click at [757, 116] on div at bounding box center [442, 112] width 727 height 57
